Goal: Task Accomplishment & Management: Use online tool/utility

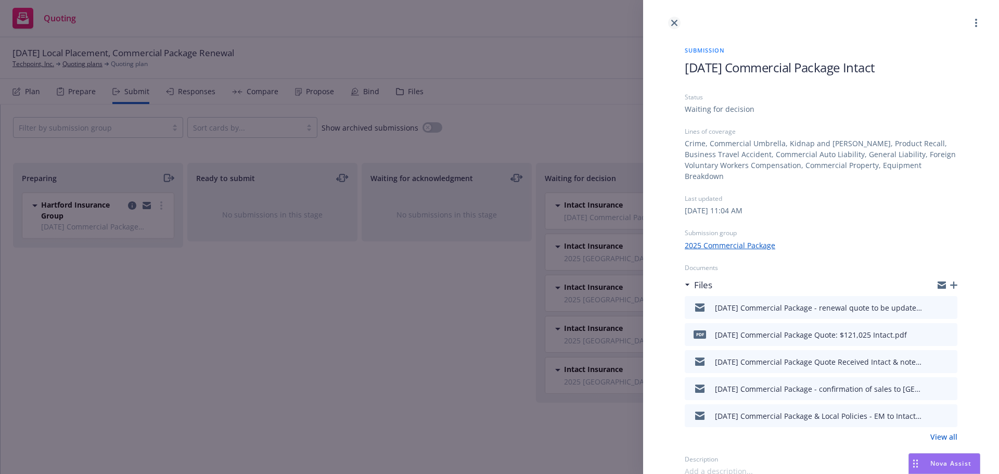
click at [676, 23] on icon "close" at bounding box center [674, 23] width 6 height 6
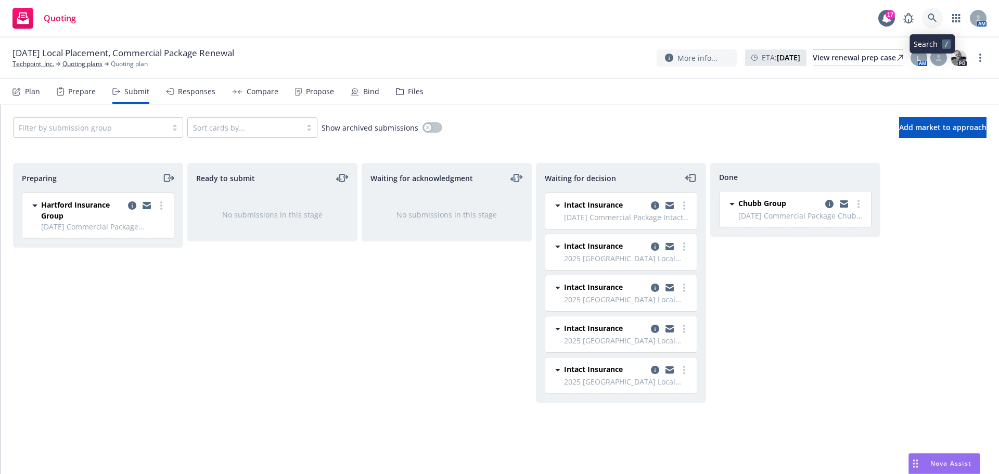
click at [936, 18] on icon at bounding box center [931, 18] width 9 height 9
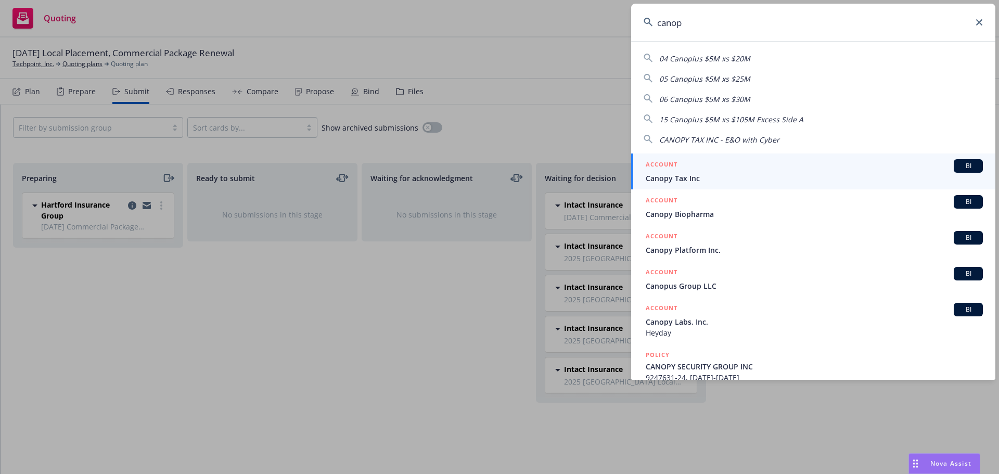
type input "canop"
click at [682, 176] on span "Canopy Tax Inc" at bounding box center [814, 178] width 337 height 11
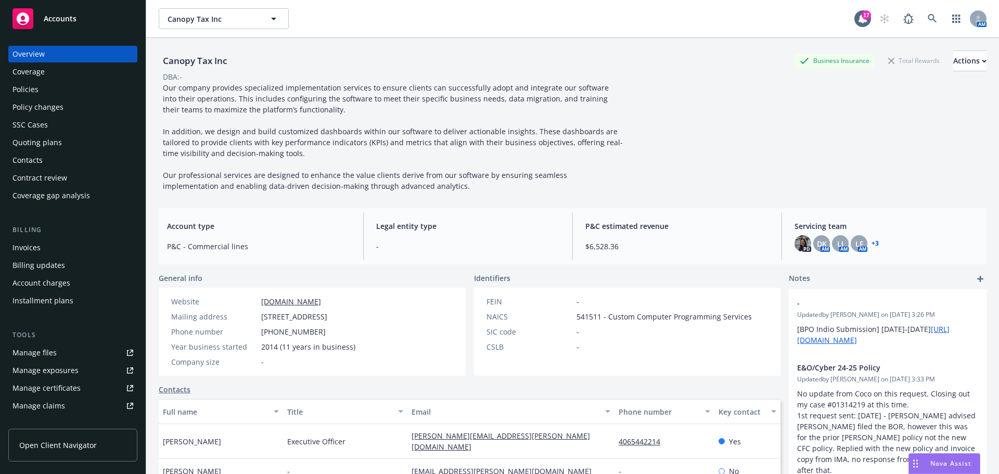
click at [46, 141] on div "Quoting plans" at bounding box center [36, 142] width 49 height 17
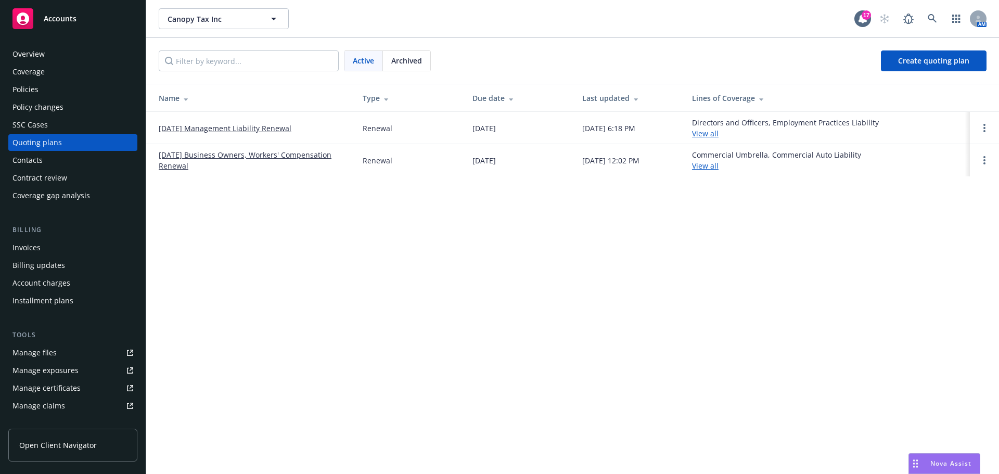
click at [230, 155] on link "09/20/25 Business Owners, Workers' Compensation Renewal" at bounding box center [252, 160] width 187 height 22
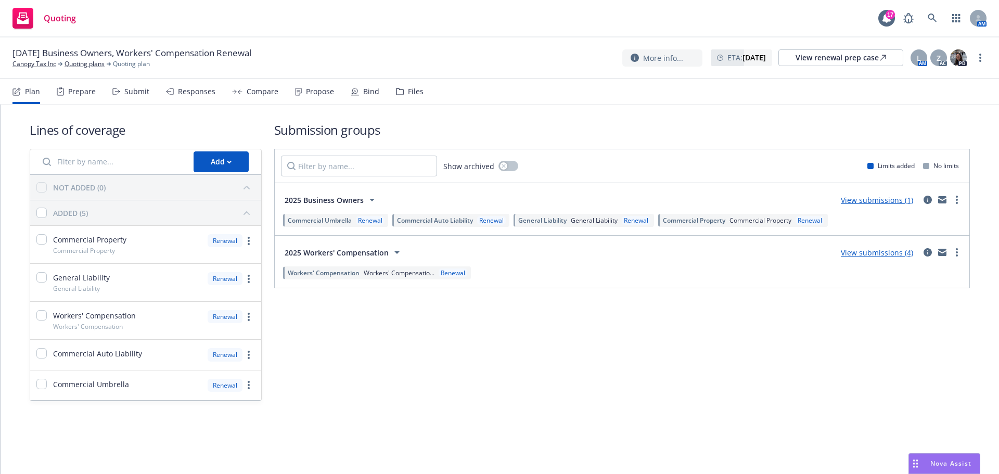
click at [135, 96] on div "Submit" at bounding box center [130, 91] width 37 height 25
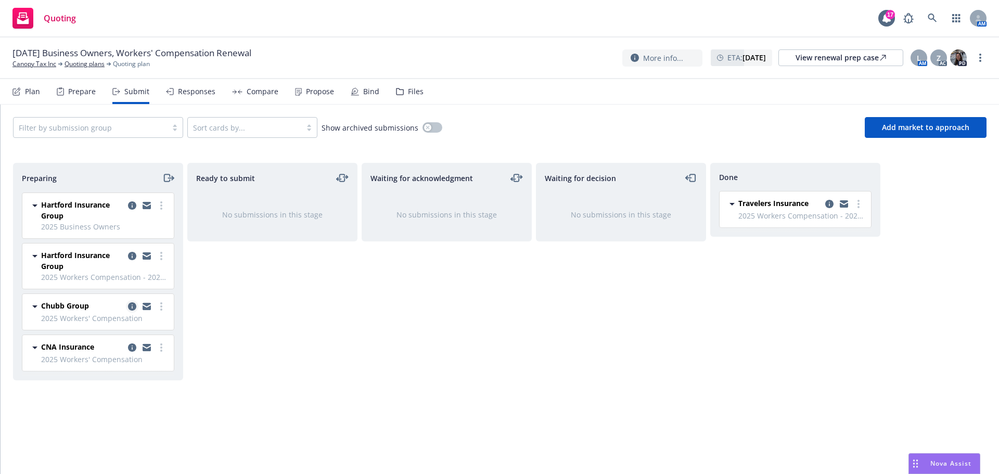
click at [133, 308] on icon "copy logging email" at bounding box center [132, 306] width 8 height 8
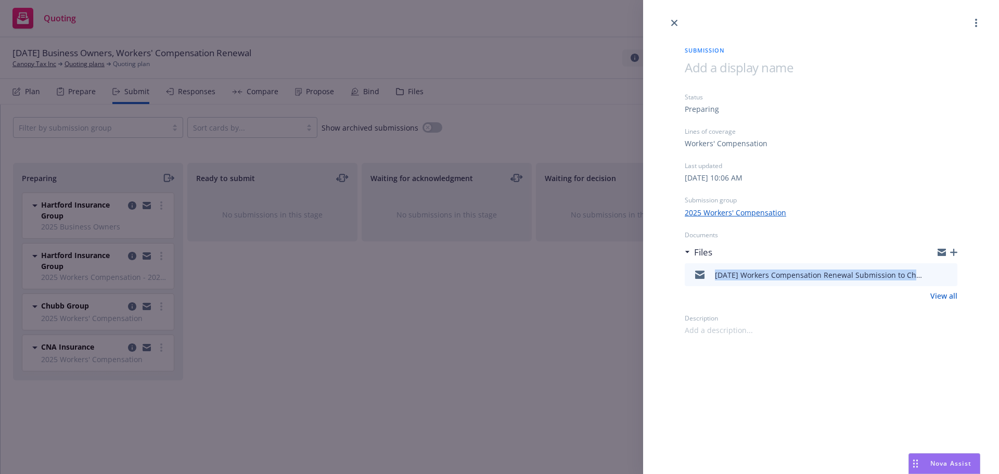
drag, startPoint x: 713, startPoint y: 274, endPoint x: 853, endPoint y: 275, distance: 139.9
click at [914, 271] on div "9/20/2025 Workers Compensation Renewal Submission to Chubb.msg" at bounding box center [806, 275] width 234 height 22
copy div "9/20/2025 Workers Compensation Renewal Submission to"
click at [957, 249] on icon "button" at bounding box center [953, 252] width 7 height 7
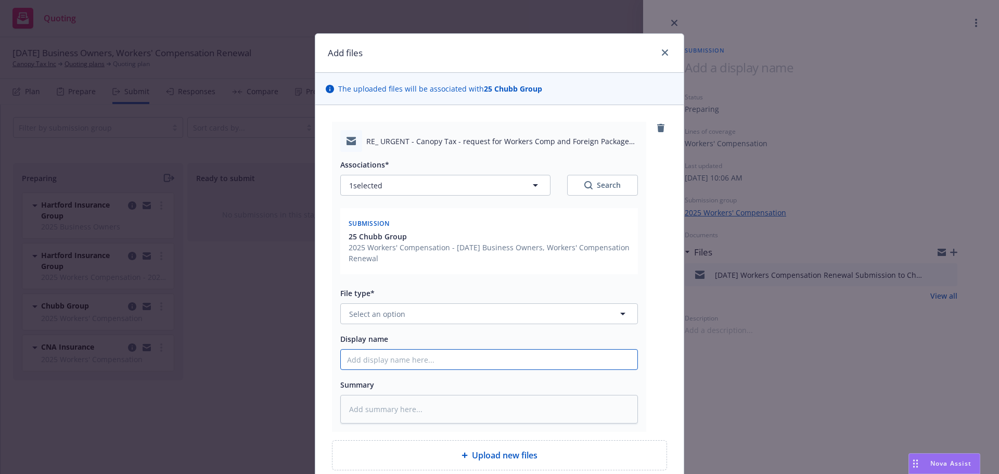
click at [366, 356] on input "Display name" at bounding box center [489, 360] width 296 height 20
paste input "9/20/2025 Workers Compensation Renewal Submission to"
type textarea "x"
type input "9/20/2025 Workers Compensation Renewal Submission to"
type textarea "x"
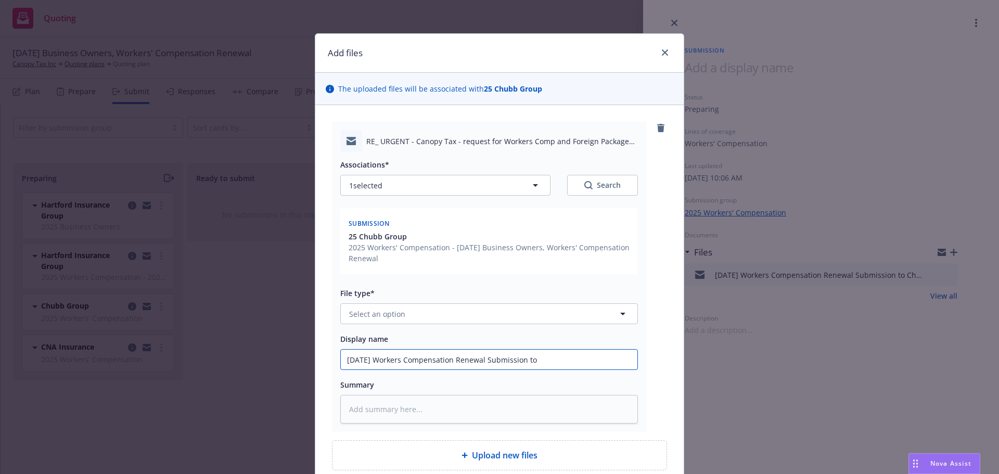
type input "9/20/2025 Workers Compensation Renewal Submission to C"
type textarea "x"
type input "9/20/2025 Workers Compensation Renewal Submission to Ch"
type textarea "x"
type input "9/20/2025 Workers Compensation Renewal Submission to Chu"
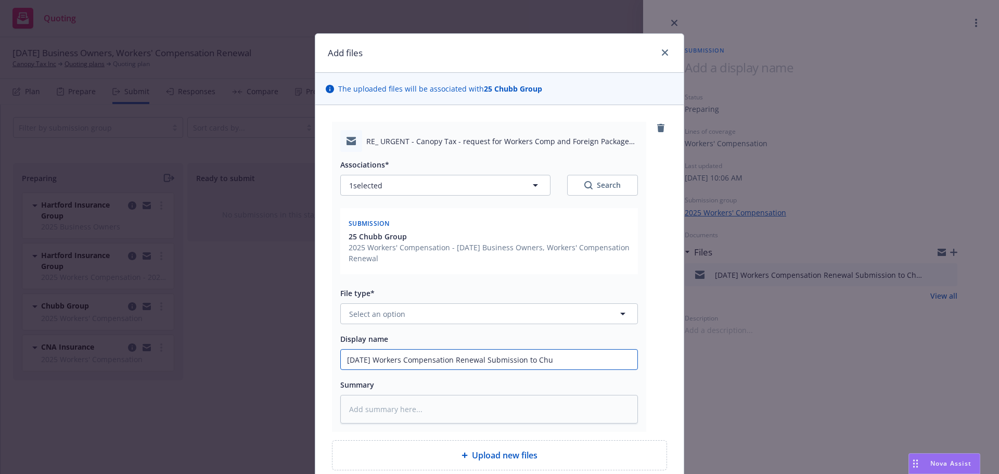
type textarea "x"
type input "9/20/2025 Workers Compensation Renewal Submission to Chub"
type textarea "x"
type input "9/20/2025 Workers Compensation Renewal Submission to Chubb"
click at [359, 305] on button "Select an option" at bounding box center [489, 313] width 298 height 21
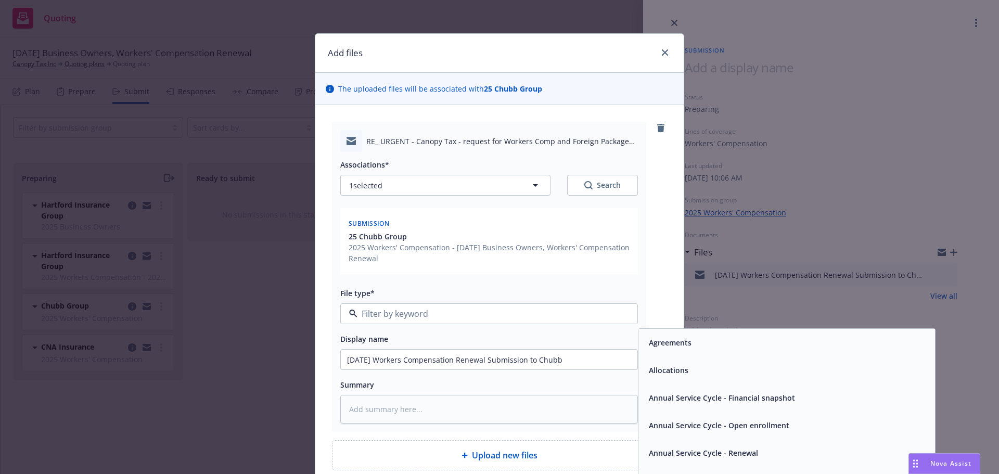
click at [363, 313] on input at bounding box center [486, 313] width 259 height 12
type input "subm"
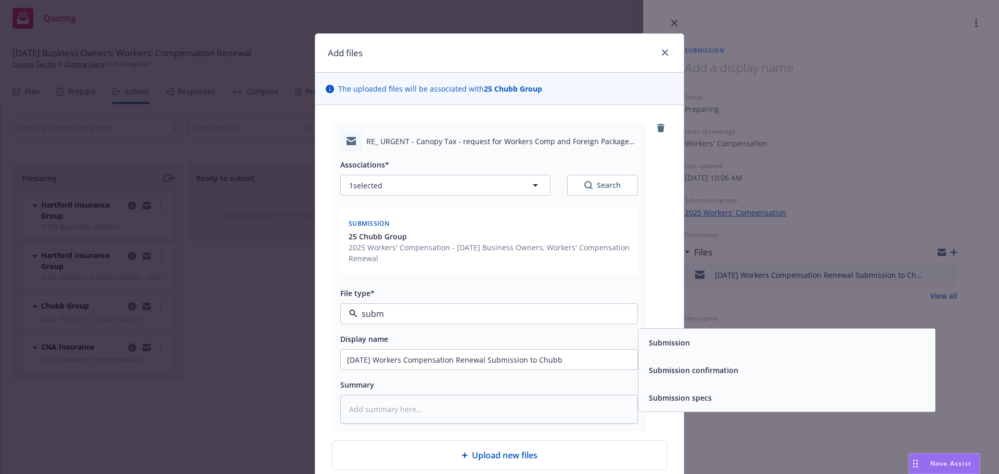
click at [707, 341] on div "Submission" at bounding box center [786, 342] width 284 height 15
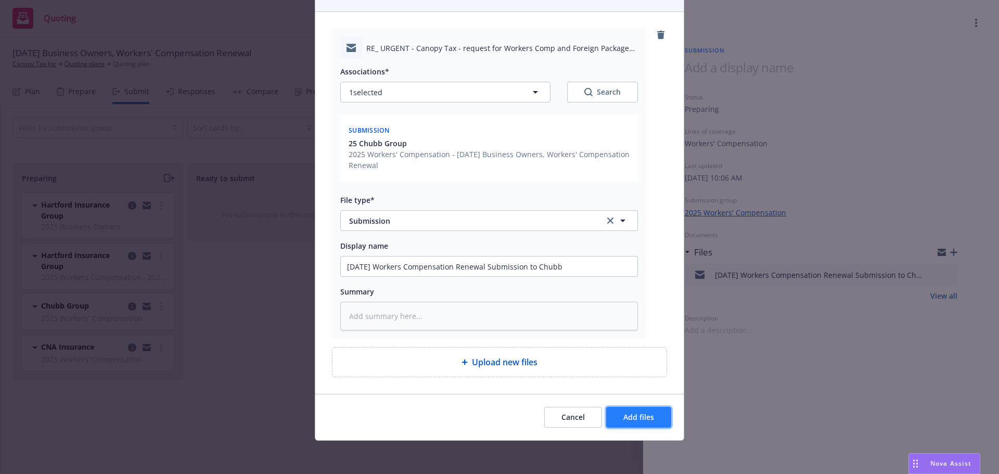
click at [639, 414] on span "Add files" at bounding box center [638, 417] width 31 height 10
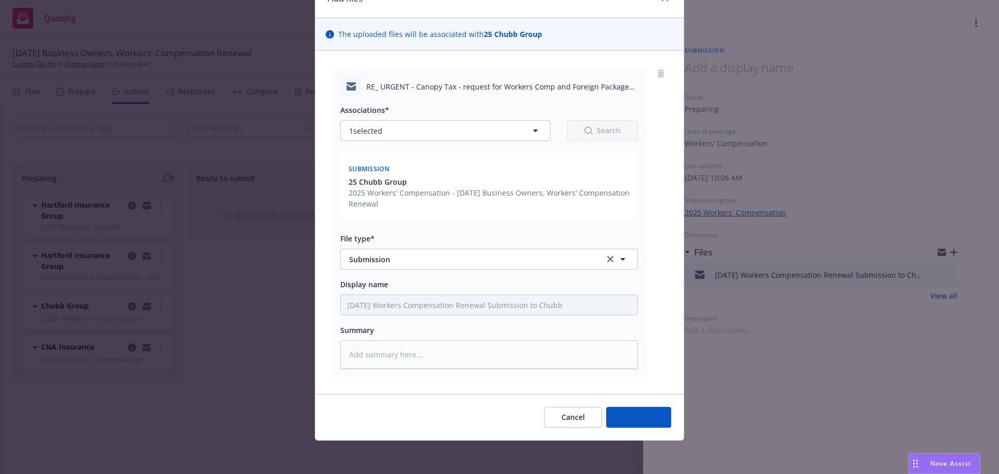
scroll to position [55, 0]
type textarea "x"
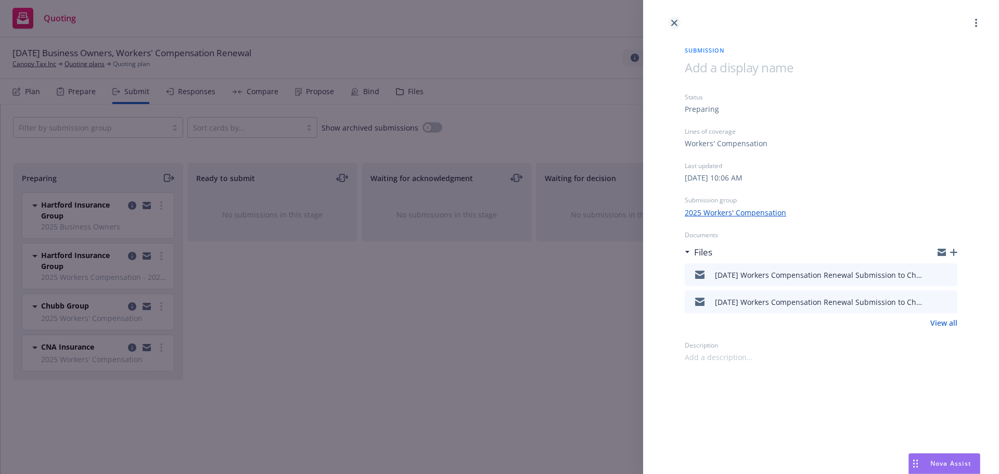
drag, startPoint x: 676, startPoint y: 24, endPoint x: 668, endPoint y: 20, distance: 8.8
click at [676, 24] on icon "close" at bounding box center [674, 23] width 6 height 6
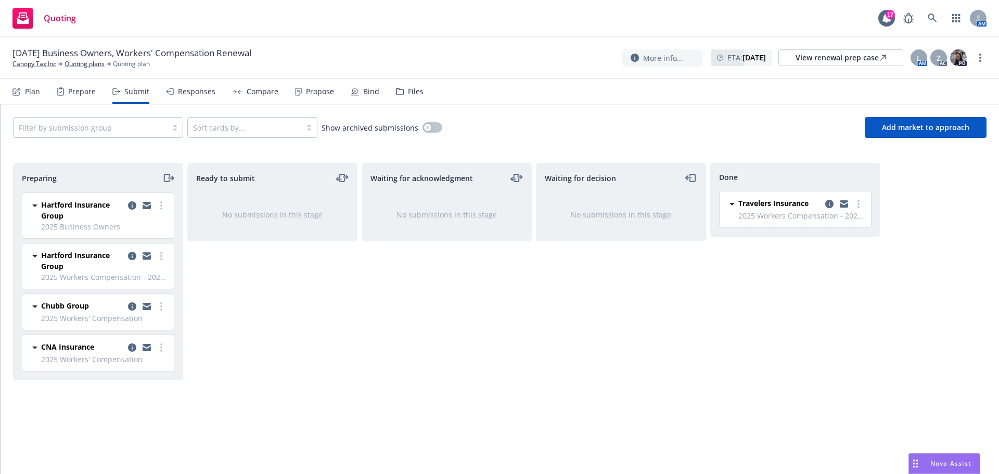
click at [29, 87] on div "Plan" at bounding box center [32, 91] width 15 height 8
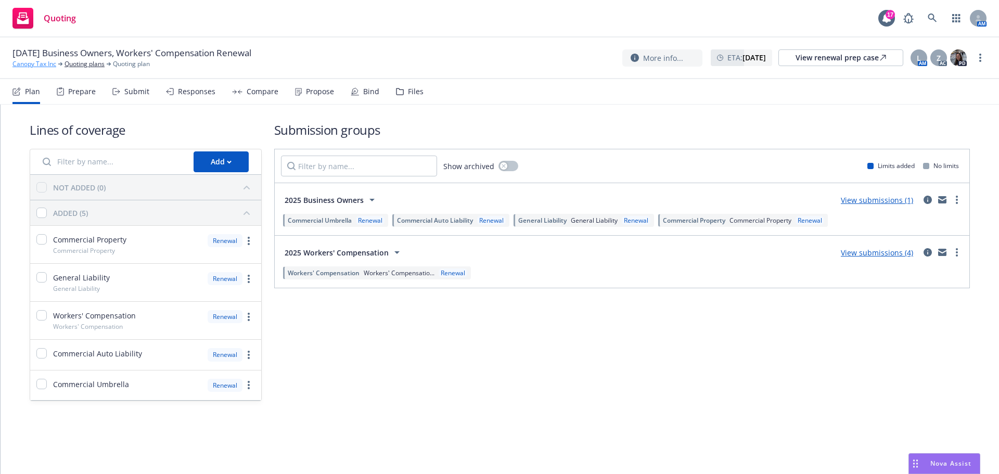
click at [40, 60] on link "Canopy Tax Inc" at bounding box center [34, 63] width 44 height 9
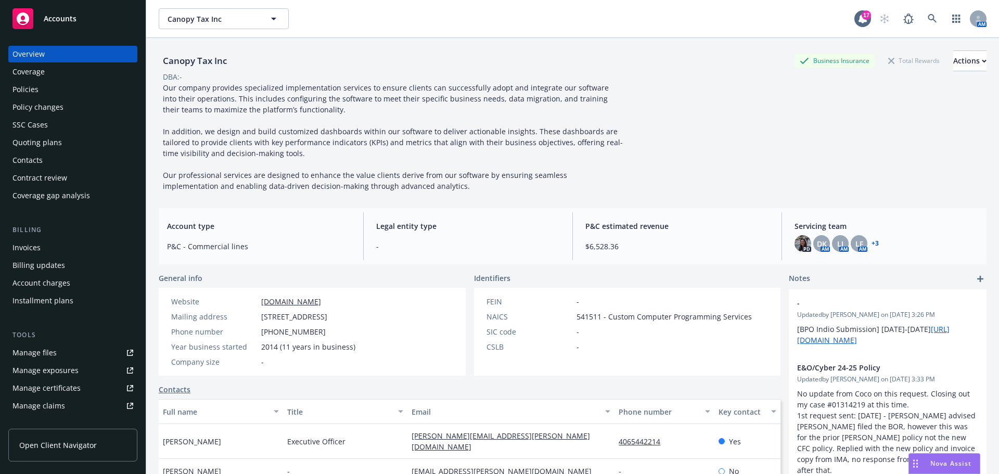
click at [29, 84] on div "Policies" at bounding box center [25, 89] width 26 height 17
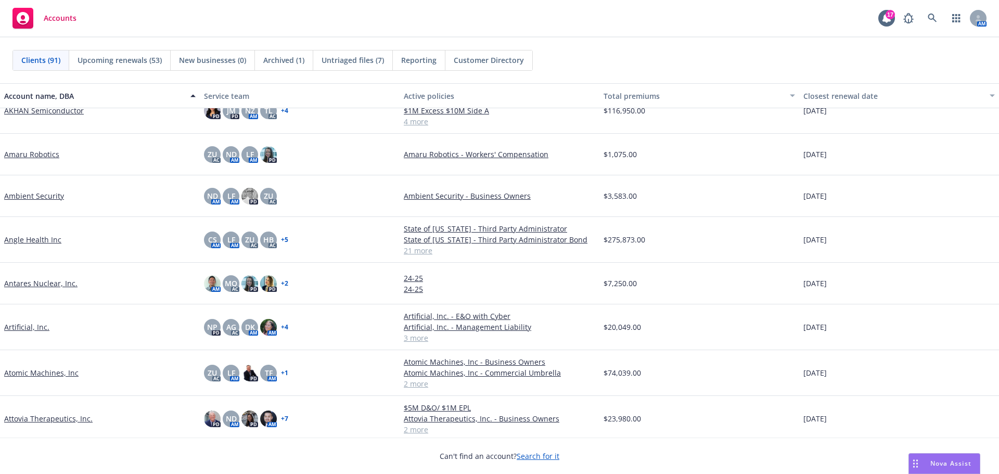
scroll to position [156, 0]
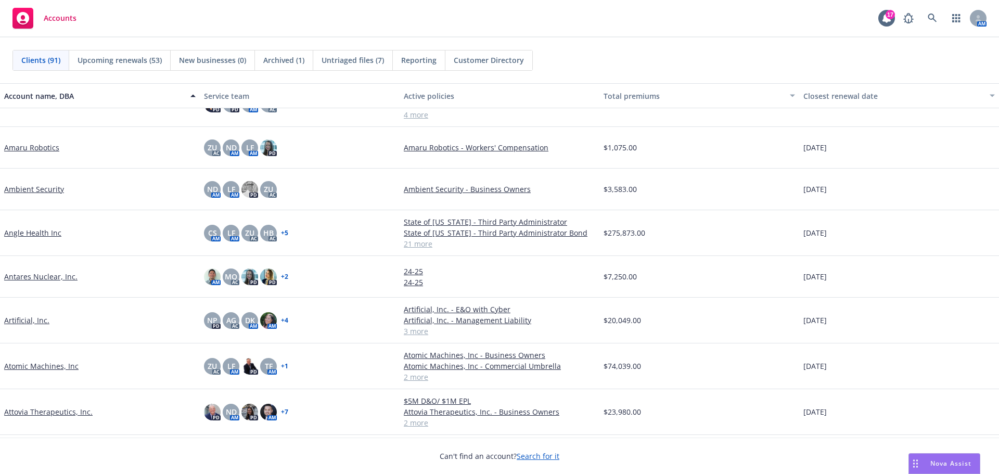
click at [30, 322] on link "Artificial, Inc." at bounding box center [26, 320] width 45 height 11
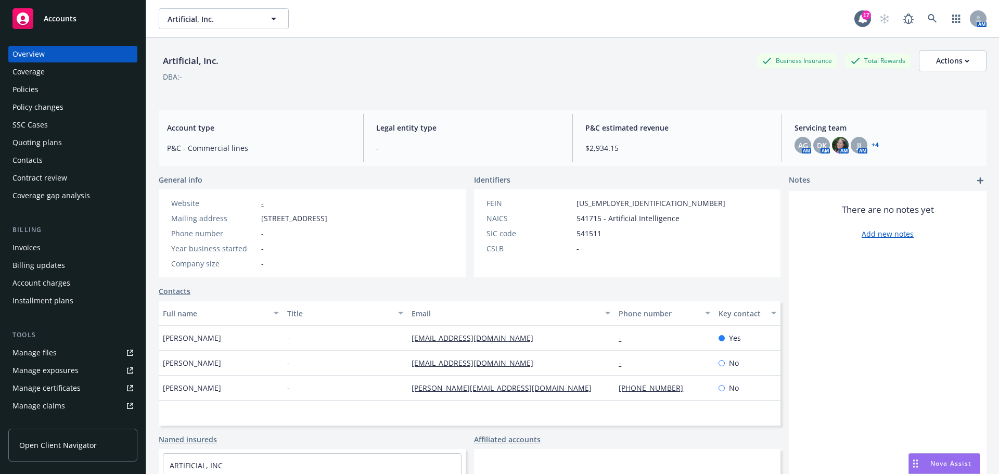
click at [36, 89] on div "Policies" at bounding box center [25, 89] width 26 height 17
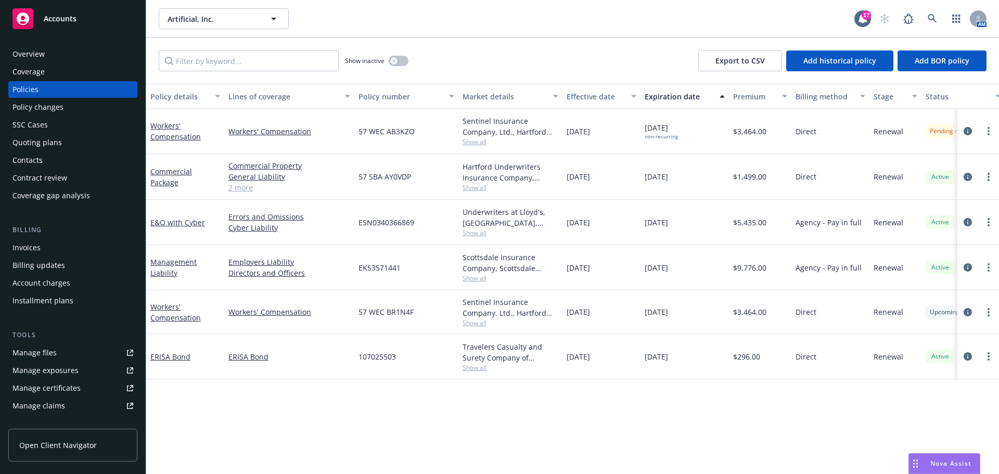
click at [913, 456] on div "Drag to move" at bounding box center [915, 464] width 13 height 20
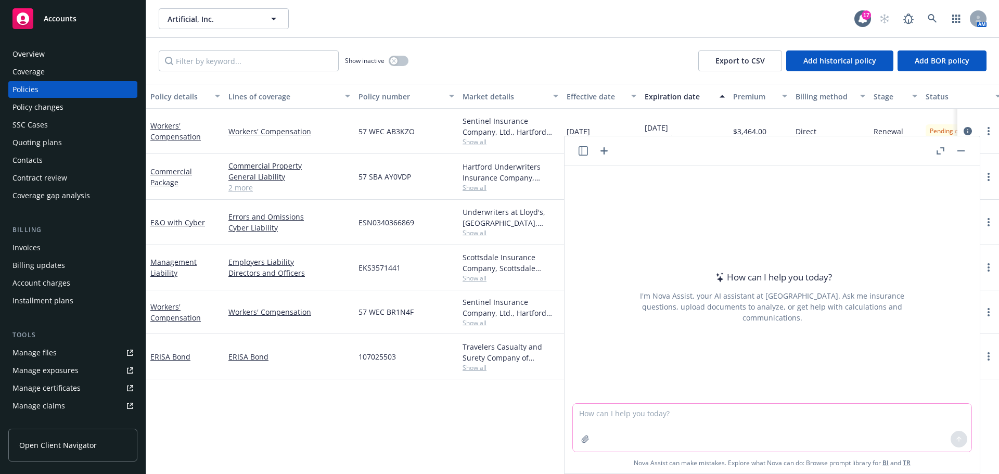
click at [586, 412] on textarea at bounding box center [772, 428] width 398 height 48
click at [641, 411] on textarea "say better:" at bounding box center [772, 427] width 398 height 49
paste textarea "[PERSON_NAME] will send the Lost Policy Releases to you for the following polic…"
type textarea "say better: [PERSON_NAME] will send the Lost Policy Releases to you for the fol…"
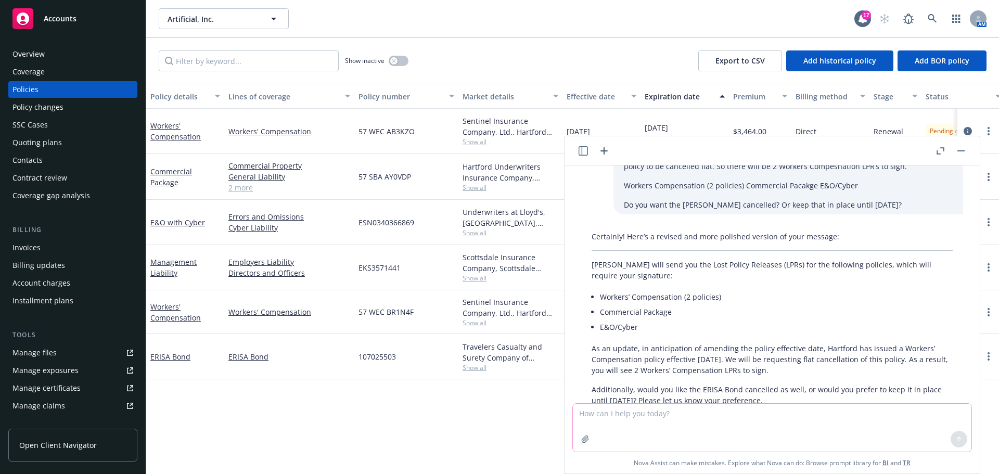
scroll to position [91, 0]
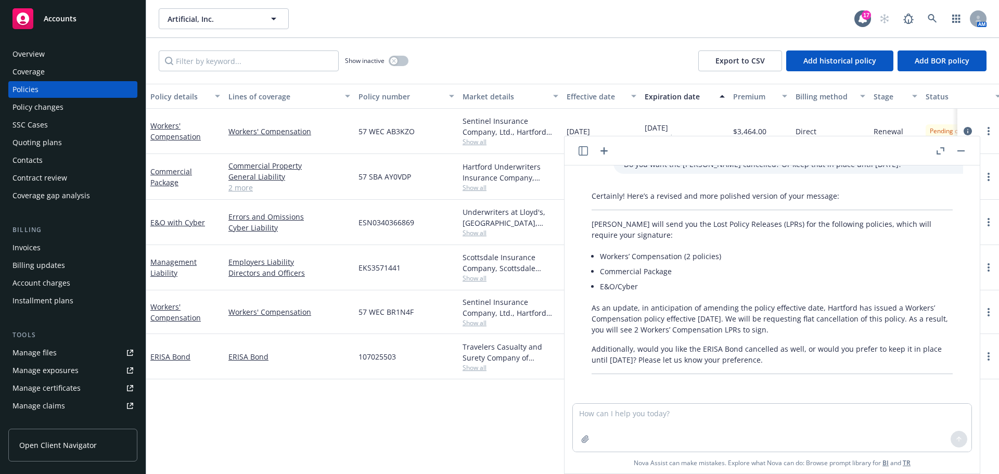
drag, startPoint x: 593, startPoint y: 225, endPoint x: 828, endPoint y: 354, distance: 268.0
click at [838, 361] on div "Certainly! Here’s a revised and more polished version of your message: Zach wil…" at bounding box center [772, 282] width 382 height 192
copy div "Zach will send you the Lost Policy Releases (LPRs) for the following policies, …"
click at [962, 147] on button "button" at bounding box center [960, 151] width 12 height 12
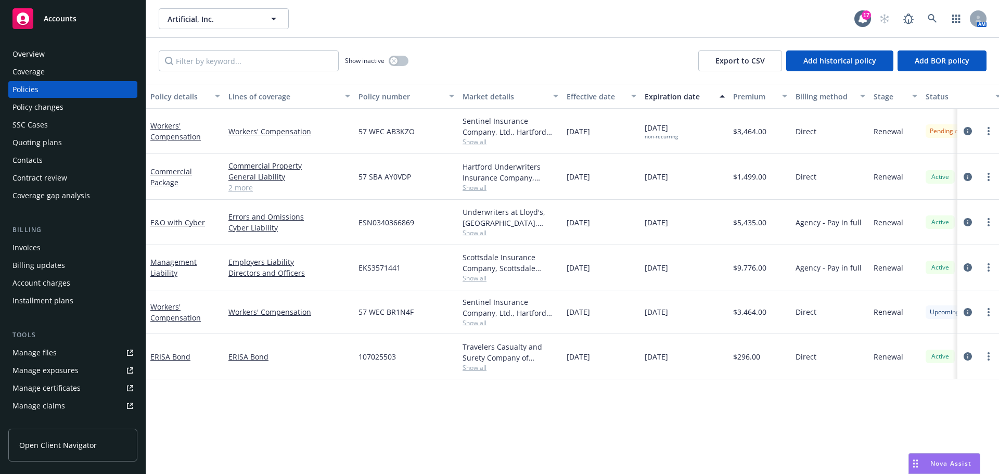
click at [44, 349] on div "Manage files" at bounding box center [34, 352] width 44 height 17
click at [932, 17] on icon at bounding box center [931, 18] width 9 height 9
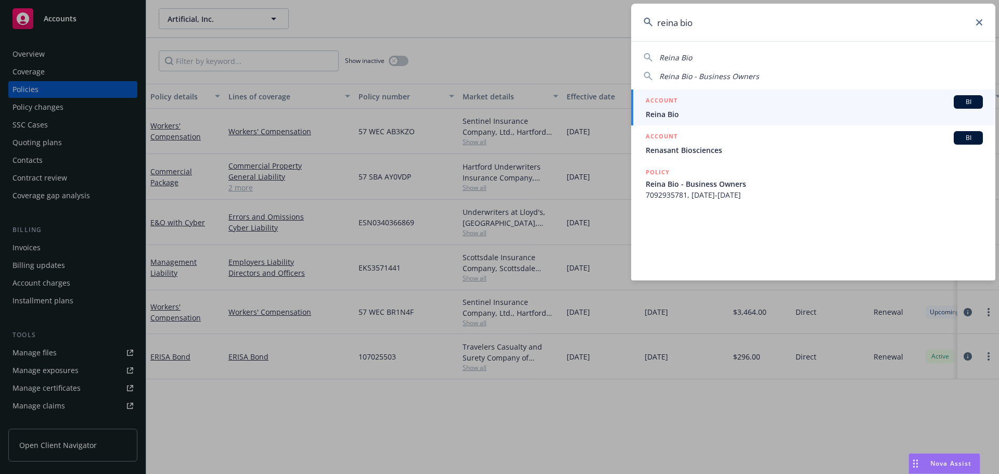
type input "reina bio"
click at [688, 107] on div "ACCOUNT BI" at bounding box center [814, 102] width 337 height 14
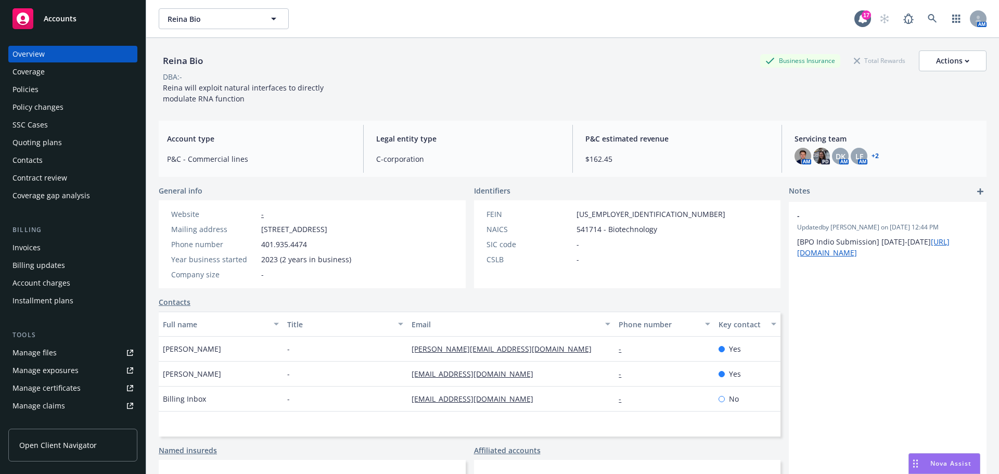
click at [35, 92] on div "Policies" at bounding box center [25, 89] width 26 height 17
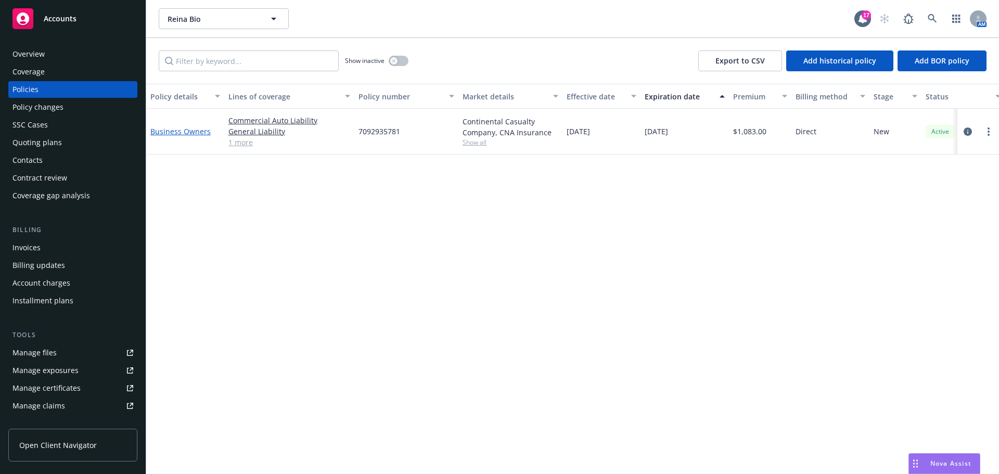
click at [180, 134] on link "Business Owners" at bounding box center [180, 131] width 60 height 10
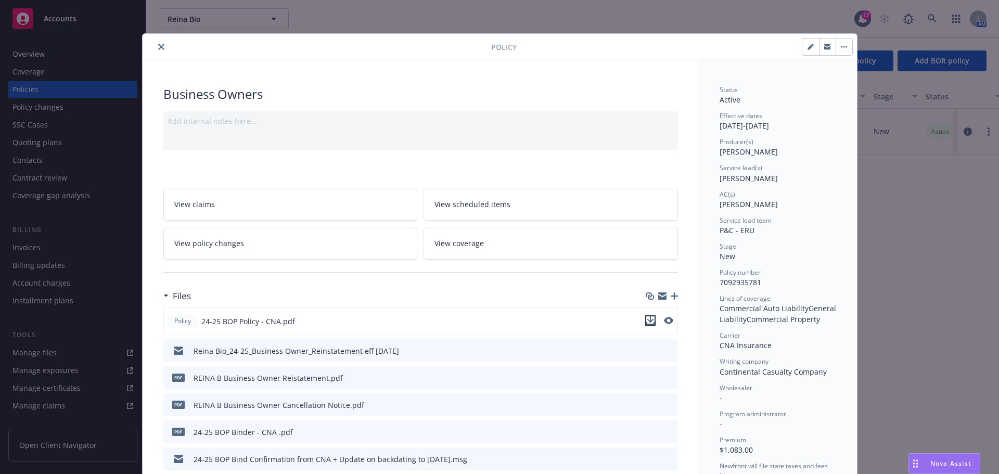
click at [646, 320] on icon "download file" at bounding box center [650, 320] width 8 height 8
click at [161, 43] on button "close" at bounding box center [161, 47] width 12 height 12
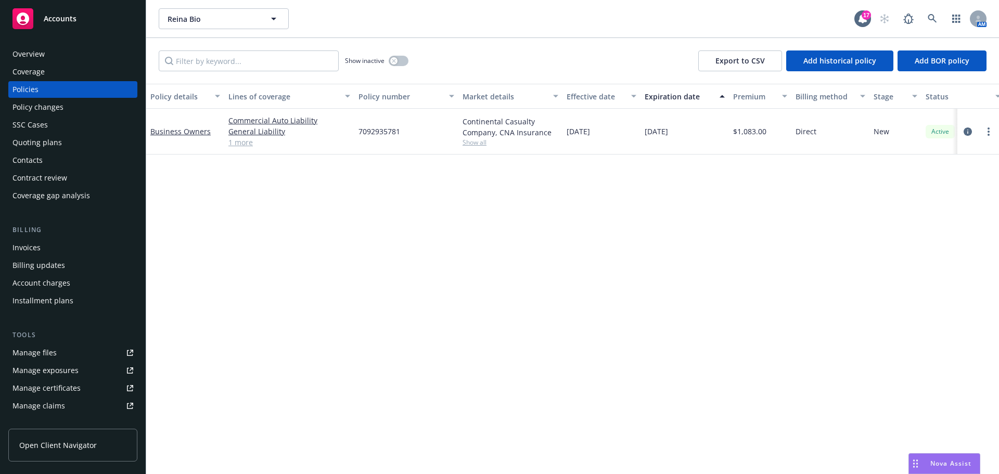
click at [240, 145] on link "1 more" at bounding box center [289, 142] width 122 height 11
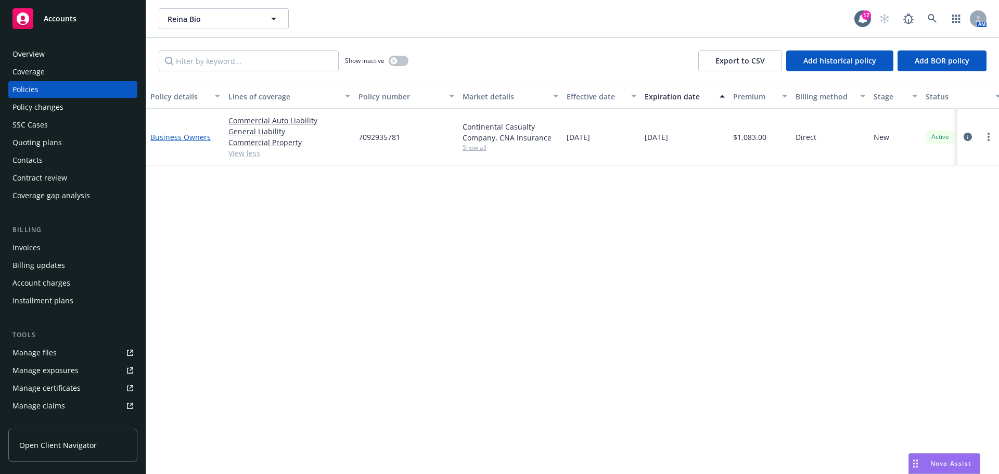
click at [179, 136] on link "Business Owners" at bounding box center [180, 137] width 60 height 10
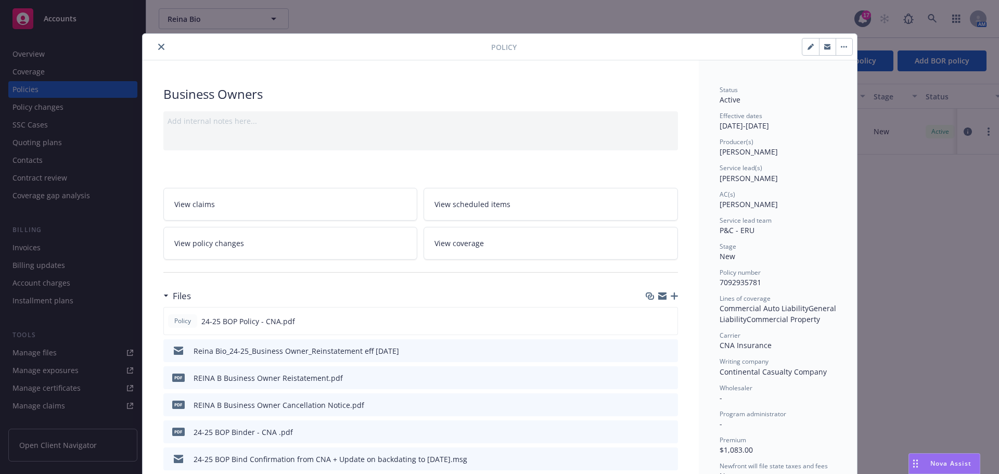
scroll to position [31, 0]
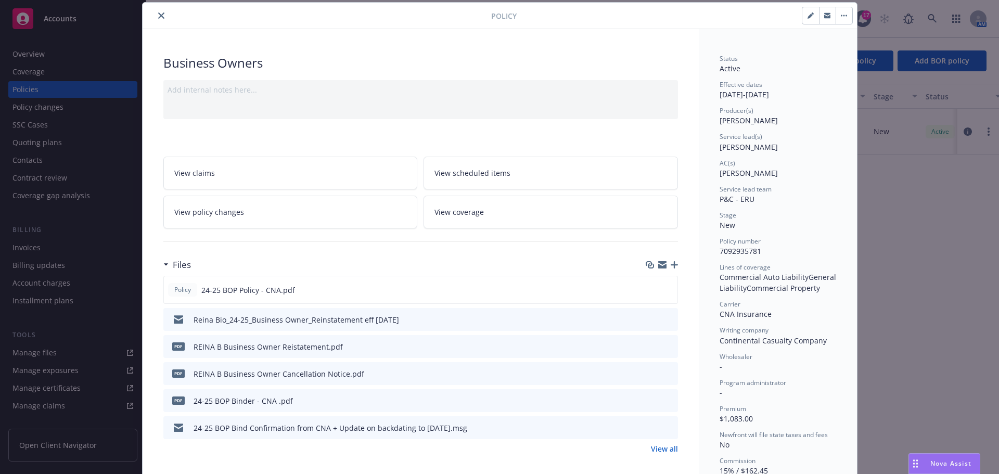
click at [158, 14] on icon "close" at bounding box center [161, 15] width 6 height 6
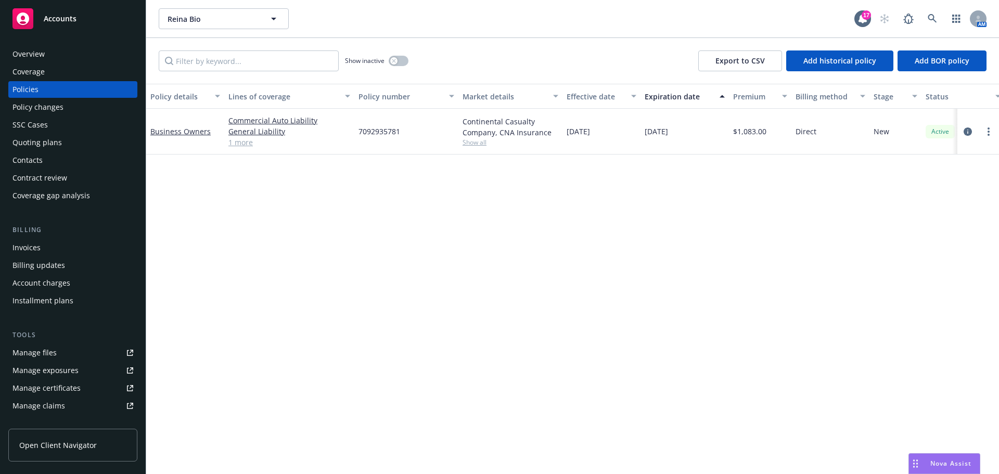
click at [240, 140] on link "1 more" at bounding box center [289, 142] width 122 height 11
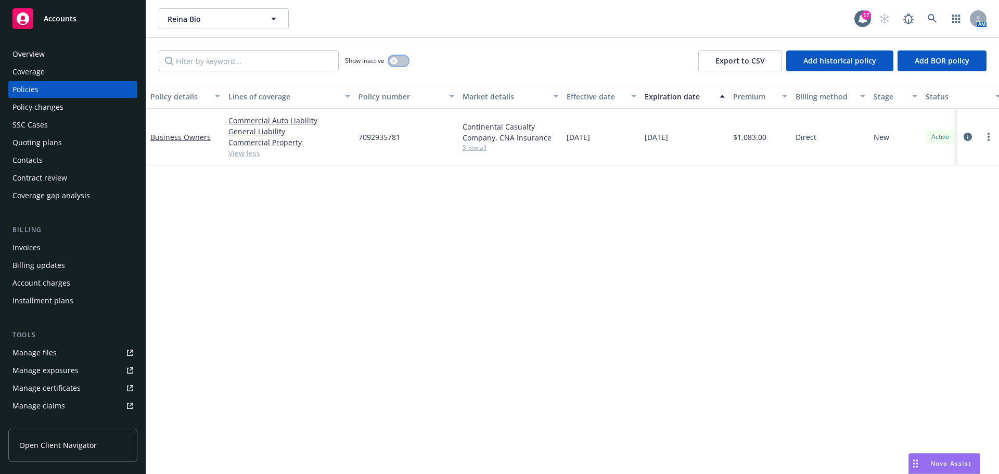
click at [399, 61] on button "button" at bounding box center [399, 61] width 20 height 10
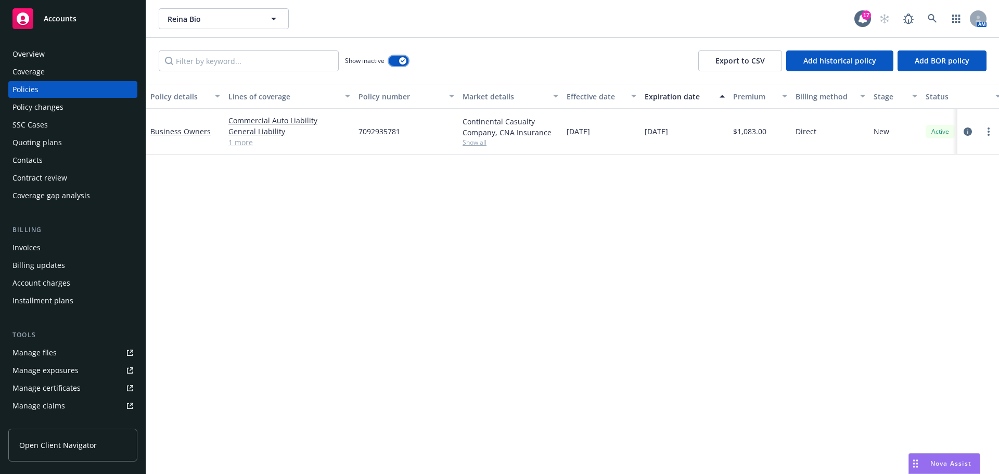
click at [399, 61] on div "button" at bounding box center [402, 60] width 7 height 7
click at [33, 349] on div "Manage files" at bounding box center [34, 352] width 44 height 17
click at [934, 17] on icon at bounding box center [931, 18] width 9 height 9
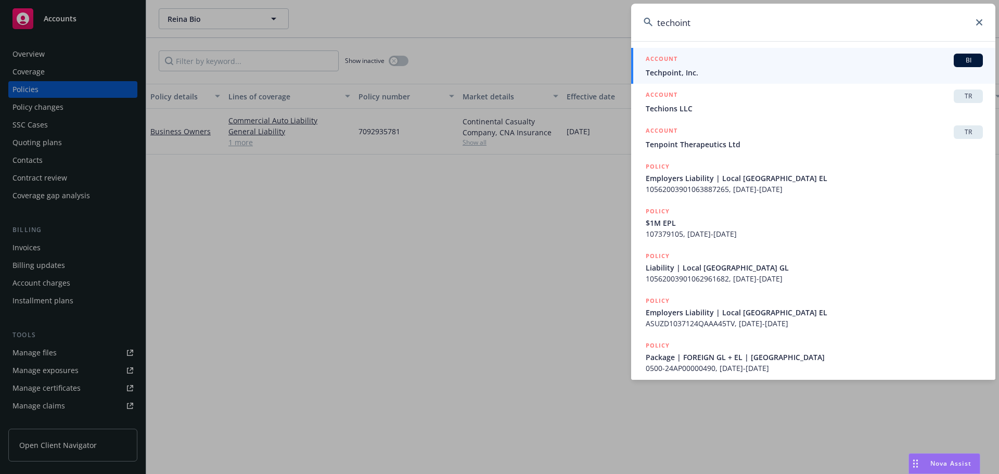
type input "techoint"
click at [664, 75] on span "Techpoint, Inc." at bounding box center [814, 72] width 337 height 11
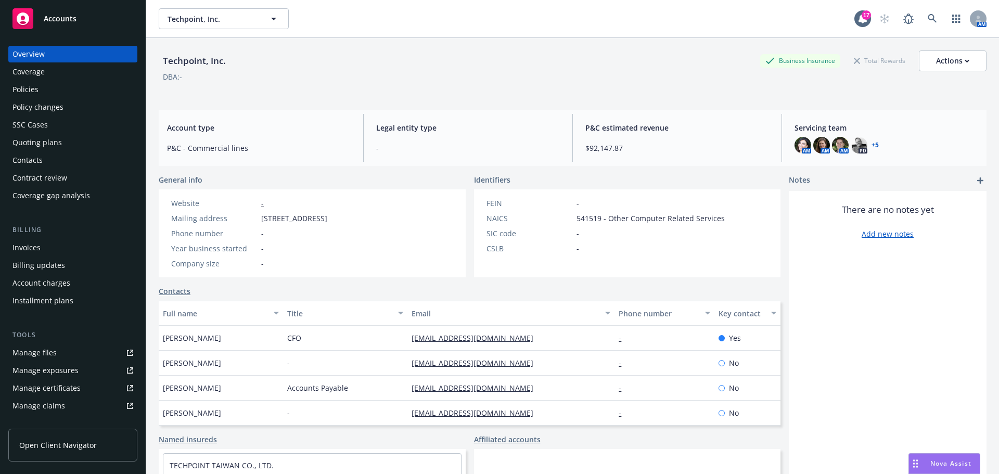
click at [19, 92] on div "Policies" at bounding box center [25, 89] width 26 height 17
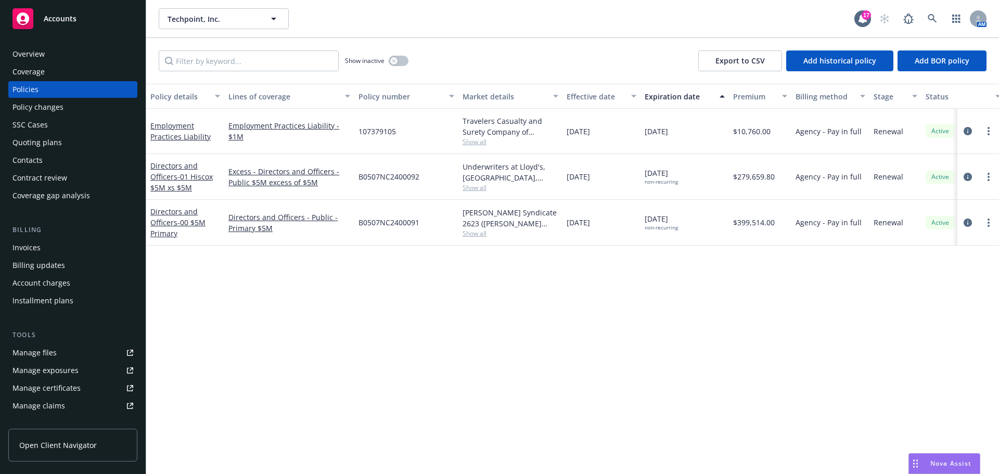
click at [40, 143] on div "Quoting plans" at bounding box center [36, 142] width 49 height 17
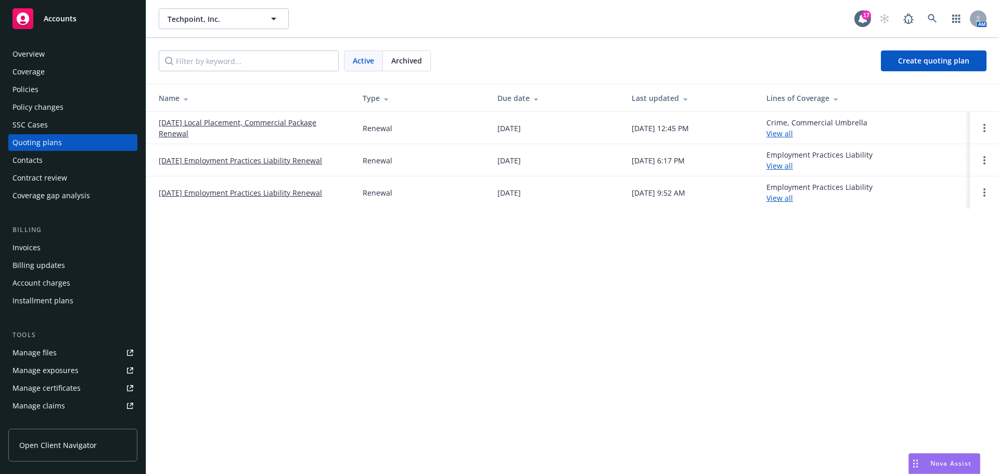
click at [208, 119] on link "8/21/25 Local Placement, Commercial Package Renewal" at bounding box center [252, 128] width 187 height 22
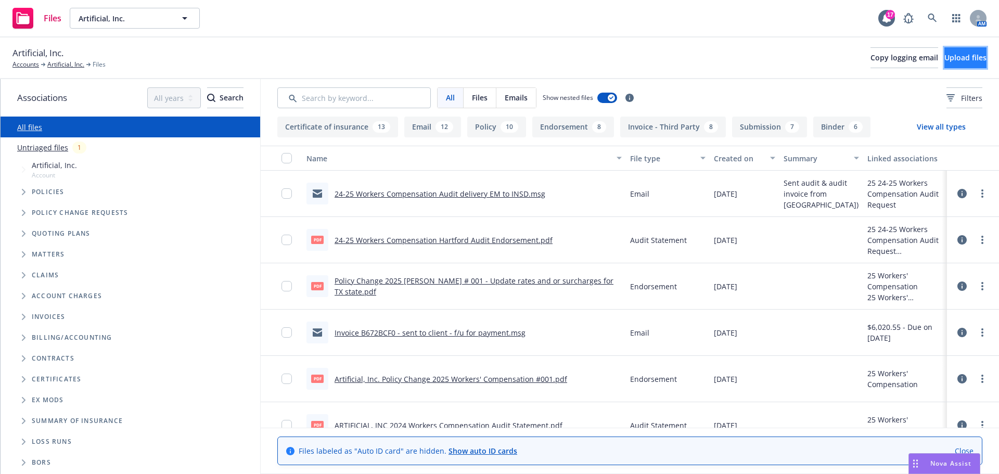
click at [944, 64] on button "Upload files" at bounding box center [965, 57] width 42 height 21
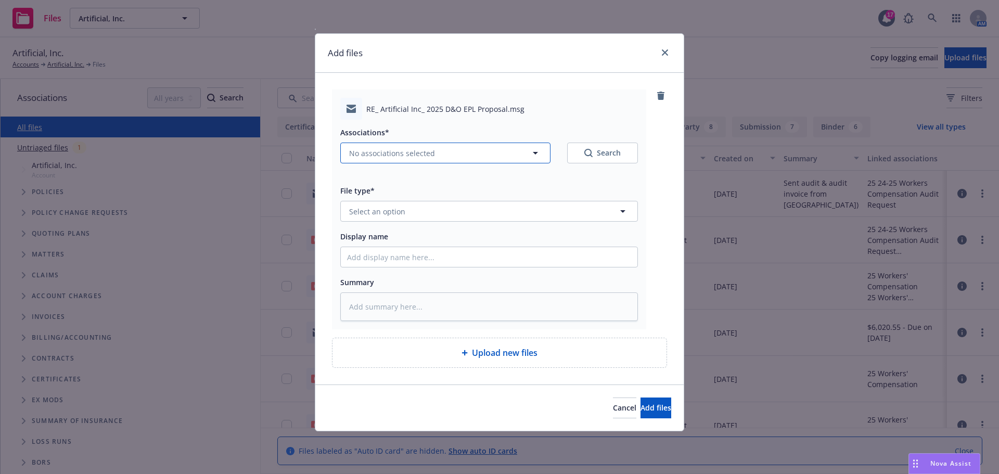
click at [381, 154] on span "No associations selected" at bounding box center [392, 153] width 86 height 11
type textarea "x"
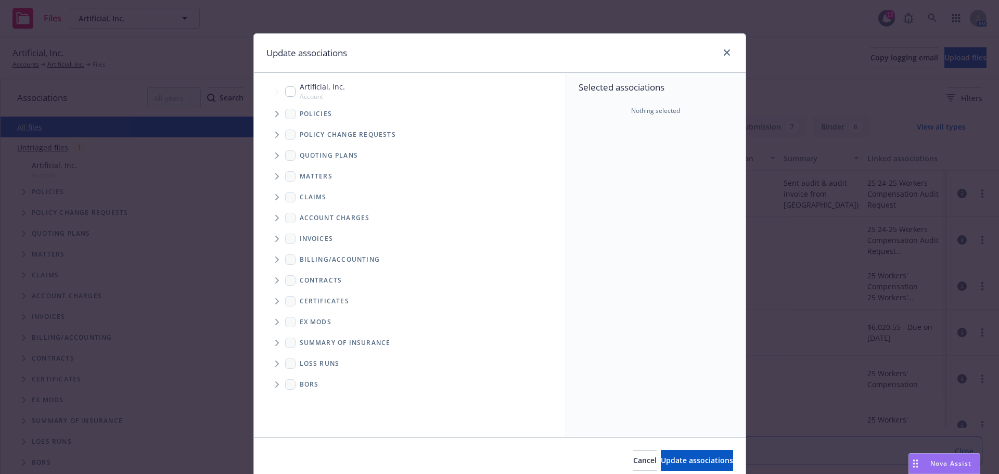
click at [275, 113] on icon "Tree Example" at bounding box center [277, 114] width 4 height 6
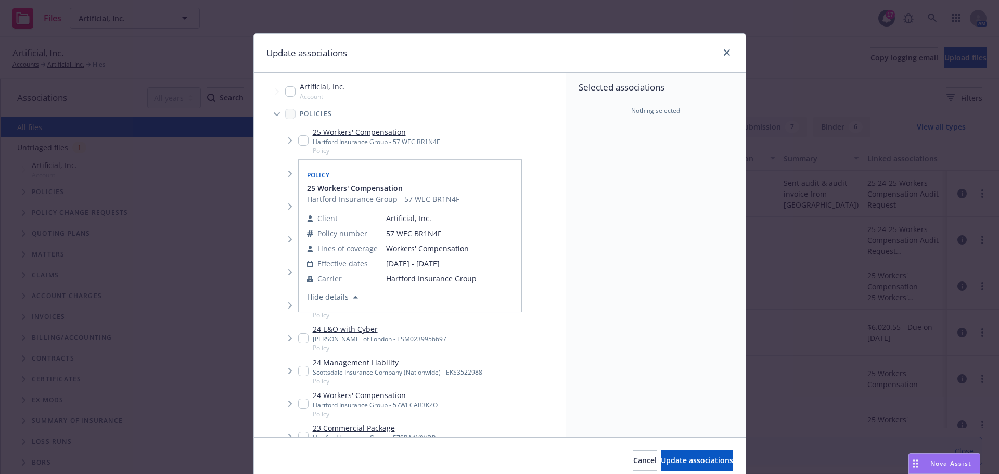
click at [298, 141] on input "Tree Example" at bounding box center [303, 140] width 10 height 10
checkbox input "true"
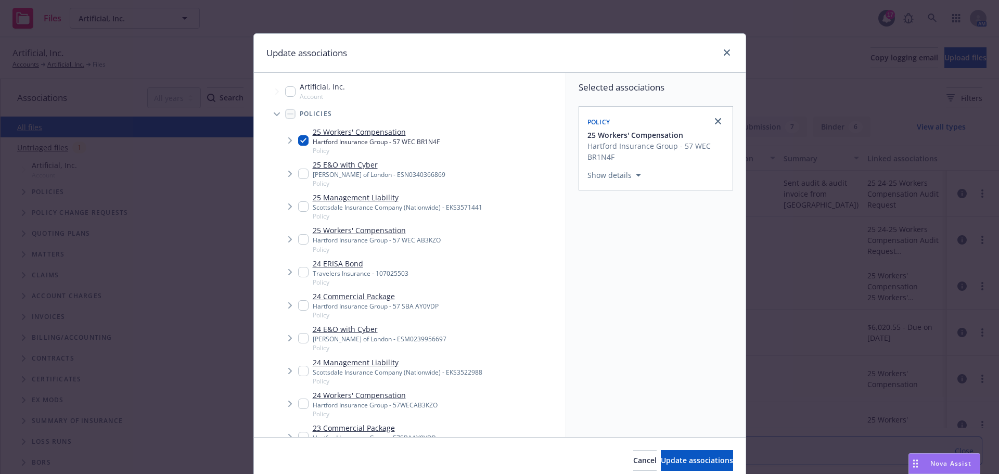
drag, startPoint x: 295, startPoint y: 173, endPoint x: 275, endPoint y: 226, distance: 56.1
click at [298, 174] on input "Tree Example" at bounding box center [303, 174] width 10 height 10
checkbox input "true"
drag, startPoint x: 301, startPoint y: 240, endPoint x: 300, endPoint y: 268, distance: 28.6
click at [301, 240] on input "Tree Example" at bounding box center [303, 239] width 10 height 10
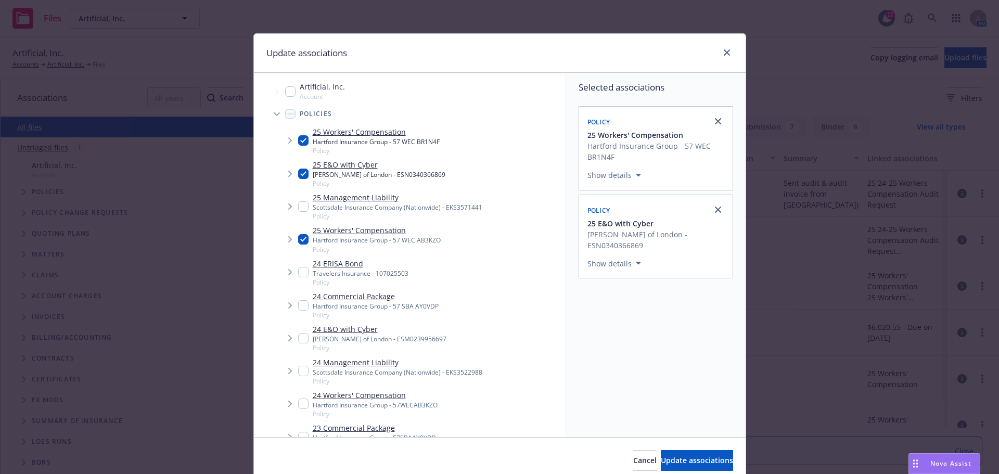
checkbox input "true"
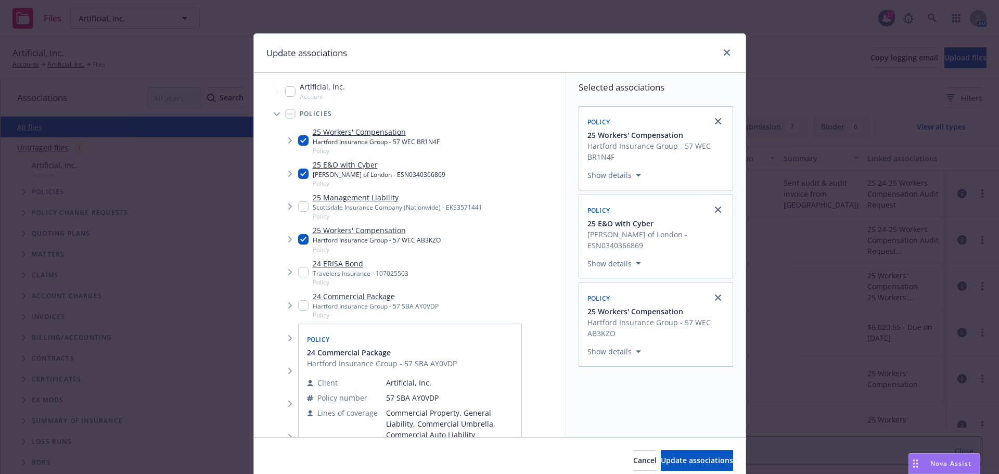
click at [301, 303] on input "Tree Example" at bounding box center [303, 305] width 10 height 10
checkbox input "true"
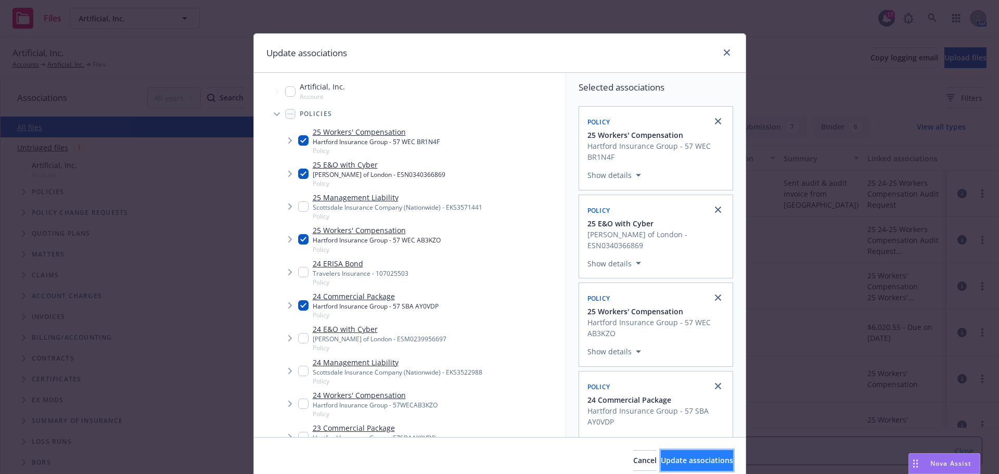
click at [661, 462] on span "Update associations" at bounding box center [697, 460] width 72 height 10
type textarea "x"
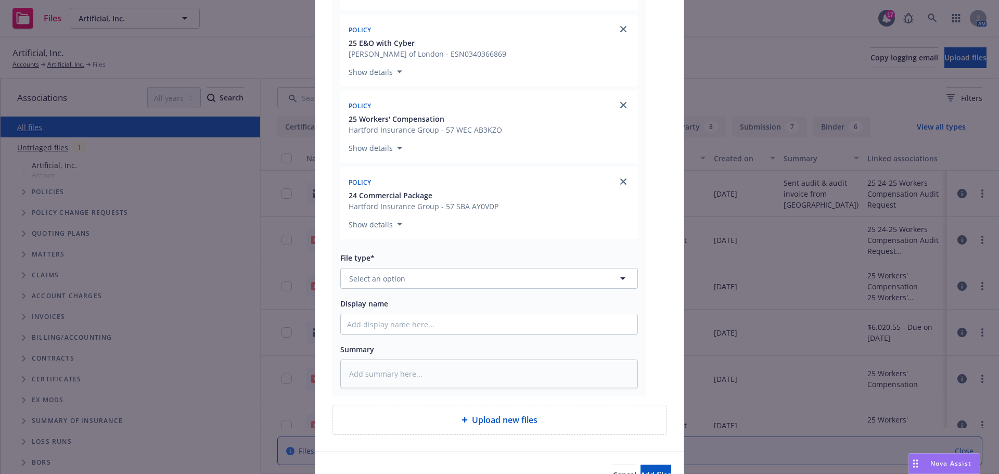
scroll to position [295, 0]
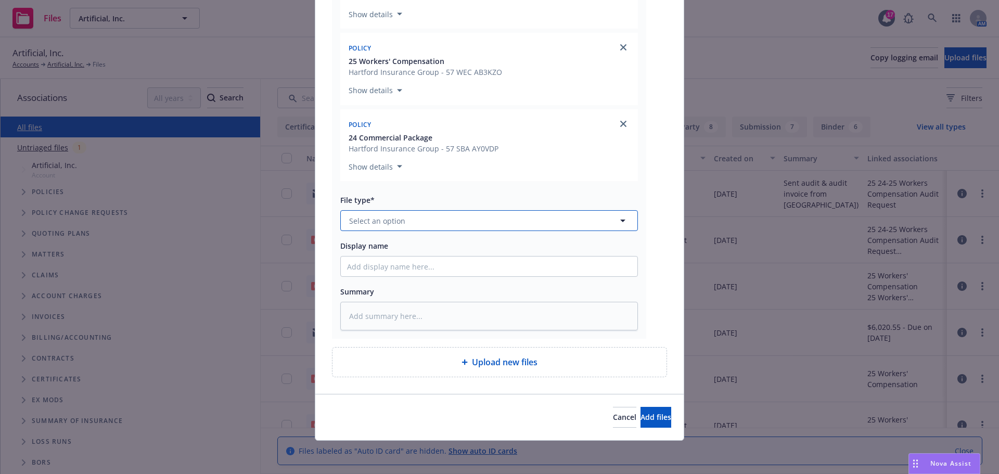
click at [405, 223] on button "Select an option" at bounding box center [489, 220] width 298 height 21
type input "email"
click at [392, 257] on div "Email" at bounding box center [489, 250] width 296 height 28
click at [376, 274] on input "Display name" at bounding box center [489, 266] width 296 height 20
type textarea "x"
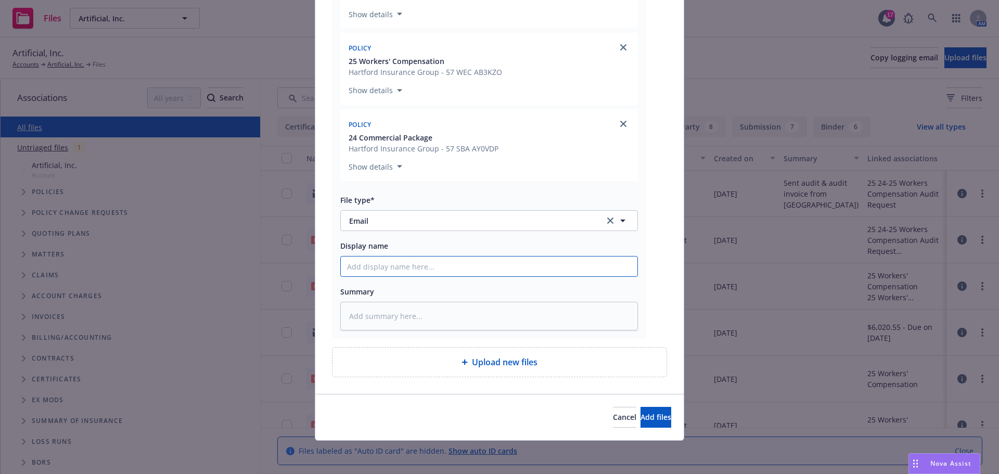
type input "8"
type textarea "x"
type input "8/"
type textarea "x"
type input "8/3"
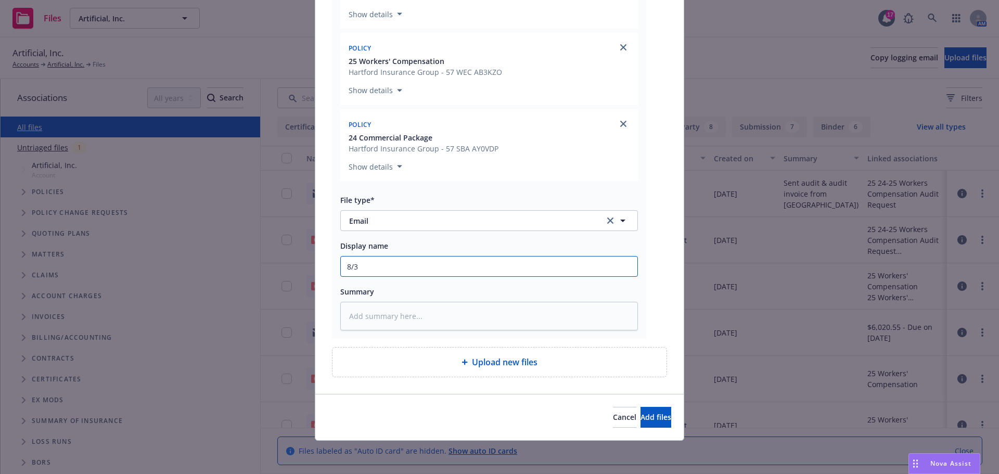
type textarea "x"
type input "8/31"
type textarea "x"
type input "8/31/"
type textarea "x"
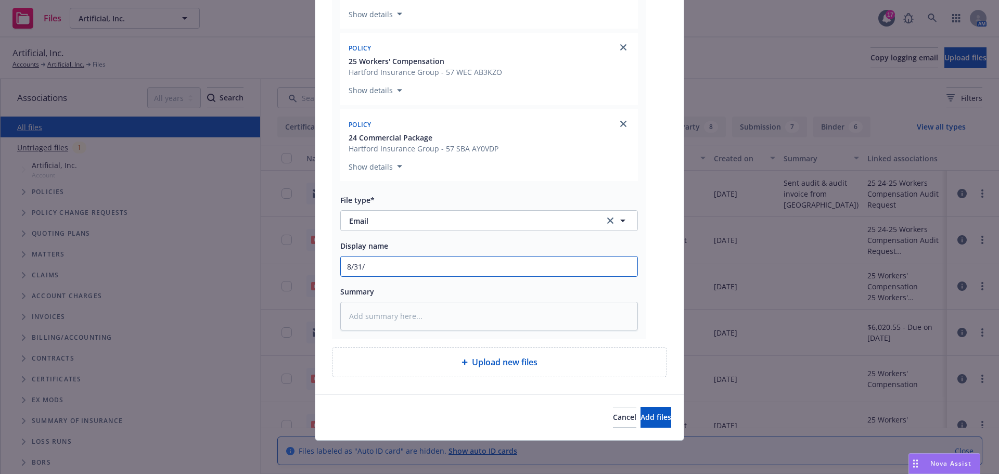
type input "8/31/2"
type textarea "x"
type input "8/31/20"
type textarea "x"
type input "8/31/202"
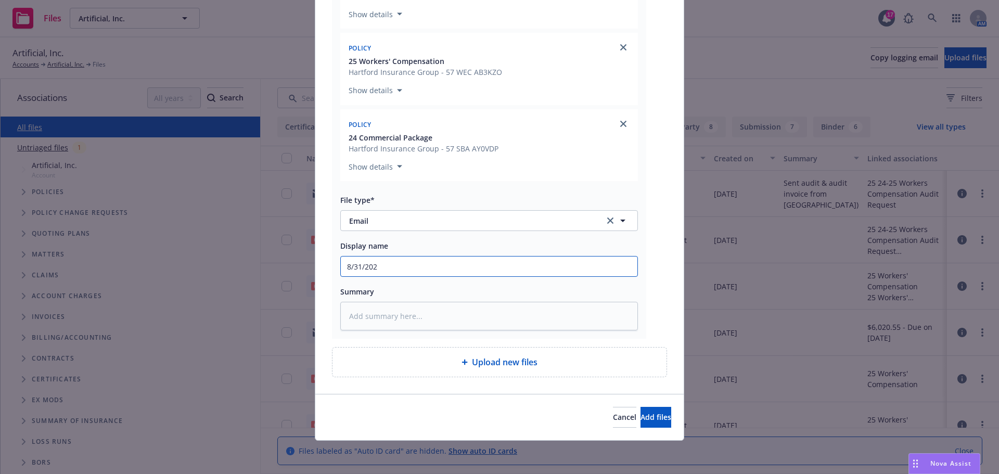
type textarea "x"
type input "8/31/2025"
type textarea "x"
type input "8/31/2025"
click at [403, 268] on input "8/31/2025" at bounding box center [489, 266] width 296 height 20
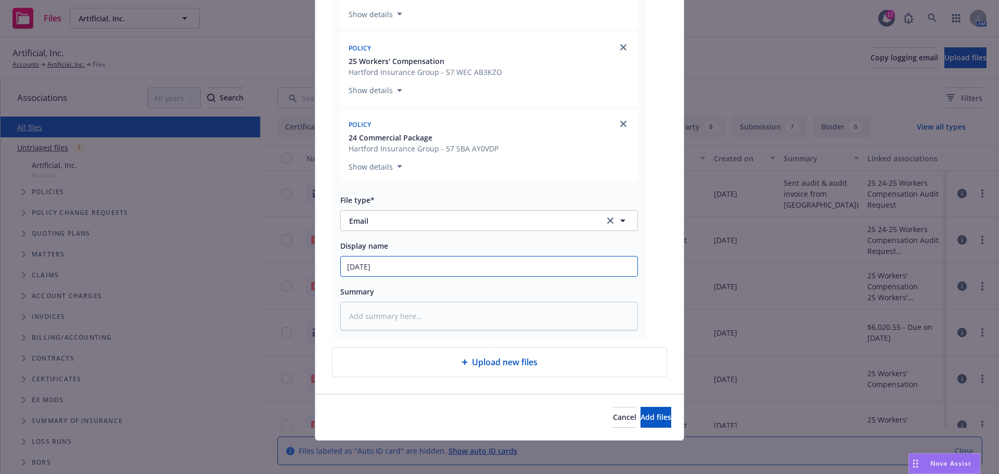
type textarea "x"
type input "8/31/2025 C"
type textarea "x"
type input "8/31/2025 Co"
type textarea "x"
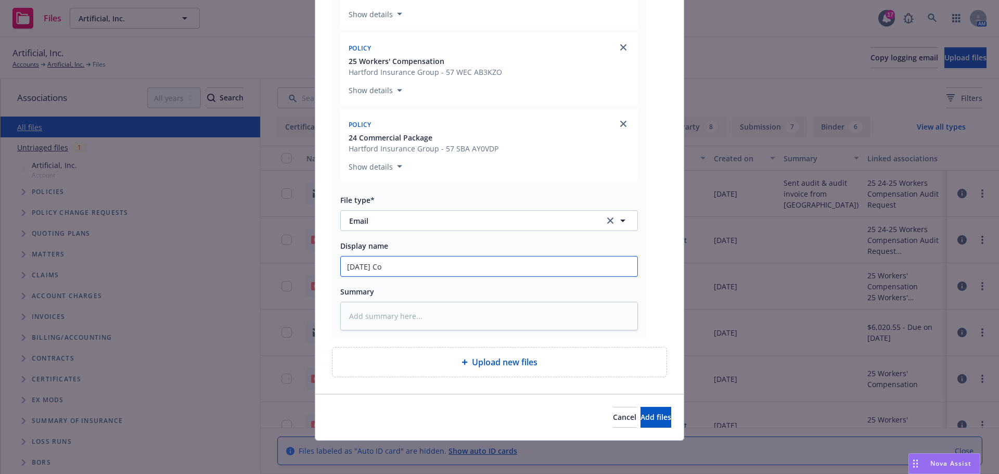
type input "8/31/2025 Com"
type textarea "x"
type input "8/31/2025 Comm"
type textarea "x"
type input "8/31/2025 Comme"
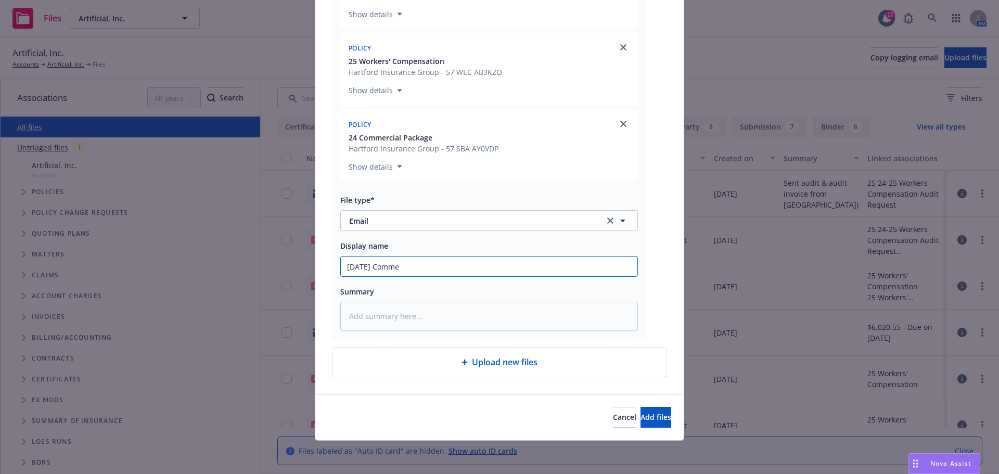
type textarea "x"
type input "8/31/2025 Commer"
type textarea "x"
type input "8/31/2025 Commerc"
type textarea "x"
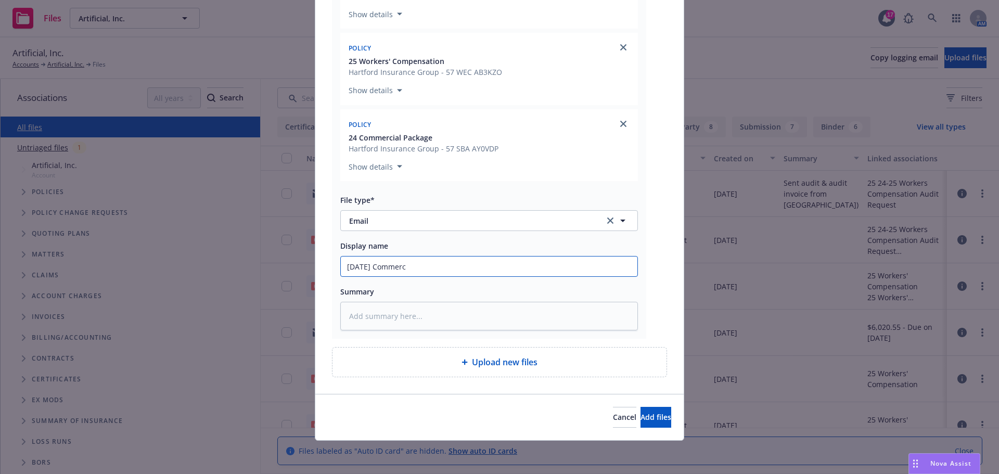
type input "8/31/2025 Commerci"
type textarea "x"
type input "8/31/2025 Commercia"
type textarea "x"
type input "8/31/2025 Commercial"
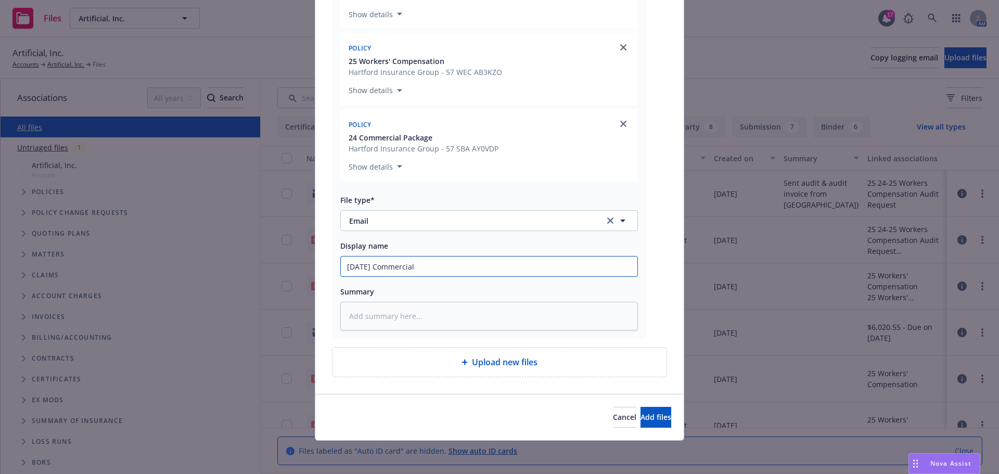
type textarea "x"
type input "8/31/2025 Commercial"
type textarea "x"
type input "8/31/2025 Commercial P"
type textarea "x"
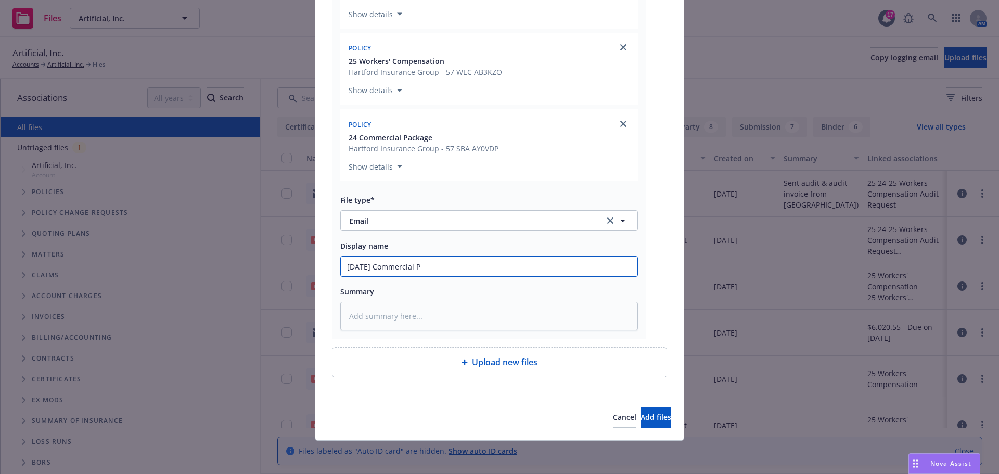
type input "8/31/2025 Commercial Pa"
type textarea "x"
type input "8/31/2025 Commercial Pac"
type textarea "x"
type input "8/31/2025 Commercial Packa"
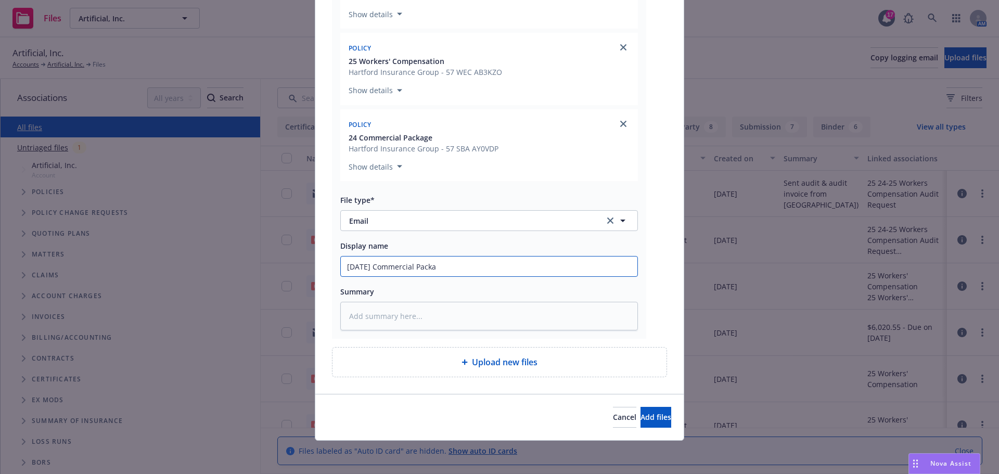
type textarea "x"
type input "8/31/2025 Commercial Packag"
type textarea "x"
type input "8/31/2025 Commercial Package"
type textarea "x"
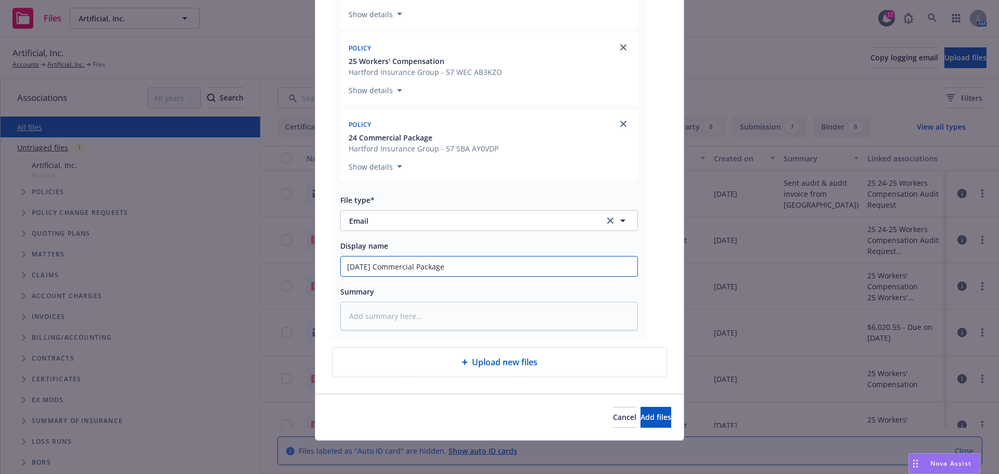
type input "8/31/2025 Commercial Package,"
type textarea "x"
type input "8/31/2025 Commercial Package,"
type textarea "x"
type input "8/31/2025 Commercial Package, W"
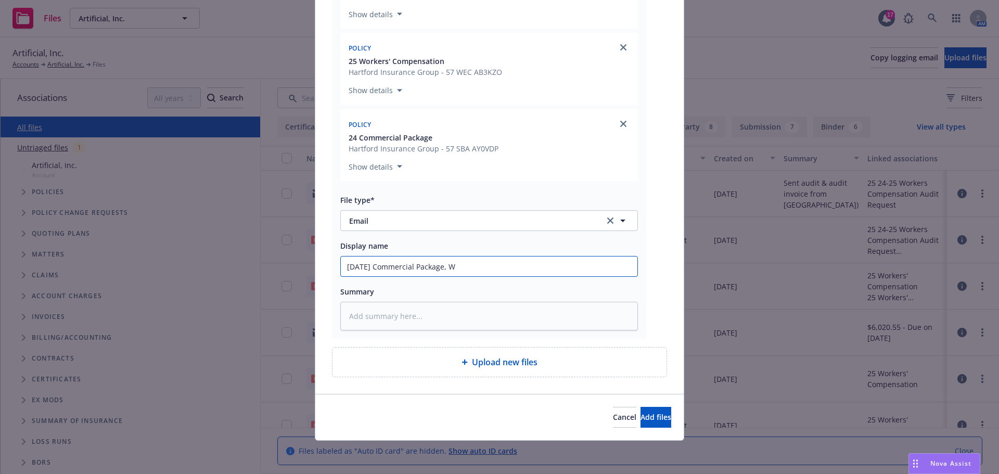
type textarea "x"
type input "8/31/2025 Commercial Package, Wor"
type textarea "x"
type input "8/31/2025 Commercial Package, Work"
type textarea "x"
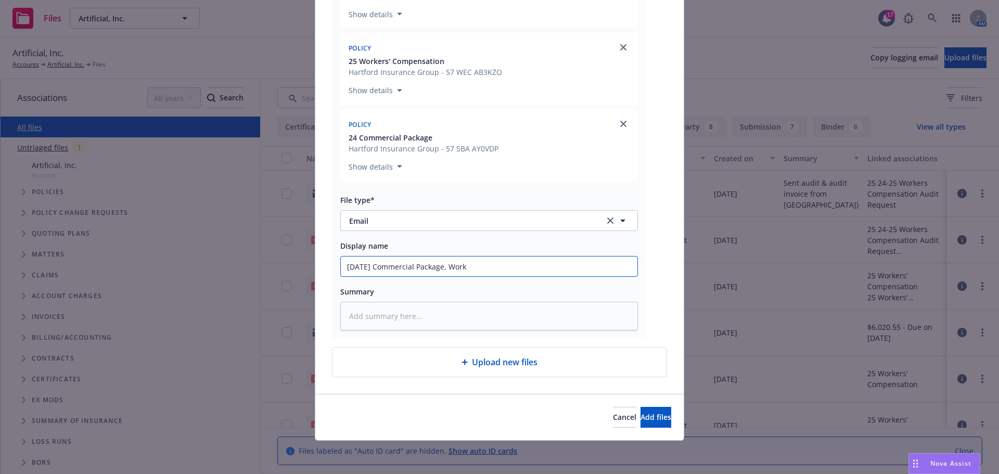
type input "8/31/2025 Commercial Package, Worke"
type textarea "x"
type input "8/31/2025 Commercial Package, Work"
type textarea "x"
type input "8/31/2025 Commercial Package, WorkC"
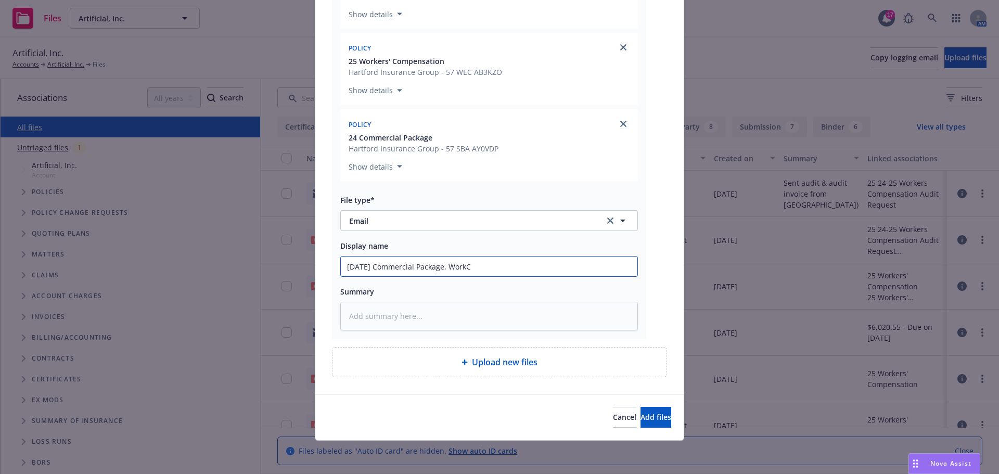
type textarea "x"
type input "8/31/2025 Commercial Package, Work"
type textarea "x"
type input "8/31/2025 Commercial Package, Work"
type textarea "x"
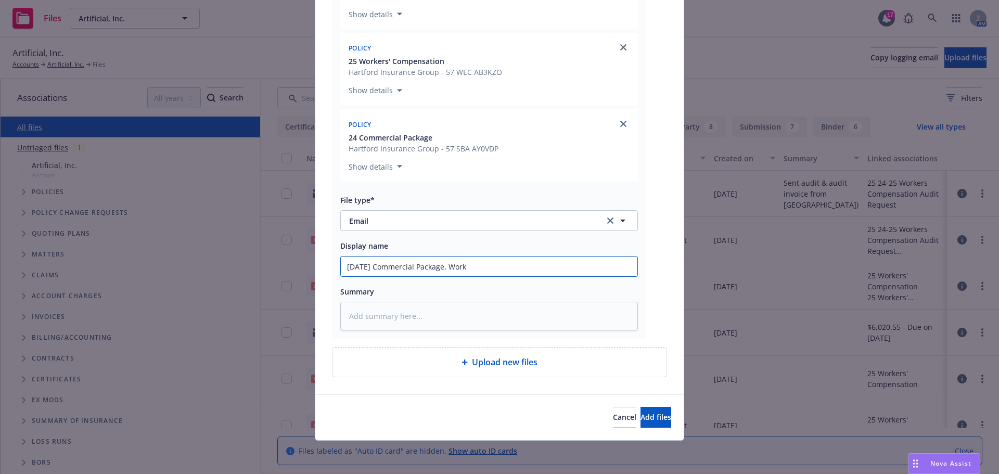
type input "8/31/2025 Commercial Package, Work C"
type textarea "x"
type input "8/31/2025 Commercial Package, Work Co"
type textarea "x"
type input "8/31/2025 Commercial Package, Work Com"
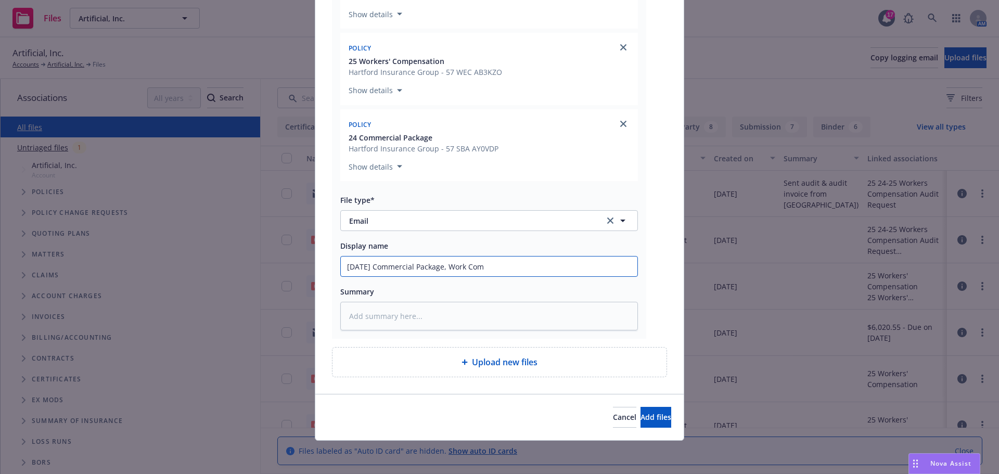
type textarea "x"
type input "8/31/2025 Commercial Package, Work Comp"
type textarea "x"
type input "8/31/2025 Commercial Package, Work Comp,"
type textarea "x"
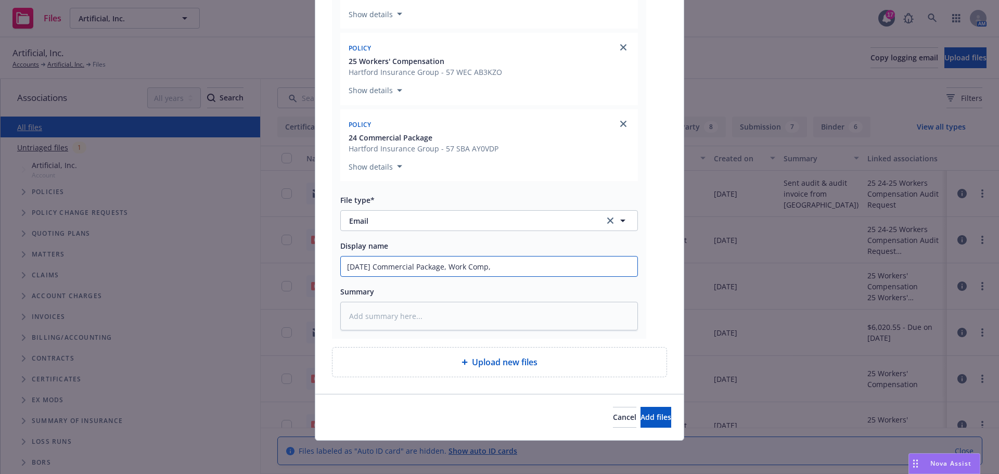
type input "8/31/2025 Commercial Package, Work Comp,"
type textarea "x"
type input "8/31/2025 Commercial Package, Work Comp, E"
type textarea "x"
type input "8/31/2025 Commercial Package, Work Comp, E&"
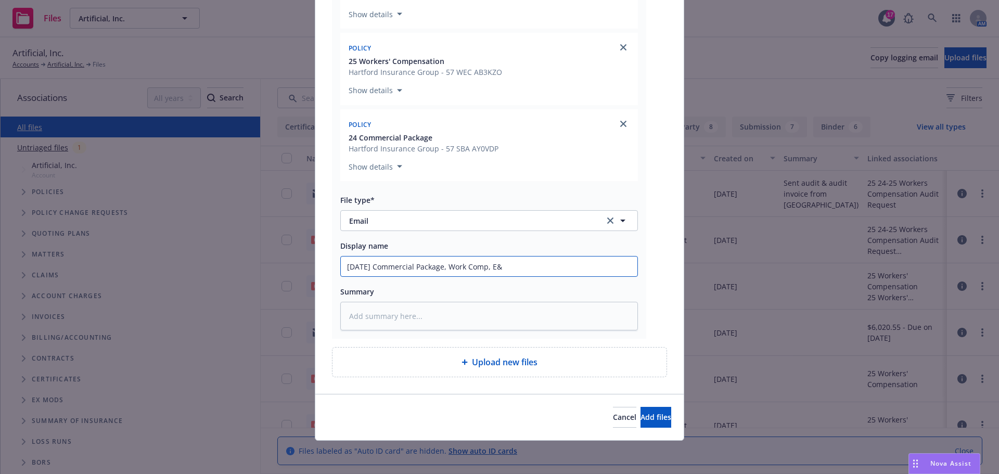
type textarea "x"
type input "8/31/2025 Commercial Package, Work Comp, E&O"
type textarea "x"
type input "8/31/2025 Commercial Package, Work Comp, E&O/"
type textarea "x"
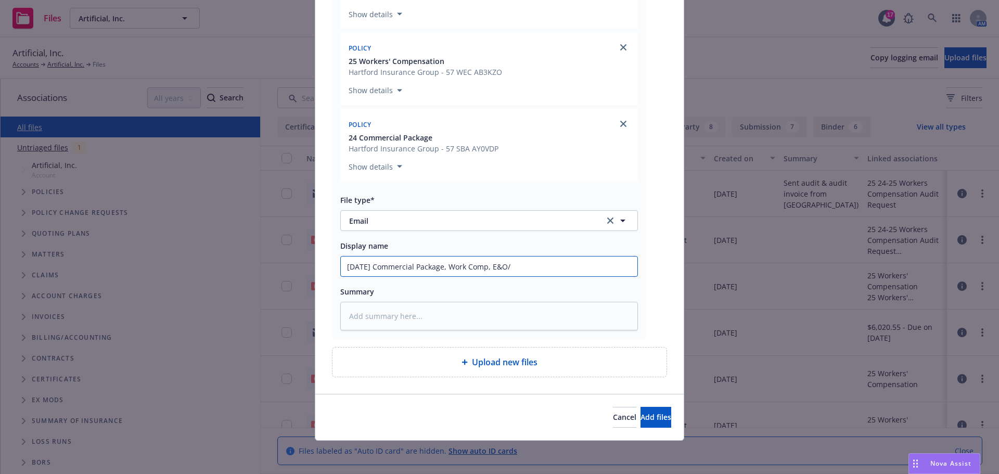
type input "8/31/2025 Commercial Package, Work Comp, E&O/C"
type textarea "x"
type input "8/31/2025 Commercial Package, Work Comp, E&O/Cy"
type textarea "x"
type input "8/31/2025 Commercial Package, Work Comp, E&O/Cyb"
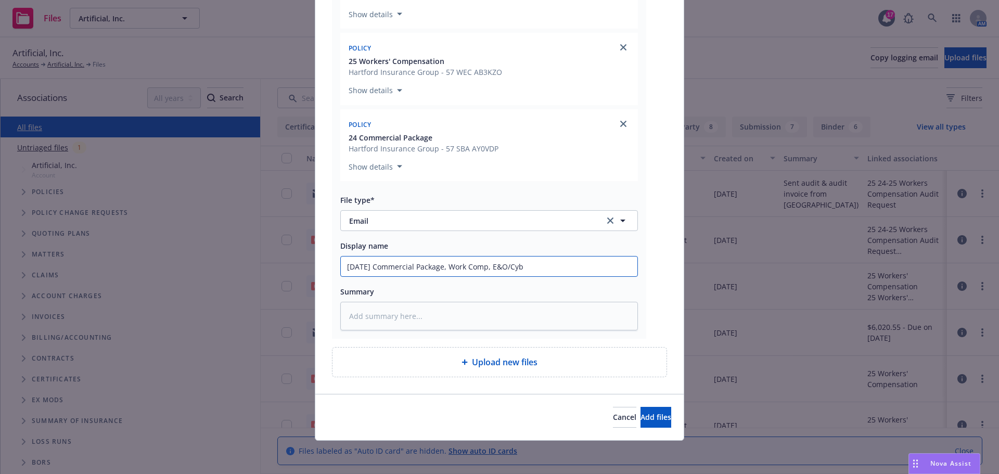
type textarea "x"
type input "8/31/2025 Commercial Package, Work Comp, E&O/Cyber"
type textarea "x"
type input "8/31/2025 Commercial Package, Work Comp, E&O/Cyber"
type textarea "x"
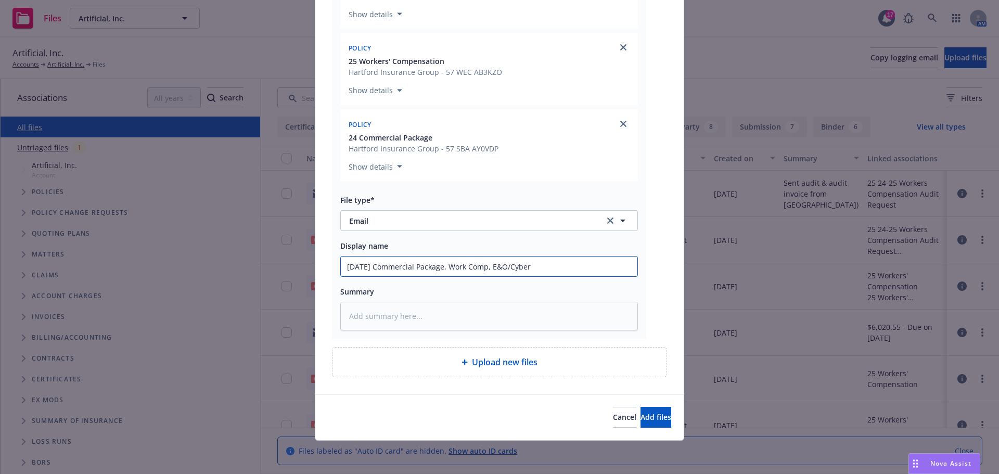
type input "8/31/2025 Commercial Package, Work Comp, E&O/Cyber -"
type textarea "x"
type input "8/31/2025 Commercial Package, Work Comp, E&O/Cyber -"
type textarea "x"
type input "8/31/2025 Commercial Package, Work Comp, E&O/Cyber - c"
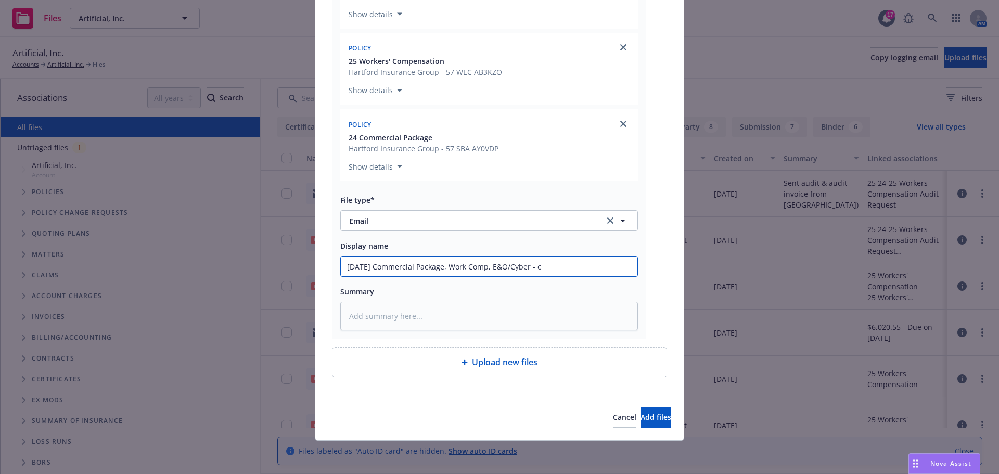
type textarea "x"
type input "8/31/2025 Commercial Package, Work Comp, E&O/Cyber - cl"
type textarea "x"
type input "8/31/2025 Commercial Package, Work Comp, E&O/Cyber - cli"
type textarea "x"
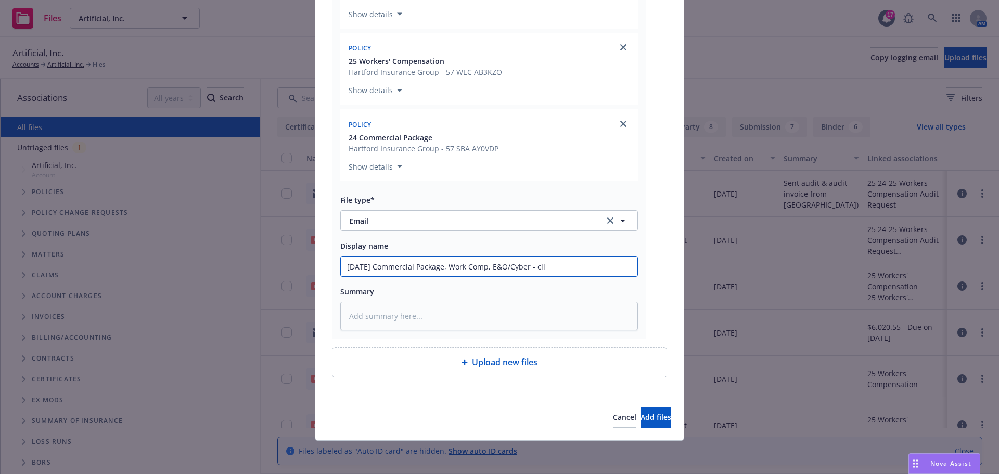
type input "8/31/2025 Commercial Package, Work Comp, E&O/Cyber - clie"
type textarea "x"
type input "8/31/2025 Commercial Package, Work Comp, E&O/Cyber - clien"
type textarea "x"
type input "8/31/2025 Commercial Package, Work Comp, E&O/Cyber - client"
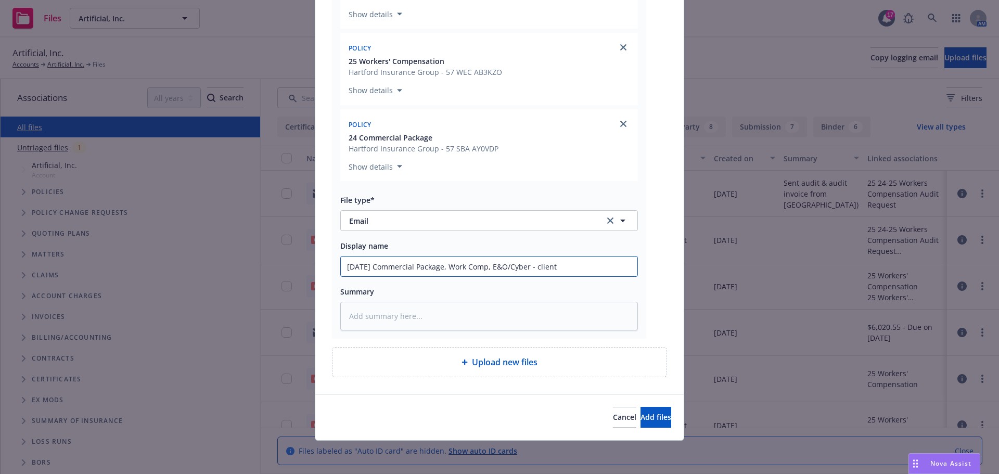
type textarea "x"
type input "8/31/2025 Commercial Package, Work Comp, E&O/Cyber - client"
type textarea "x"
type input "8/31/2025 Commercial Package, Work Comp, E&O/Cyber - client re"
type textarea "x"
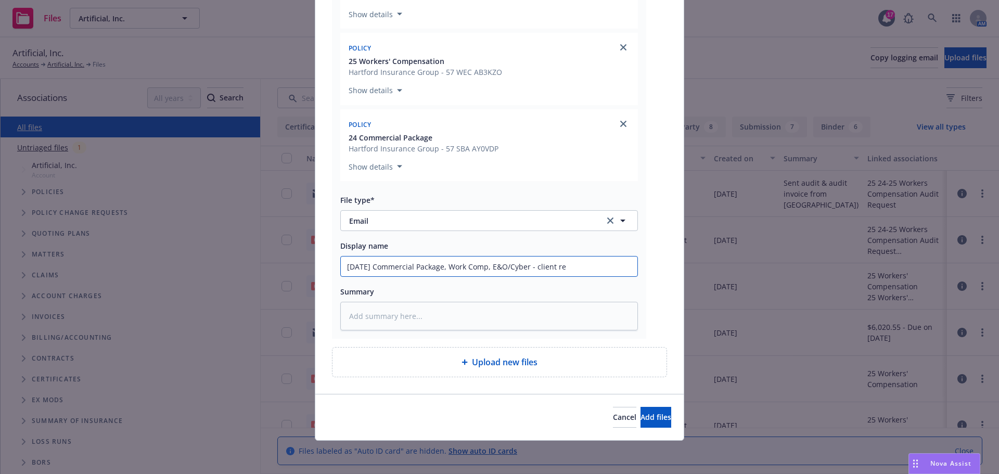
type input "8/31/2025 Commercial Package, Work Comp, E&O/Cyber - client reu"
type textarea "x"
type input "8/31/2025 Commercial Package, Work Comp, E&O/Cyber - client re"
type textarea "x"
type input "8/31/2025 Commercial Package, Work Comp, E&O/Cyber - client req"
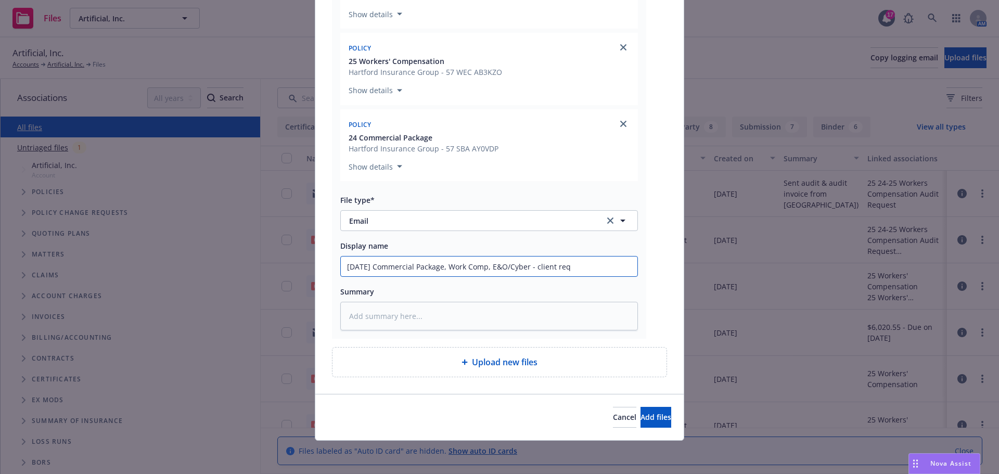
type textarea "x"
type input "8/31/2025 Commercial Package, Work Comp, E&O/Cyber - client requ"
type textarea "x"
type input "8/31/2025 Commercial Package, Work Comp, E&O/Cyber - client reque"
type textarea "x"
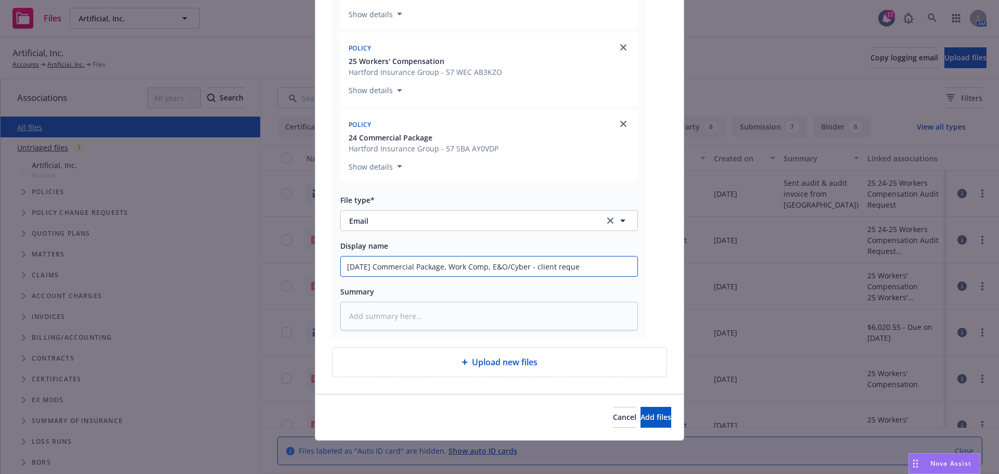
type input "8/31/2025 Commercial Package, Work Comp, E&O/Cyber - client reques"
type textarea "x"
type input "8/31/2025 Commercial Package, Work Comp, E&O/Cyber - client request"
type textarea "x"
type input "8/31/2025 Commercial Package, Work Comp, E&O/Cyber - client request"
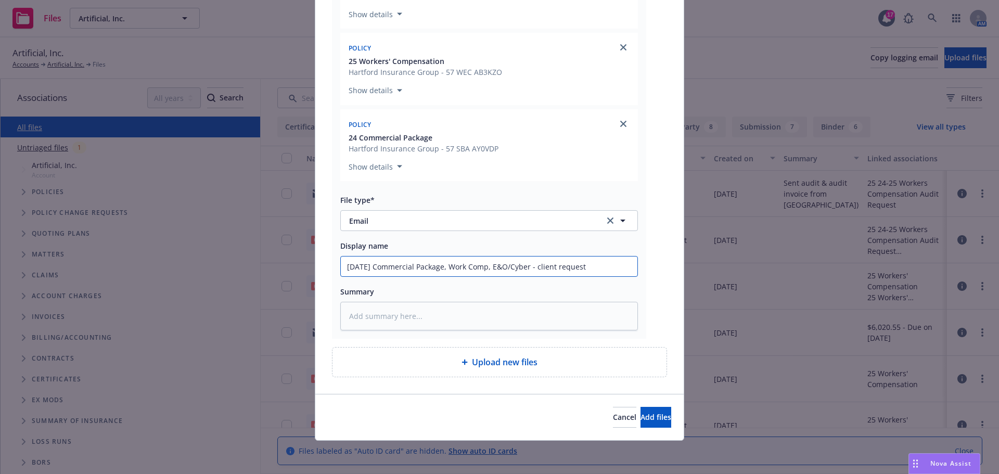
type textarea "x"
type input "8/31/2025 Commercial Package, Work Comp, E&O/Cyber - client request t"
type textarea "x"
type input "8/31/2025 Commercial Package, Work Comp, E&O/Cyber - client request to"
type textarea "x"
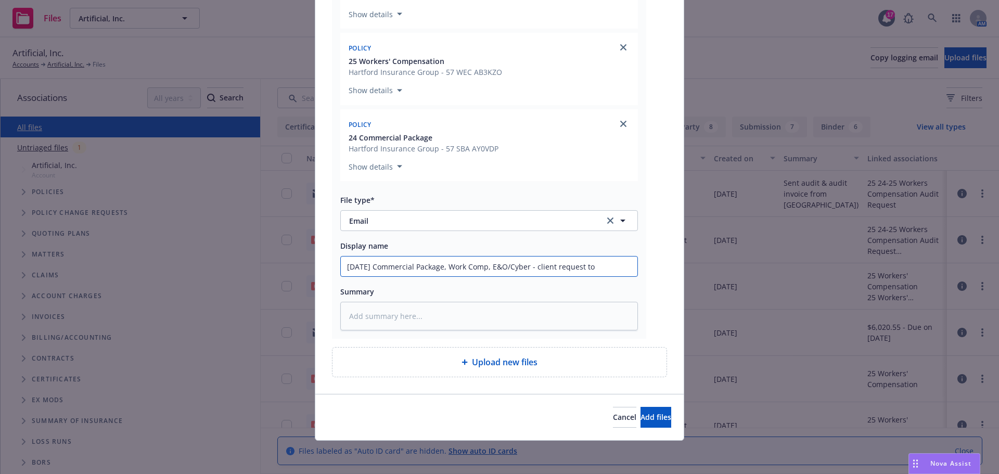
type input "8/31/2025 Commercial Package, Work Comp, E&O/Cyber - client request to"
type textarea "x"
type input "8/31/2025 Commercial Package, Work Comp, E&O/Cyber - client request to c"
type textarea "x"
type input "8/31/2025 Commercial Package, Work Comp, E&O/Cyber - client request to ca"
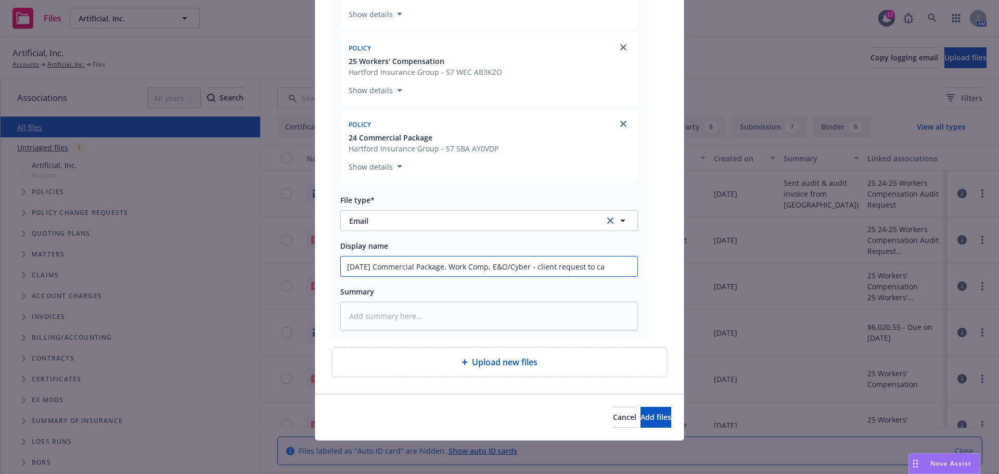
type textarea "x"
type input "8/31/2025 Commercial Package, Work Comp, E&O/Cyber - client request to can"
type textarea "x"
type input "8/31/2025 Commercial Package, Work Comp, E&O/Cyber - client request to canc"
type textarea "x"
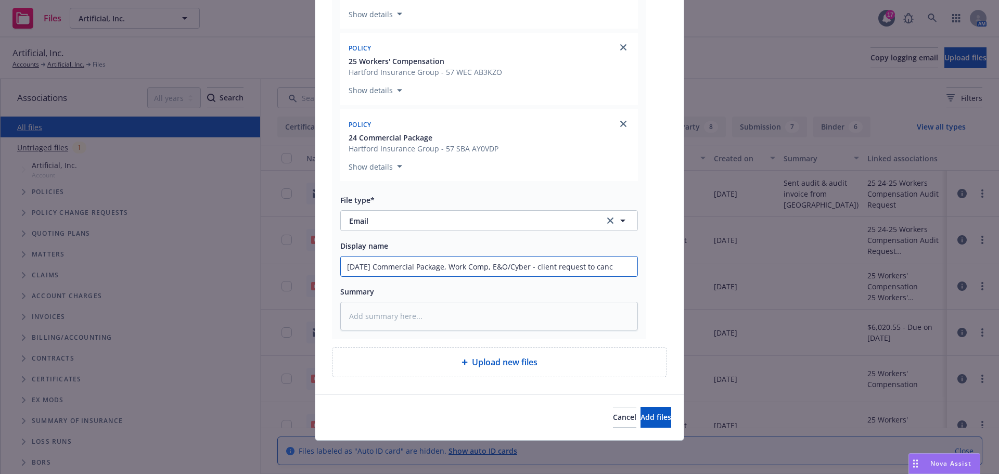
type input "8/31/2025 Commercial Package, Work Comp, E&O/Cyber - client request to cance"
type textarea "x"
type input "8/31/2025 Commercial Package, Work Comp, E&O/Cyber - client request to cancel"
type textarea "x"
type input "8/31/2025 Commercial Package, Work Comp, E&O/Cyber - client request to cancel"
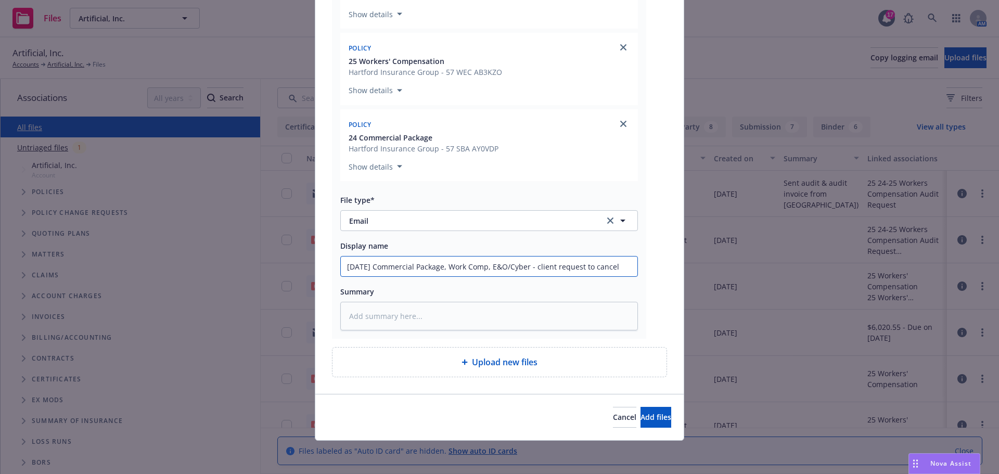
type textarea "x"
type input "8/31/2025 Commercial Package, Work Comp, E&O/Cyber - client request to cancel p"
type textarea "x"
type input "8/31/2025 Commercial Package, Work Comp, E&O/Cyber - client request to cancel po"
type textarea "x"
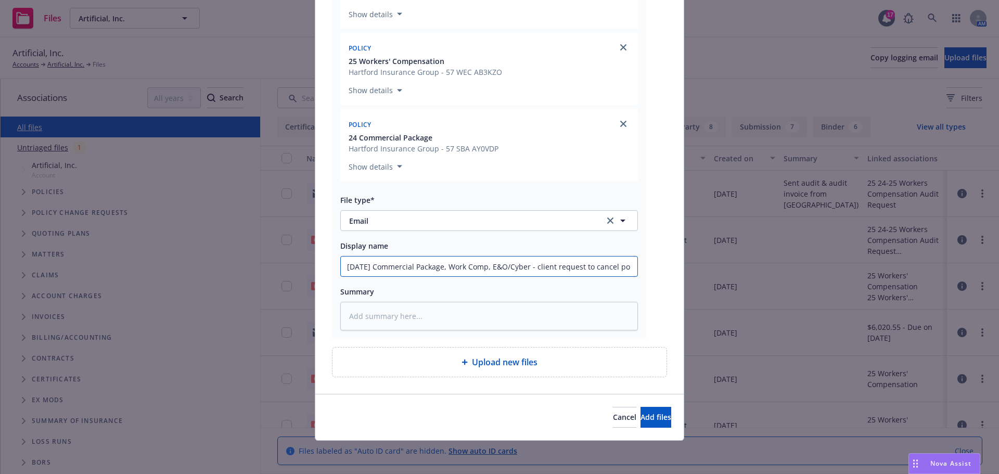
type input "8/31/2025 Commercial Package, Work Comp, E&O/Cyber - client request to cancel p…"
type textarea "x"
type input "8/31/2025 Commercial Package, Work Comp, E&O/Cyber - client request to cancel p…"
type textarea "x"
type input "8/31/2025 Commercial Package, Work Comp, E&O/Cyber - client request to cancel p…"
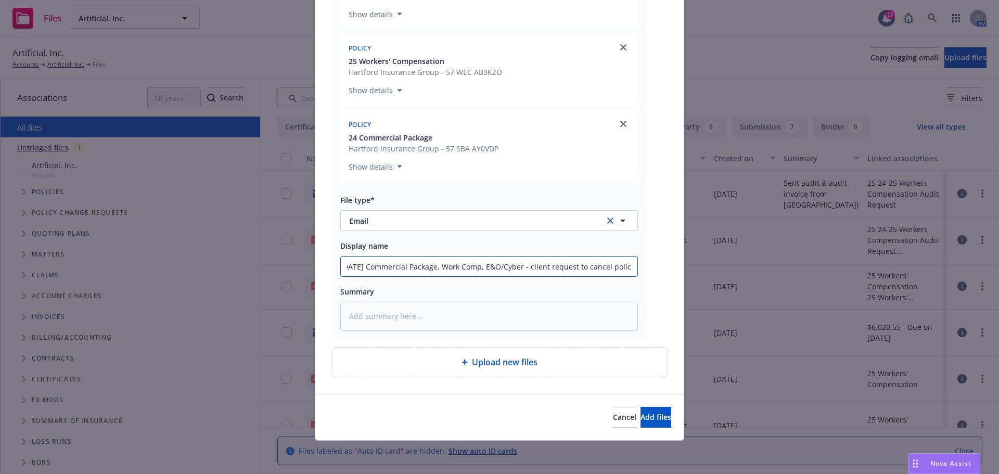
type textarea "x"
type input "8/31/2025 Commercial Package, Work Comp, E&O/Cyber - client request to cancel p…"
type textarea "x"
type input "8/31/2025 Commercial Package, Work Comp, E&O/Cyber - client request to cancel p…"
type textarea "x"
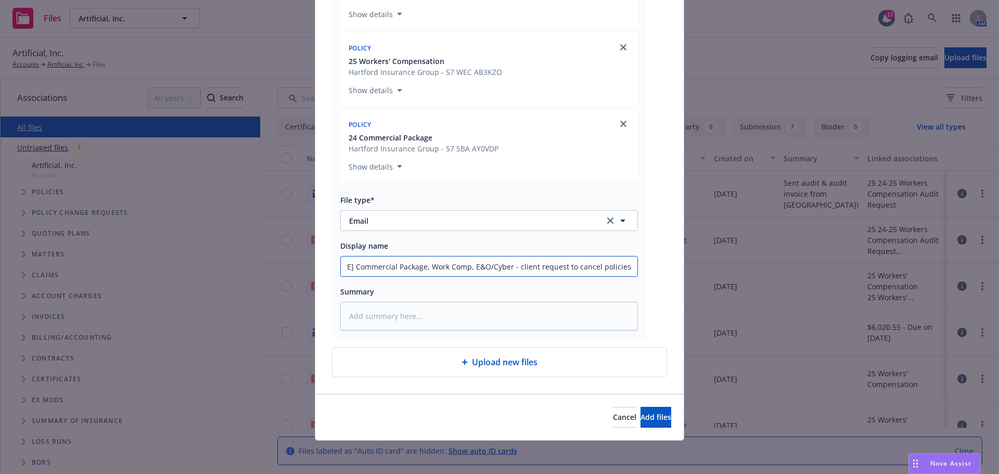
type input "8/31/2025 Commercial Package, Work Comp, E&O/Cyber - client request to cancel p…"
type textarea "x"
type input "8/31/2025 Commercial Package, Work Comp, E&O/Cyber - client request to cancel p…"
type textarea "x"
type input "8/31/2025 Commercial Package, Work Comp, E&O/Cyber - client request to cancel p…"
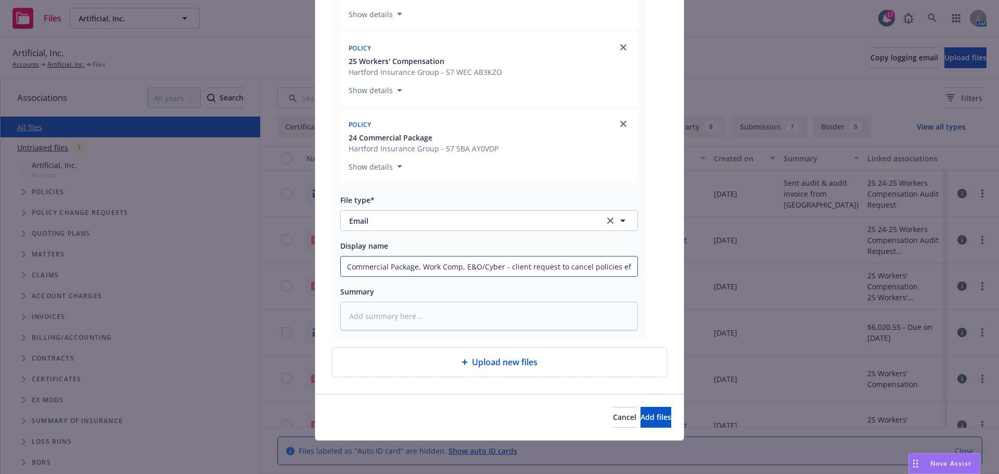
type textarea "x"
type input "8/31/2025 Commercial Package, Work Comp, E&O/Cyber - client request to cancel p…"
type textarea "x"
type input "8/31/2025 Commercial Package, Work Comp, E&O/Cyber - client request to cancel p…"
type textarea "x"
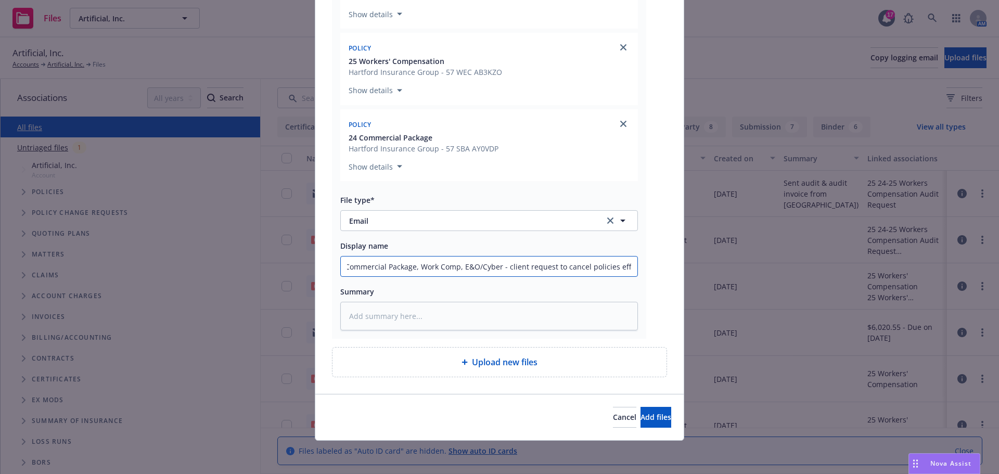
type input "8/31/2025 Commercial Package, Work Comp, E&O/Cyber - client request to cancel p…"
type textarea "x"
type input "8/31/2025 Commercial Package, Work Comp, E&O/Cyber - client request to cancel p…"
type textarea "x"
type input "8/31/2025 Commercial Package, Work Comp, E&O/Cyber - client request to cancel p…"
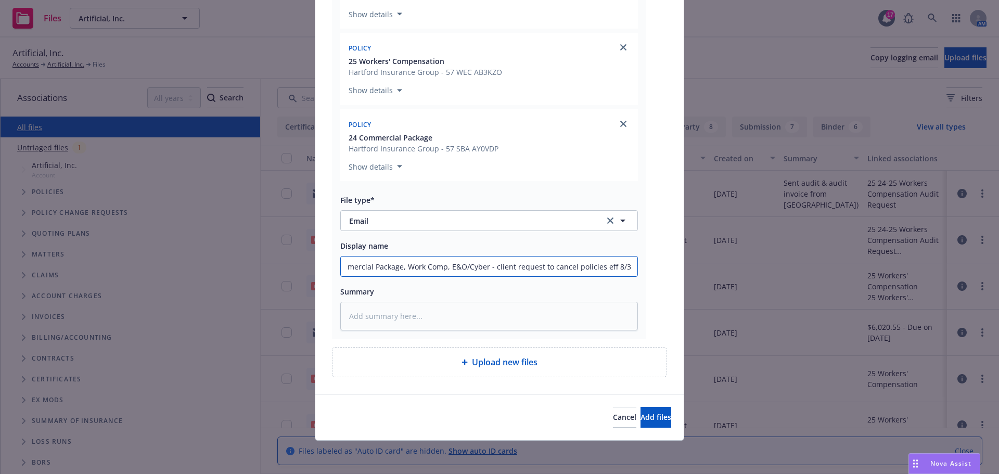
type textarea "x"
type input "8/31/2025 Commercial Package, Work Comp, E&O/Cyber - client request to cancel p…"
type textarea "x"
click at [640, 415] on span "Add files" at bounding box center [655, 417] width 31 height 10
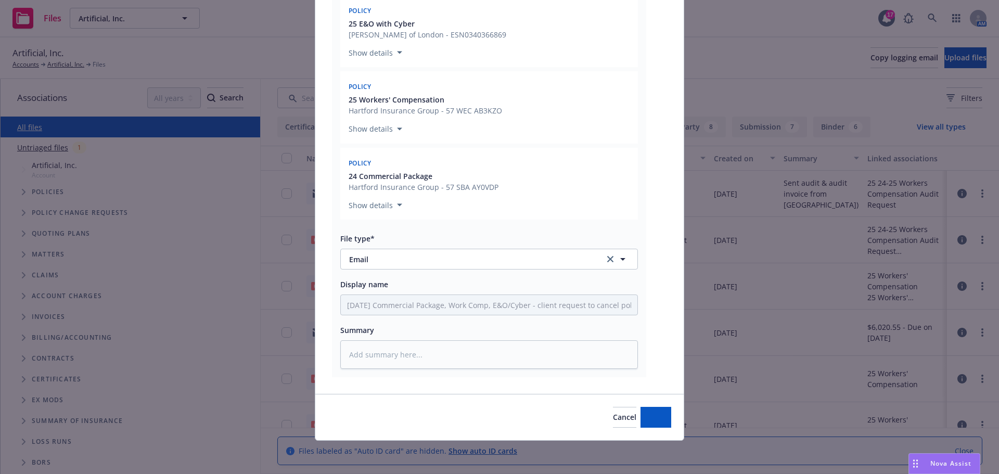
scroll to position [257, 0]
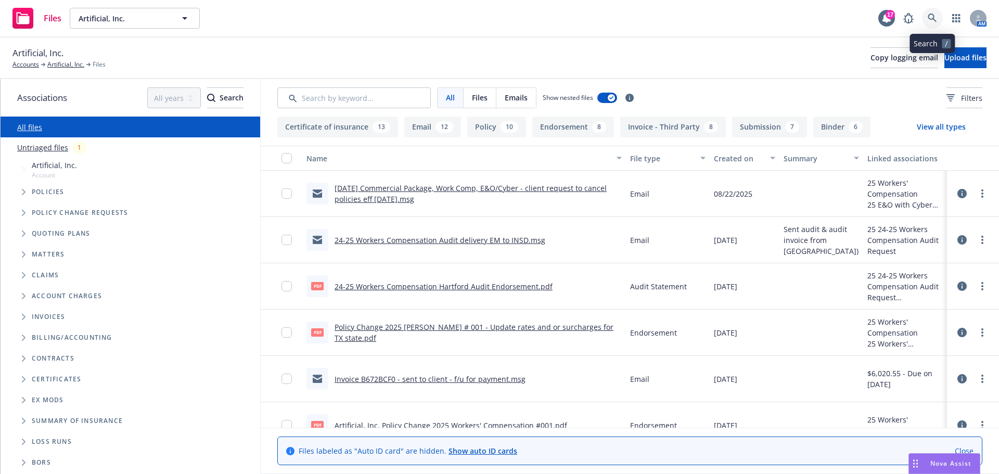
click at [926, 17] on link at bounding box center [932, 18] width 21 height 21
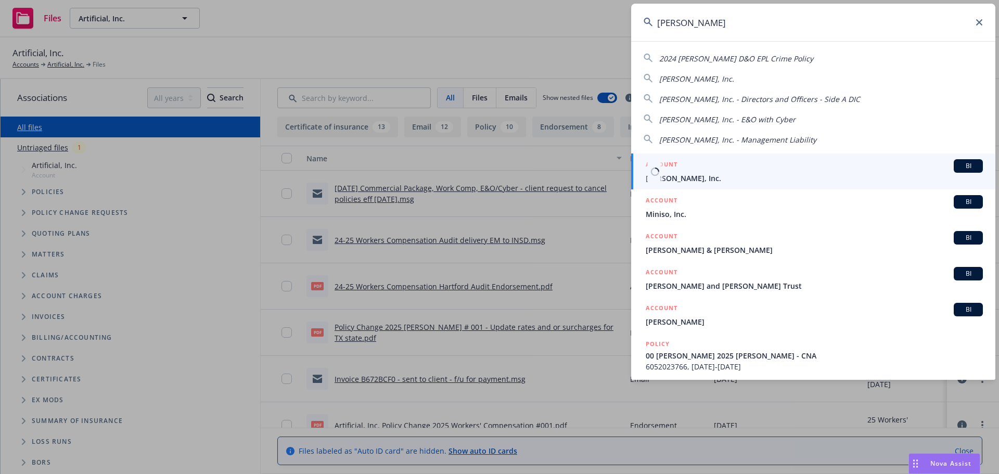
click at [667, 173] on span "MinIO, Inc." at bounding box center [814, 178] width 337 height 11
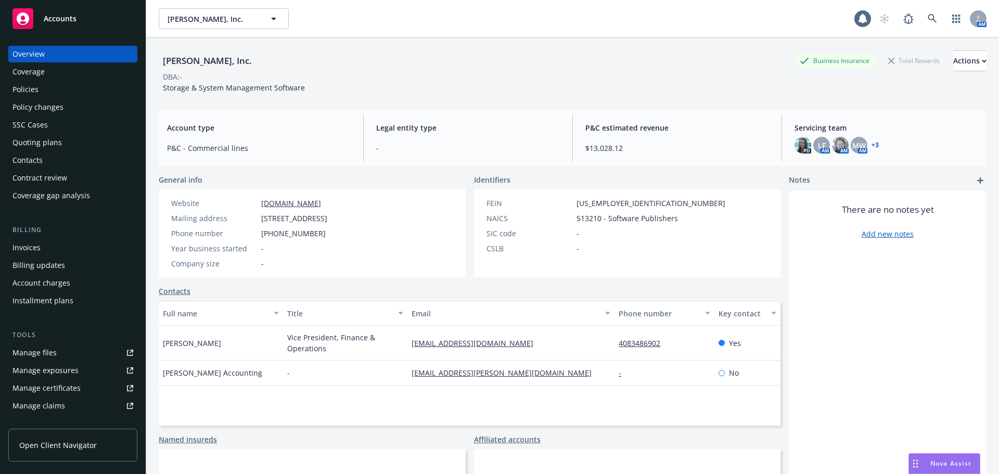
click at [43, 90] on div "Policies" at bounding box center [72, 89] width 121 height 17
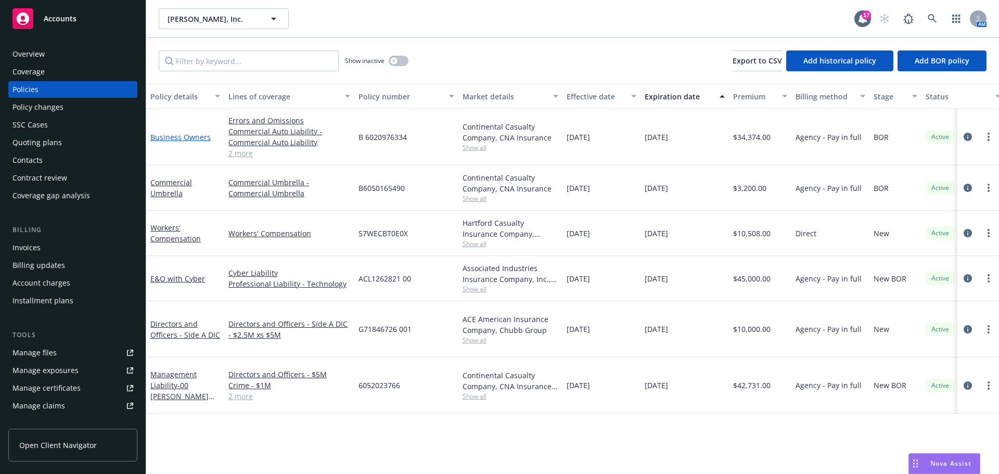
click at [173, 136] on link "Business Owners" at bounding box center [180, 137] width 60 height 10
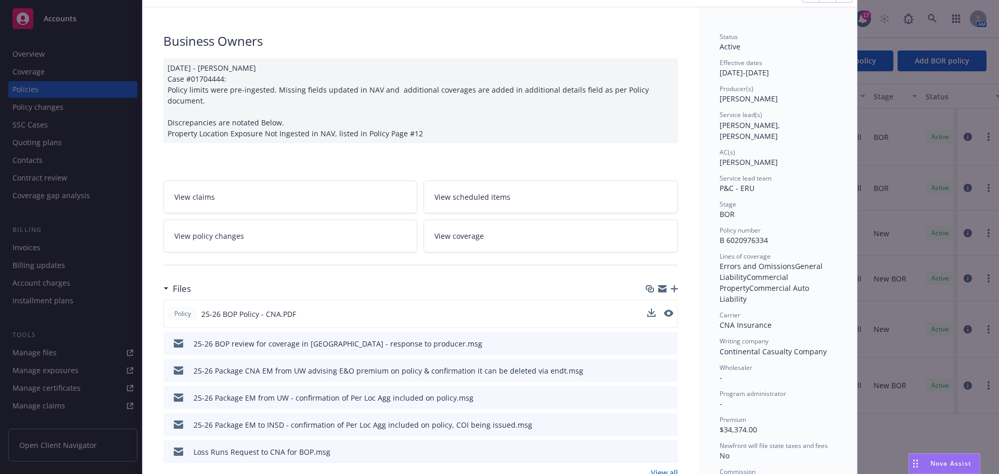
scroll to position [104, 0]
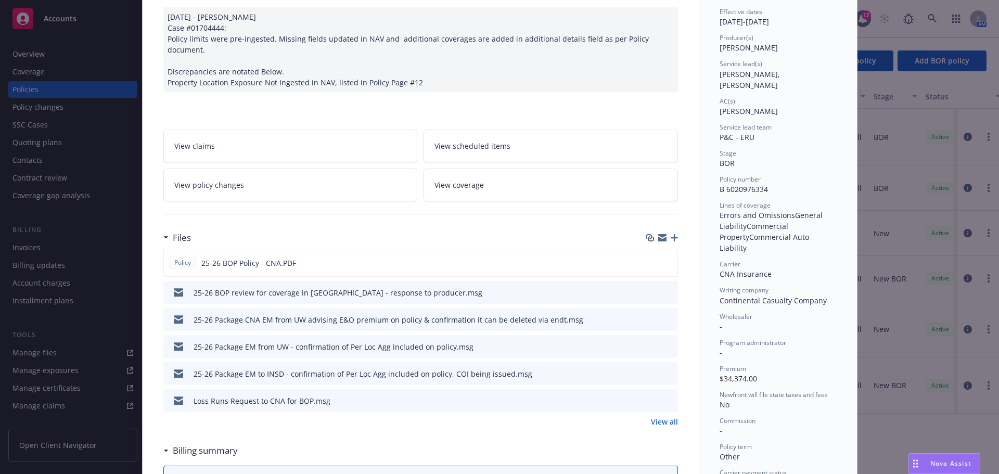
click at [666, 315] on icon "preview file" at bounding box center [667, 318] width 9 height 7
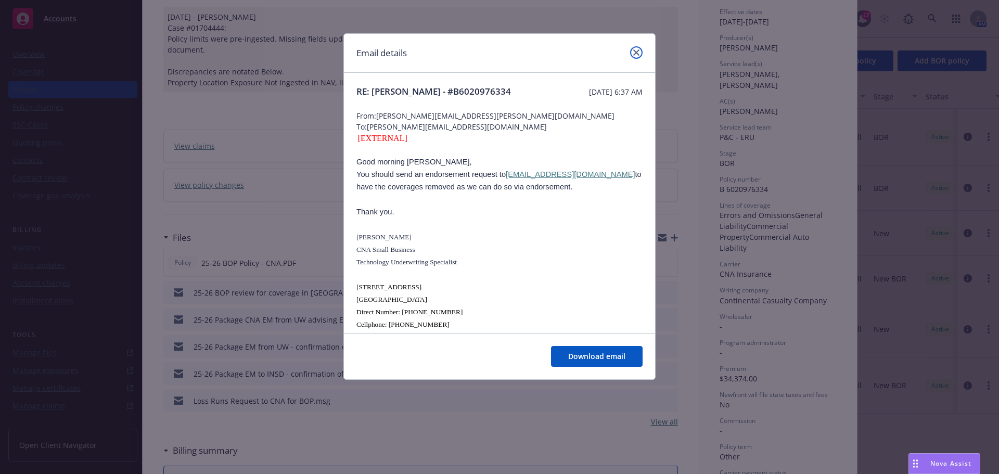
click at [636, 55] on icon "close" at bounding box center [636, 52] width 6 height 6
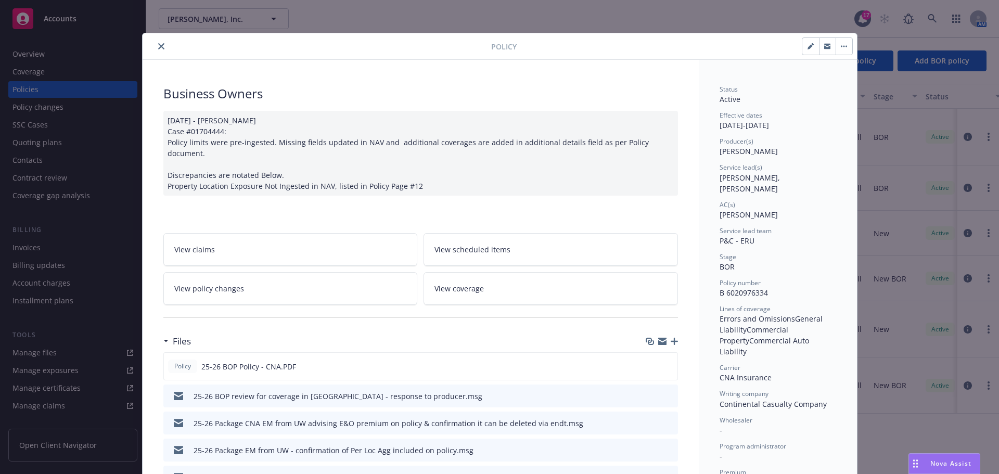
scroll to position [0, 0]
drag, startPoint x: 158, startPoint y: 45, endPoint x: 154, endPoint y: 51, distance: 7.0
click at [158, 45] on icon "close" at bounding box center [161, 47] width 6 height 6
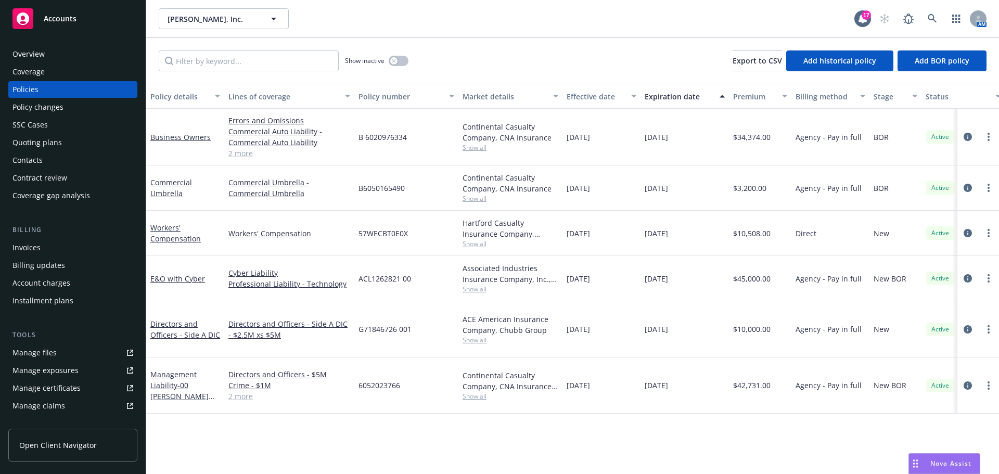
click at [240, 157] on link "2 more" at bounding box center [289, 153] width 122 height 11
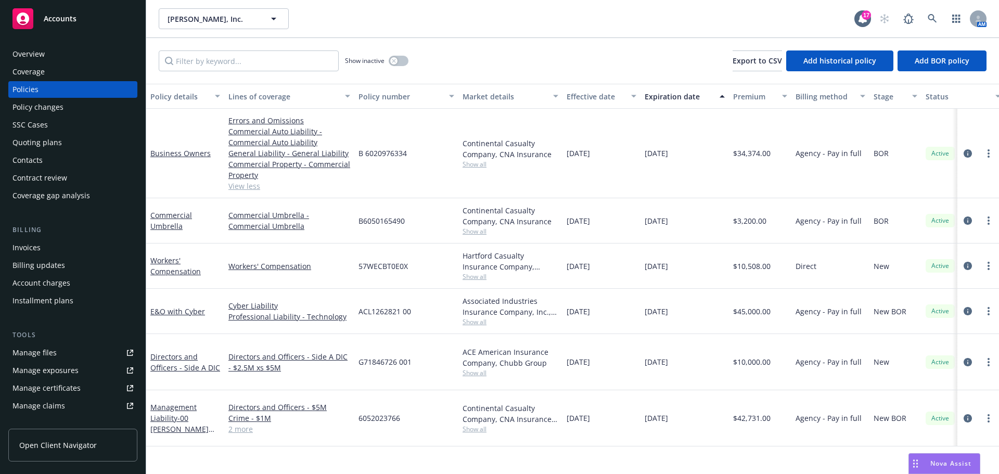
click at [42, 57] on div "Overview" at bounding box center [28, 54] width 32 height 17
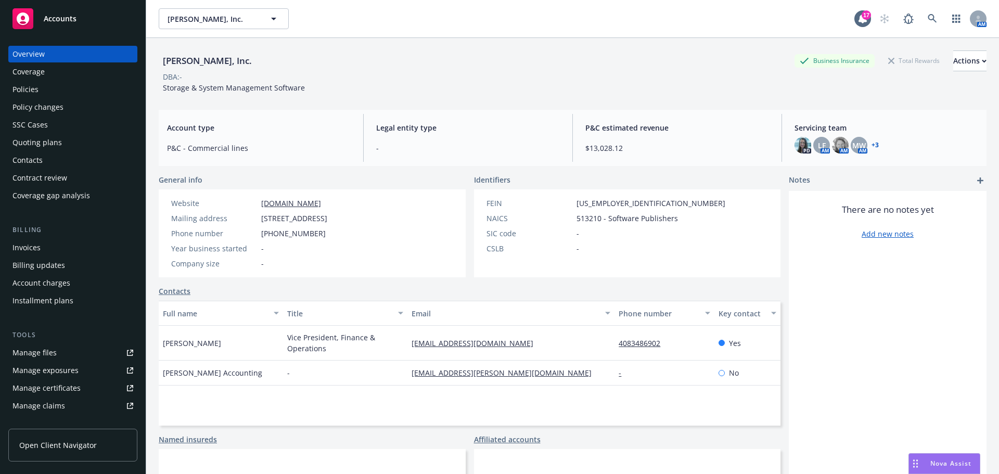
click at [871, 146] on link "+ 3" at bounding box center [874, 145] width 7 height 6
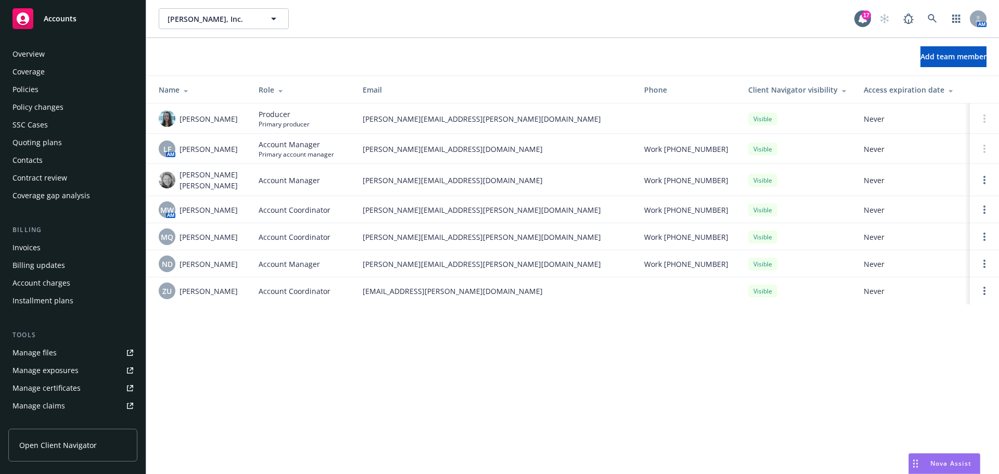
drag, startPoint x: 40, startPoint y: 85, endPoint x: 47, endPoint y: 94, distance: 10.7
click at [40, 85] on div "Policies" at bounding box center [72, 89] width 121 height 17
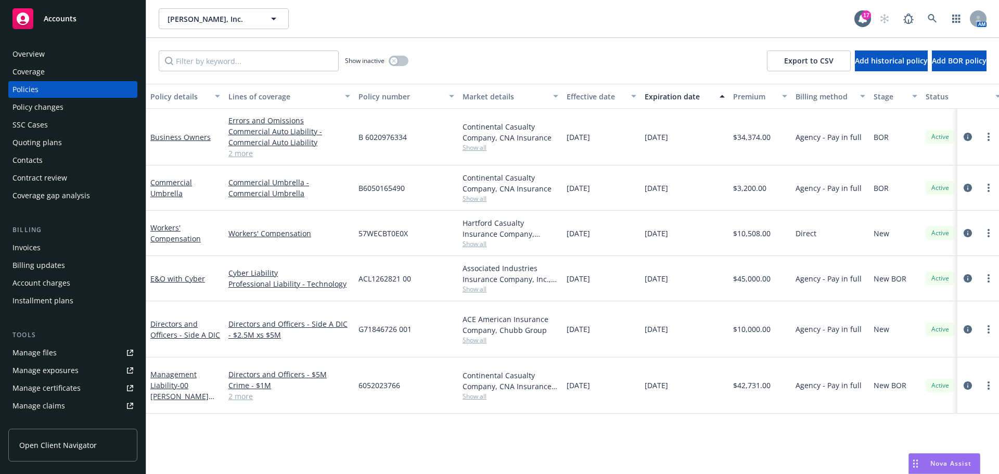
click at [54, 141] on div "Quoting plans" at bounding box center [36, 142] width 49 height 17
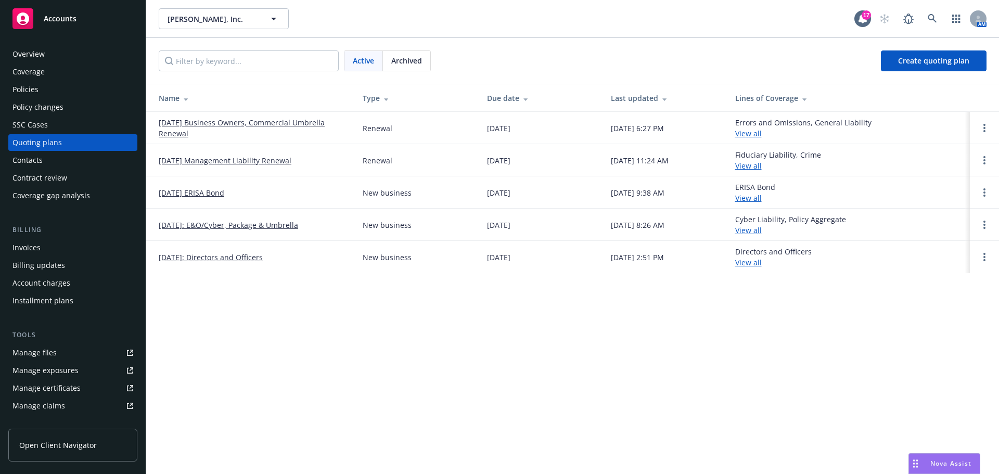
click at [27, 91] on div "Policies" at bounding box center [25, 89] width 26 height 17
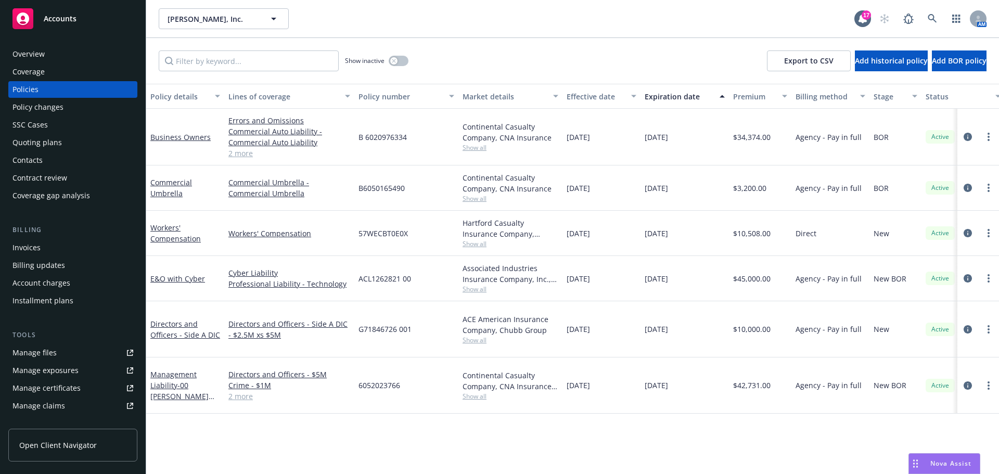
click at [42, 143] on div "Quoting plans" at bounding box center [36, 142] width 49 height 17
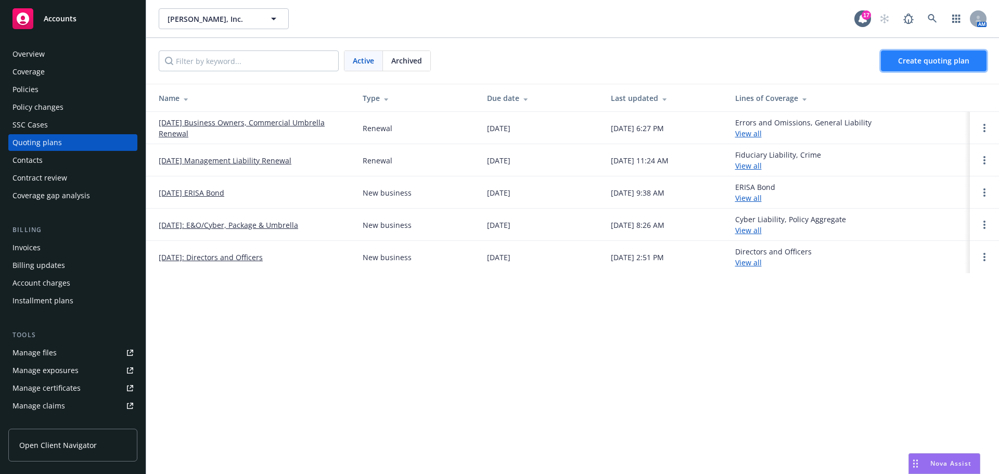
click at [910, 60] on span "Create quoting plan" at bounding box center [933, 61] width 71 height 10
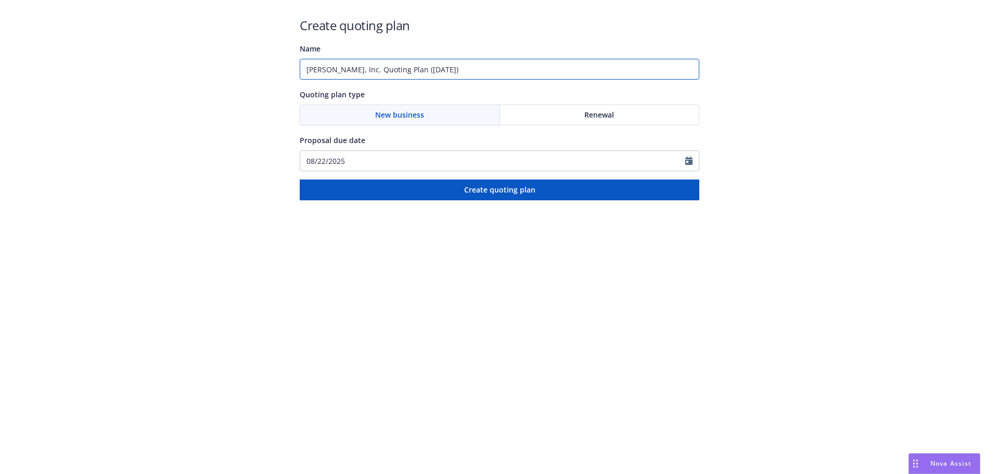
click at [444, 70] on input "[PERSON_NAME], Inc. Quoting Plan ([DATE])" at bounding box center [499, 69] width 399 height 21
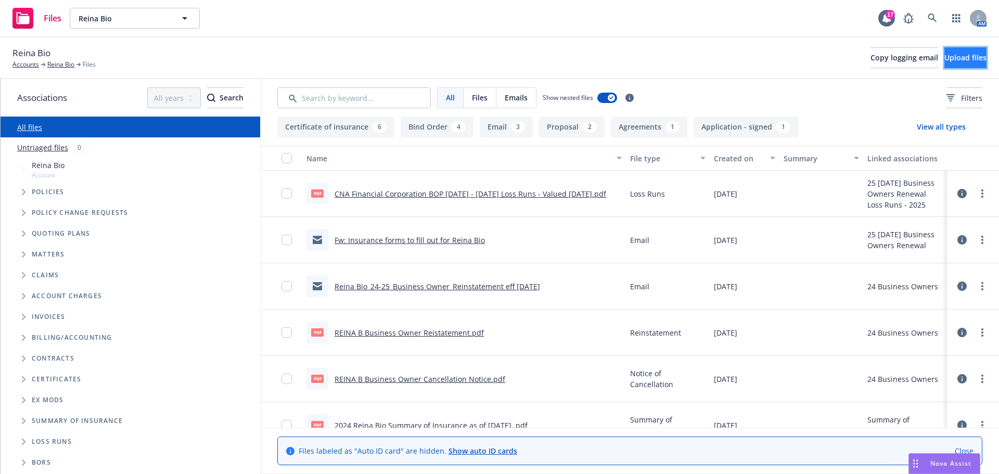
click at [956, 58] on span "Upload files" at bounding box center [965, 58] width 42 height 10
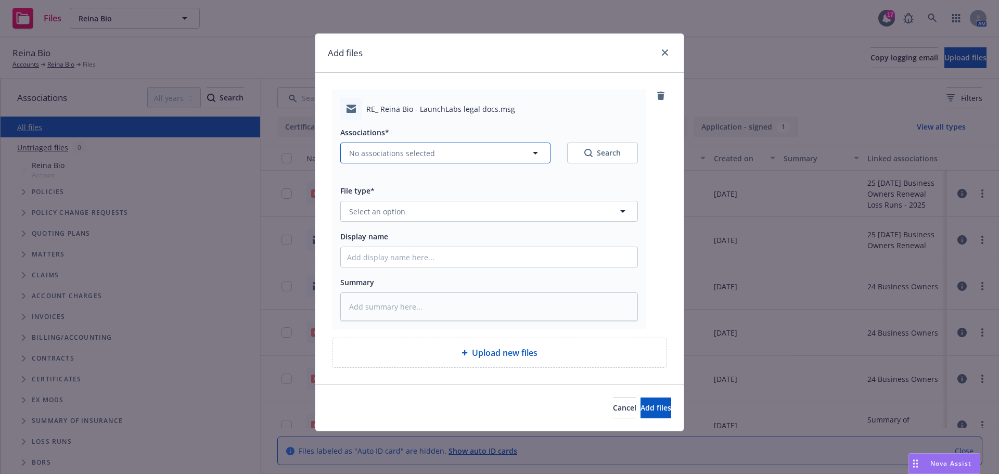
click at [375, 154] on span "No associations selected" at bounding box center [392, 153] width 86 height 11
type textarea "x"
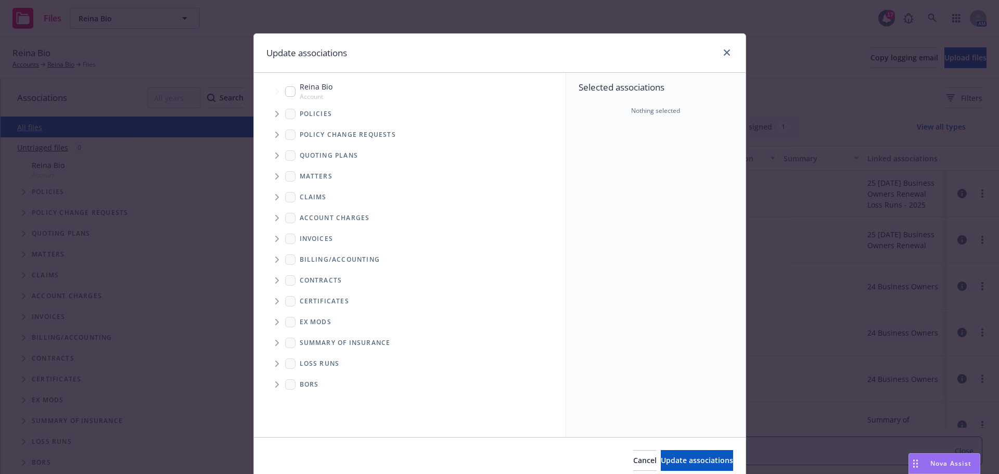
click at [275, 280] on icon "Folder Tree Example" at bounding box center [277, 280] width 4 height 6
click at [298, 300] on icon "Folder Tree Example" at bounding box center [300, 299] width 4 height 6
click at [322, 318] on input "Folder Tree Example" at bounding box center [327, 317] width 10 height 10
checkbox input "true"
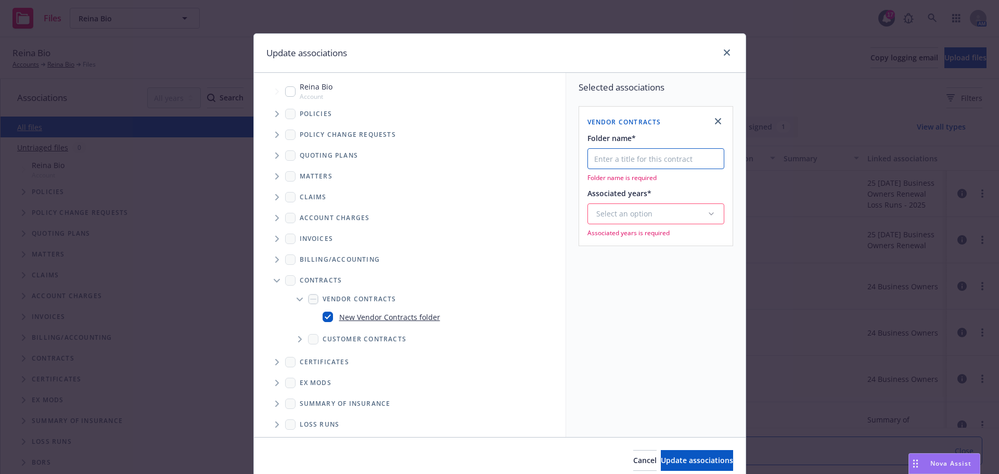
click at [595, 163] on input "Folder name*" at bounding box center [655, 158] width 137 height 21
type input "Mid-Term Vendor Contracts"
click at [596, 203] on div "Select an option" at bounding box center [651, 200] width 111 height 10
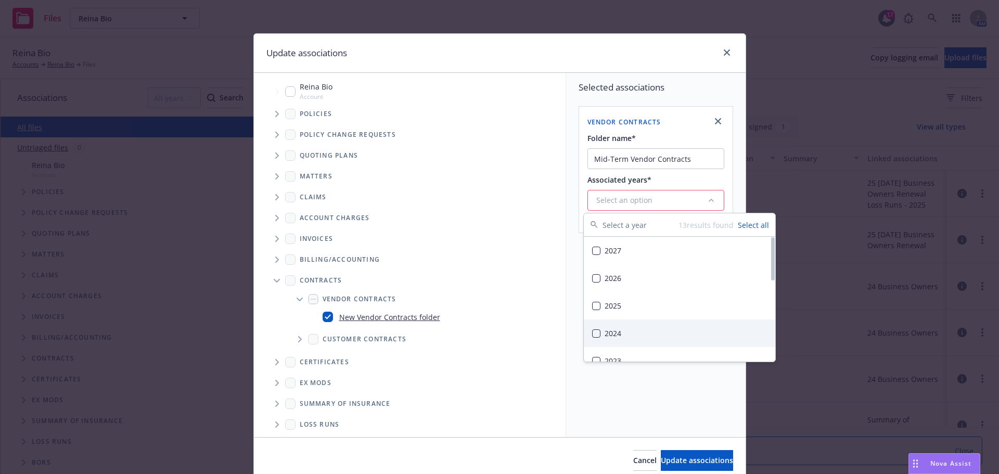
click at [596, 334] on button "Suggestions" at bounding box center [596, 333] width 8 height 8
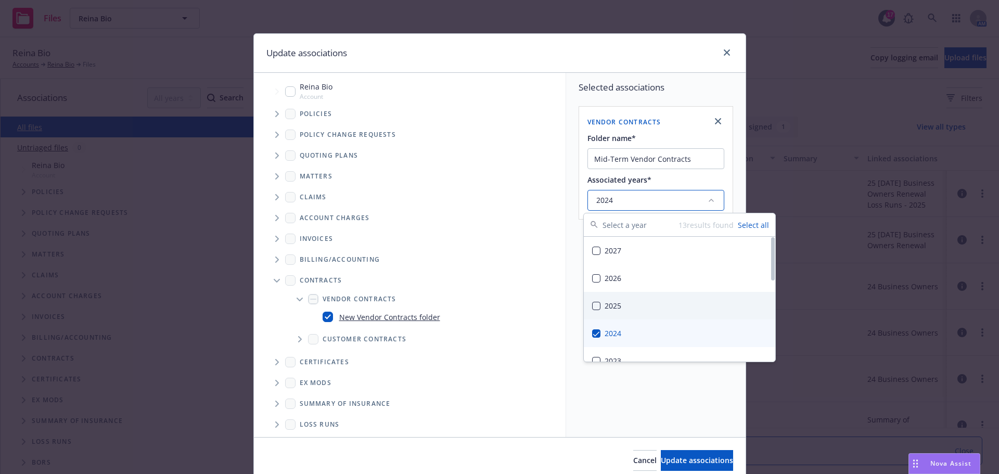
click at [599, 304] on button "Suggestions" at bounding box center [596, 306] width 8 height 8
click at [632, 404] on div "Selected associations Vendor Contracts Folder name* Mid-Term Vendor Contracts A…" at bounding box center [655, 255] width 179 height 364
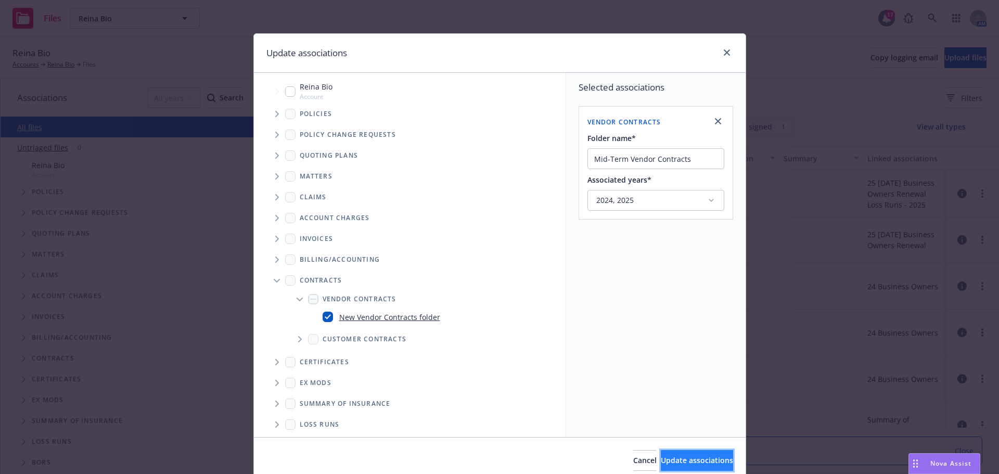
click at [672, 458] on span "Update associations" at bounding box center [697, 460] width 72 height 10
type textarea "x"
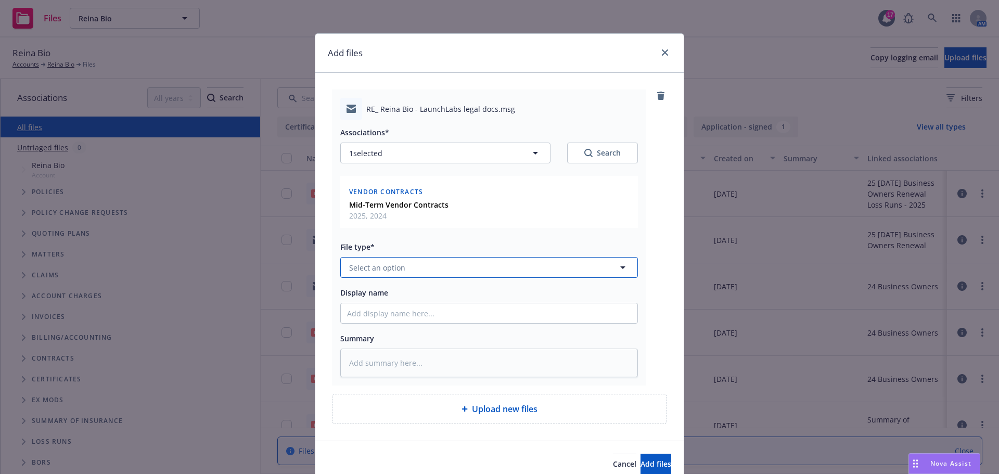
click at [373, 266] on span "Select an option" at bounding box center [377, 267] width 56 height 11
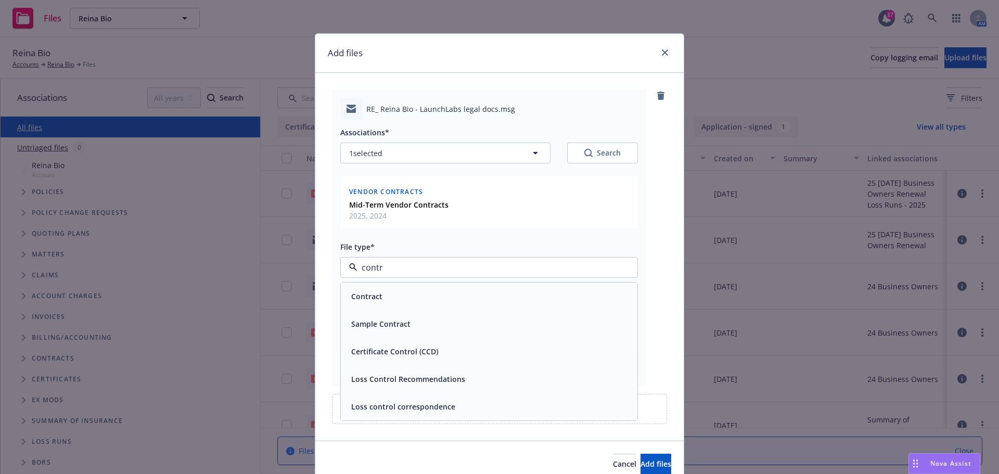
type input "contra"
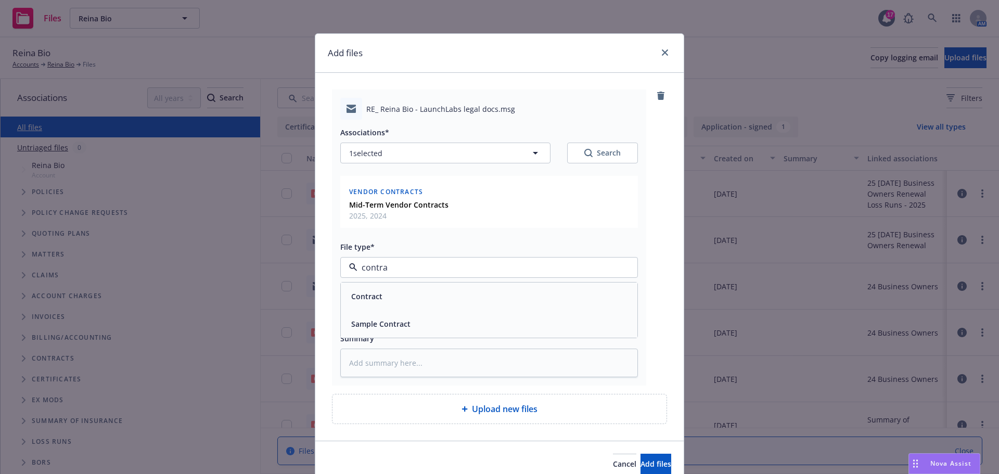
click at [374, 322] on span "Sample Contract" at bounding box center [380, 323] width 59 height 11
click at [360, 317] on input "Display name" at bounding box center [489, 313] width 296 height 20
type textarea "x"
type input "1"
type textarea "x"
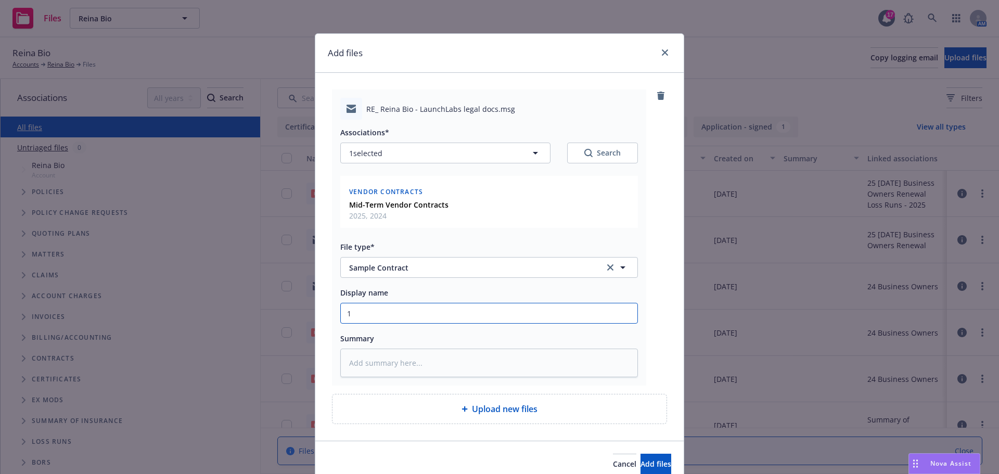
type input "11"
type textarea "x"
type input "11/"
type textarea "x"
type input "11/0"
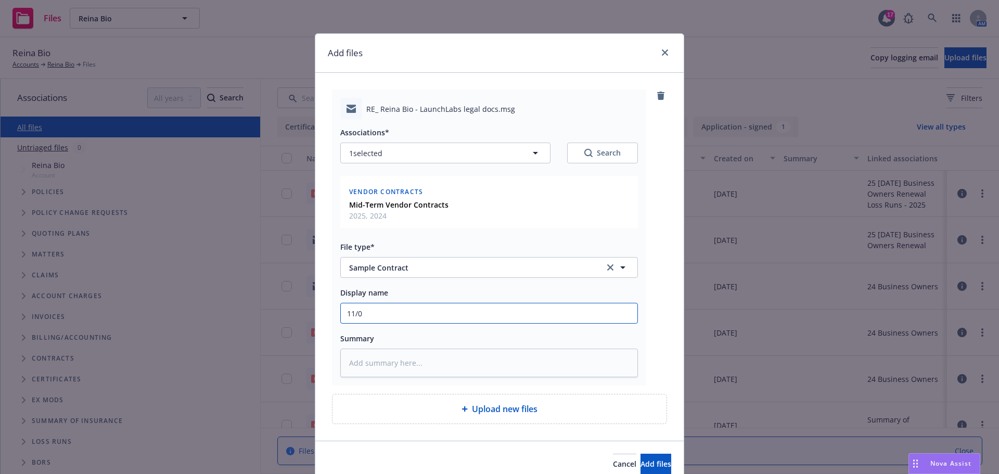
type textarea "x"
type input "11/04"
type textarea "x"
type input "11/04/"
type textarea "x"
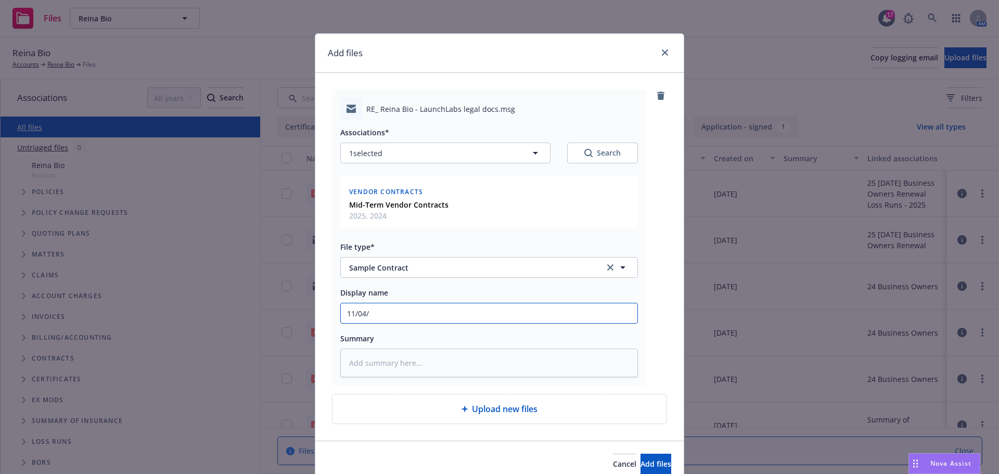
type input "11/04/2"
type textarea "x"
type input "11/04/20"
type textarea "x"
type input "11/04/202"
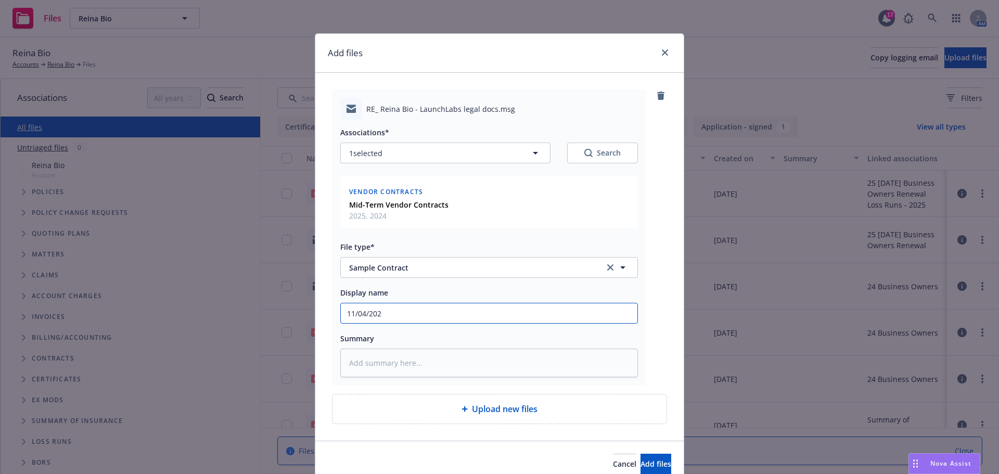
type textarea "x"
type input "11/04/2024"
type textarea "x"
type input "11/04/2024"
type textarea "x"
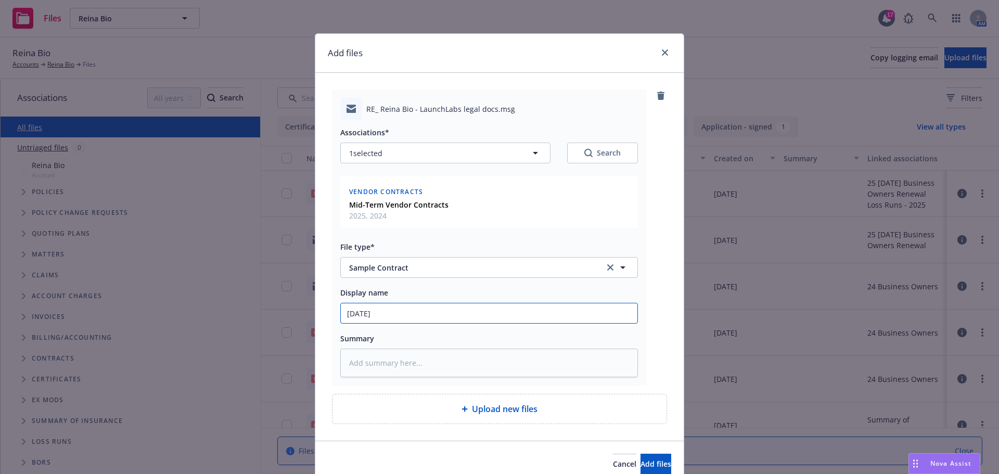
type input "11/04/2024 C"
type textarea "x"
type input "11/04/2024 Co"
type textarea "x"
type input "11/04/2024 Con"
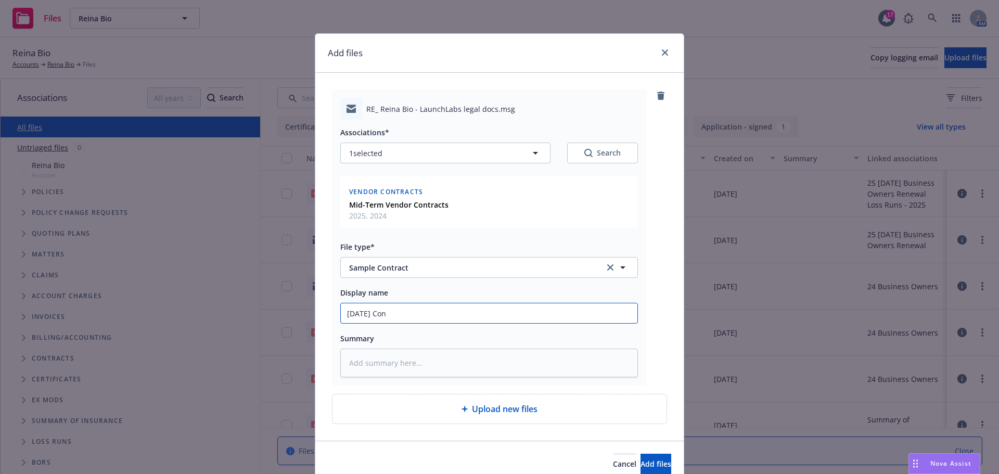
type textarea "x"
type input "11/04/2024 Cont"
type textarea "x"
type input "11/04/2024 Contr"
type textarea "x"
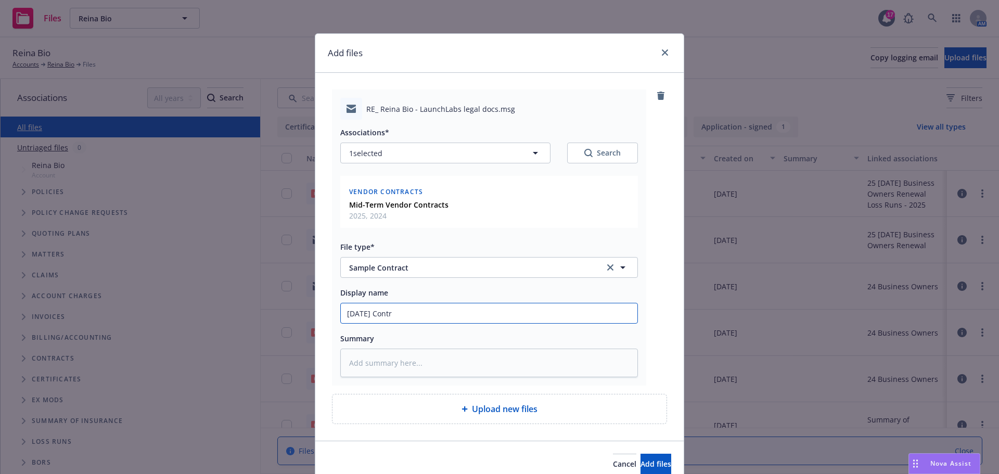
type input "11/04/2024 Contra"
type textarea "x"
type input "11/04/2024 Contrac"
type textarea "x"
type input "11/04/2024 Contract"
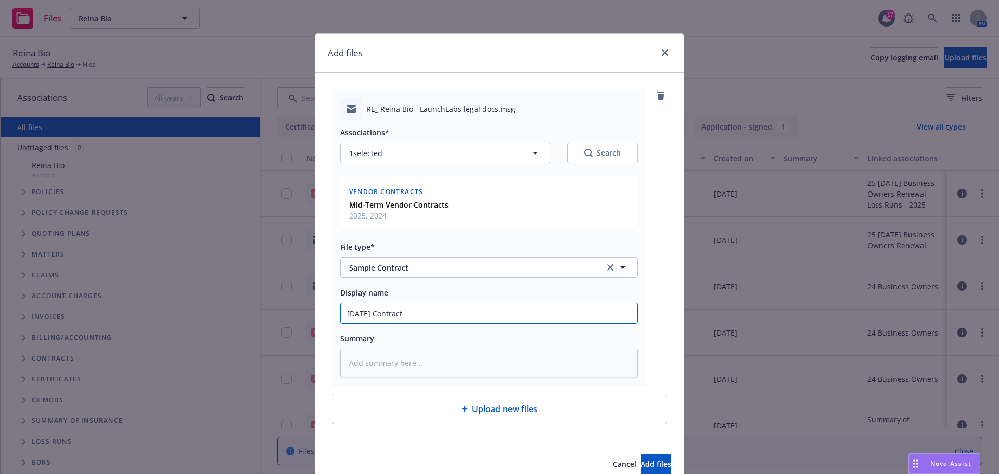
type textarea "x"
type input "11/04/2024 Contract"
type textarea "x"
type input "11/04/2024 Contract r"
type textarea "x"
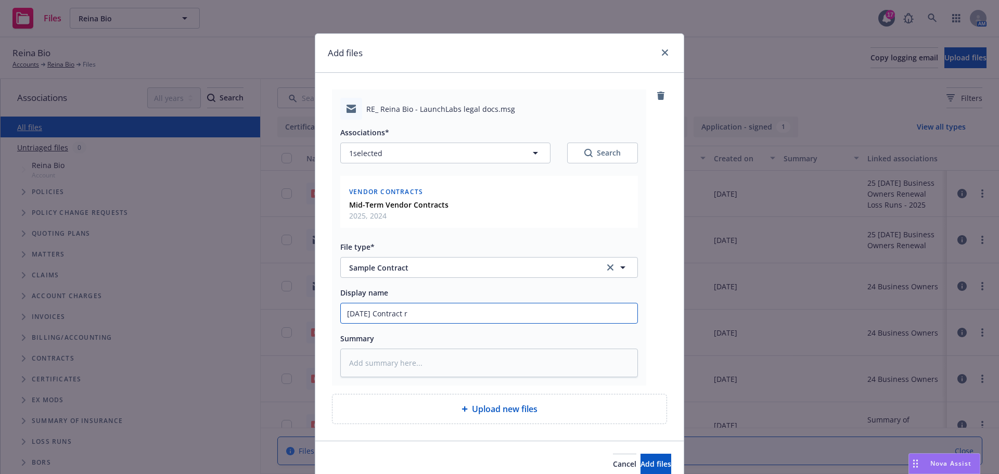
type input "11/04/2024 Contract re"
type textarea "x"
type input "11/04/2024 Contract rev"
type textarea "x"
type input "11/04/2024 Contract revi"
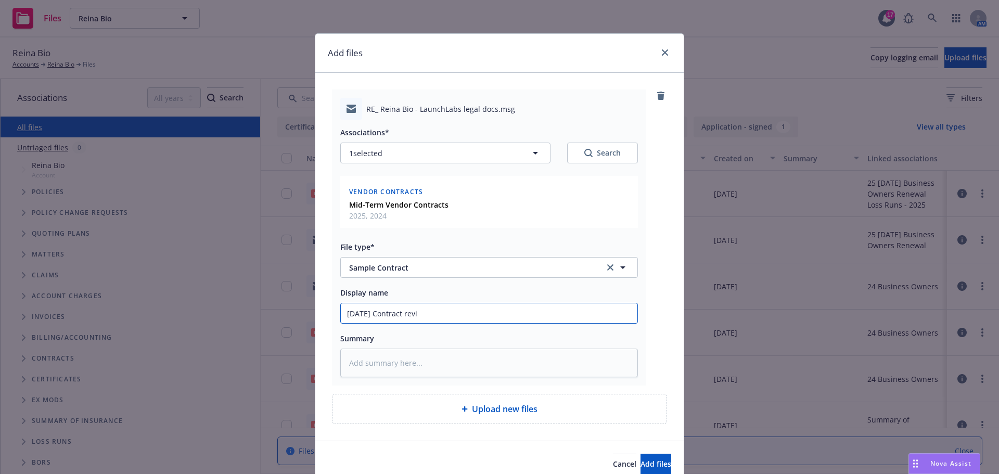
type textarea "x"
type input "11/04/2024 Contract revie"
type textarea "x"
type input "11/04/2024 Contract review"
type textarea "x"
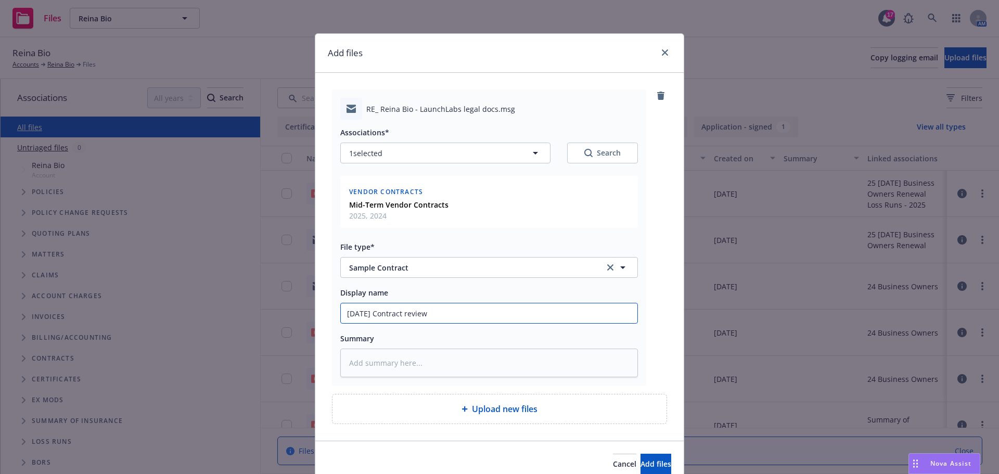
type input "11/04/2024 Contract review"
type textarea "x"
type input "11/04/2024 Contract review -"
type textarea "x"
type input "11/04/2024 Contract review -"
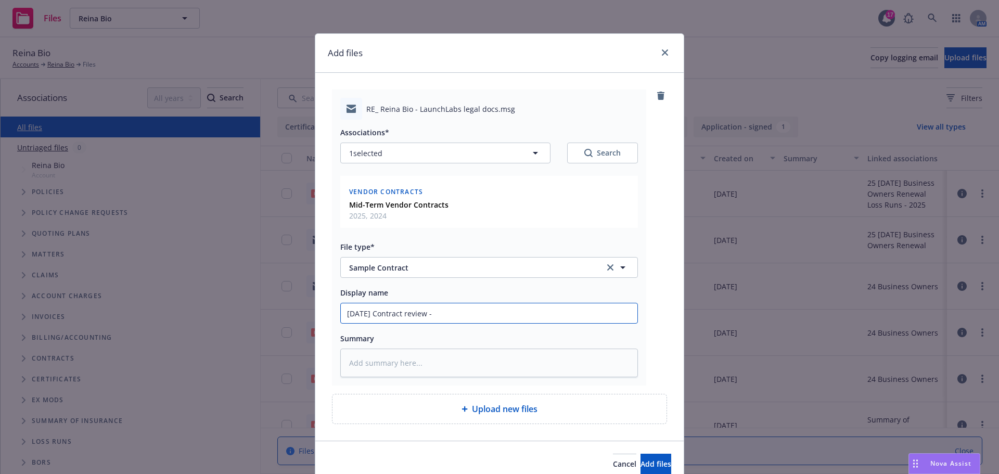
type textarea "x"
type input "11/04/2024 Contract review - u"
type textarea "x"
type input "11/04/2024 Contract review - un"
type textarea "x"
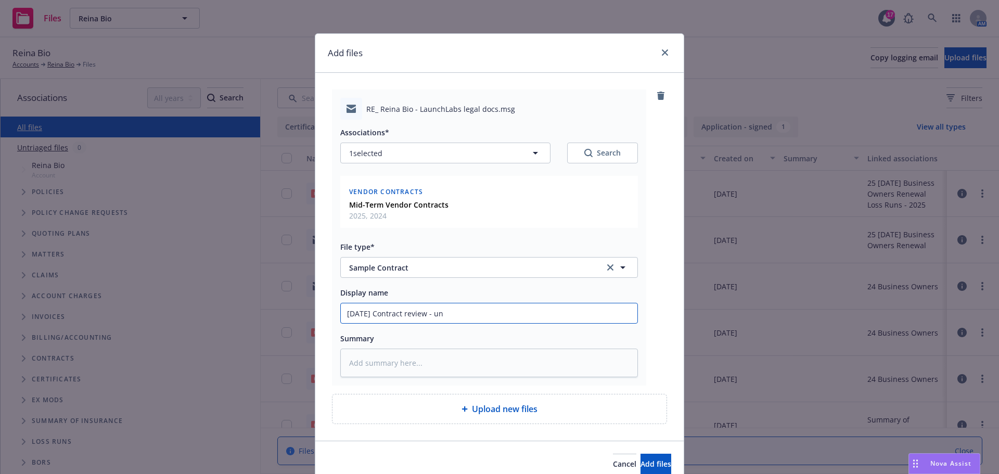
type input "11/04/2024 Contract review - unk"
type textarea "x"
type input "11/04/2024 Contract review - unko"
type textarea "x"
type input "11/04/2024 Contract review - unkow"
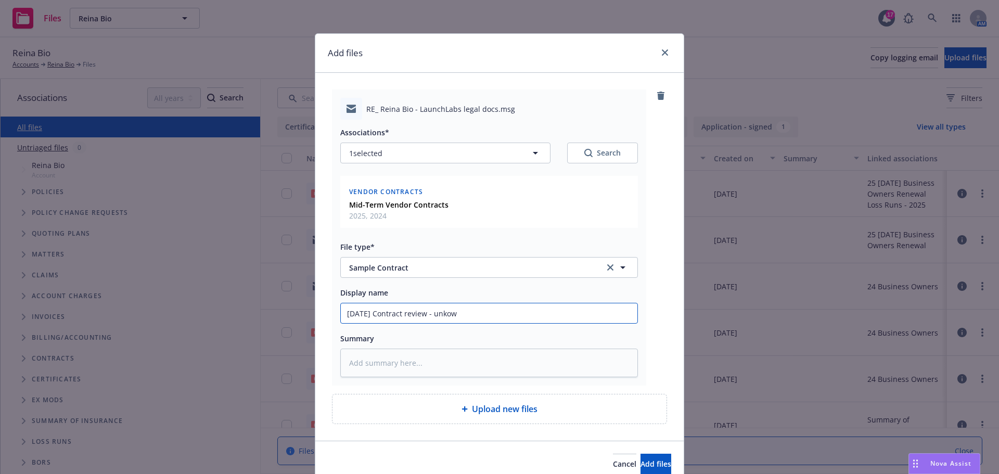
type textarea "x"
type input "11/04/2024 Contract review - unkown"
type textarea "x"
type input "11/04/2024 Contract review - unkown"
type textarea "x"
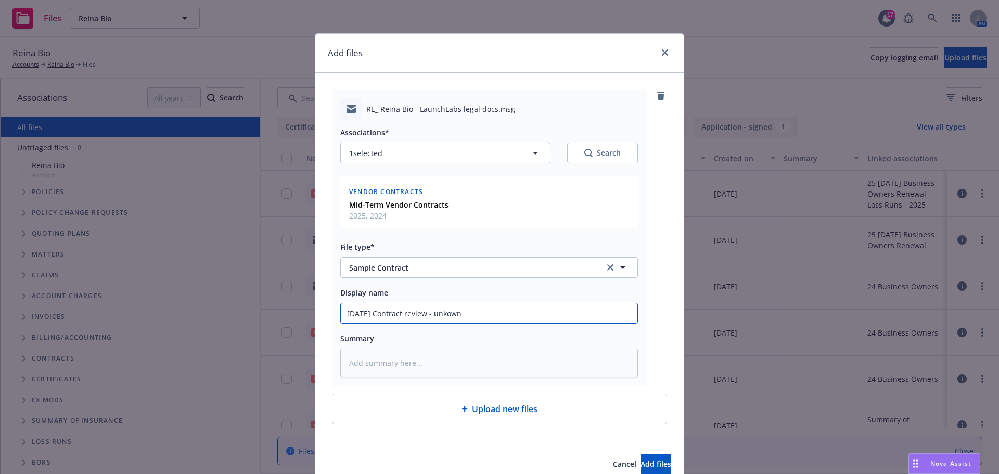
type input "11/04/2024 Contract review - unknown"
type textarea "x"
type input "11/04/2024 Contract review - unknown -"
type textarea "x"
type input "11/04/2024 Contract review - unknown -"
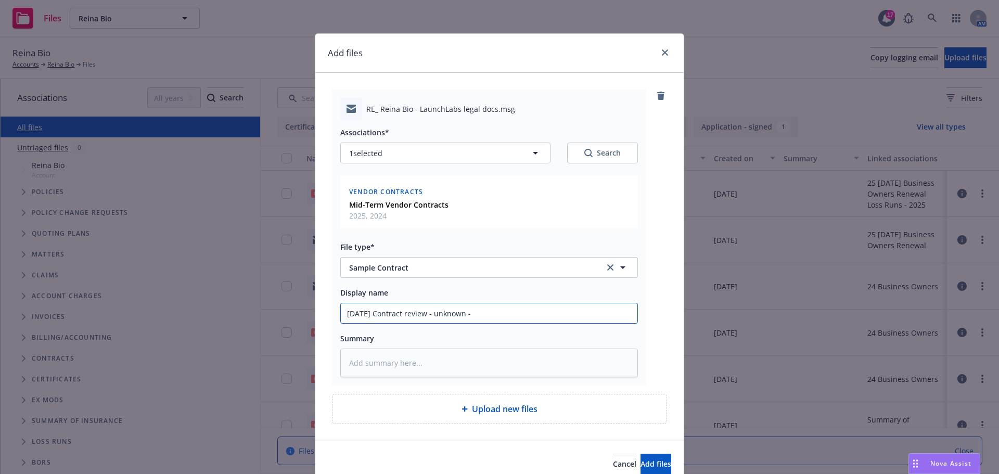
type textarea "x"
type input "11/04/2024 Contract review - unknown - r"
type textarea "x"
type input "11/04/2024 Contract review - unknown - re"
type textarea "x"
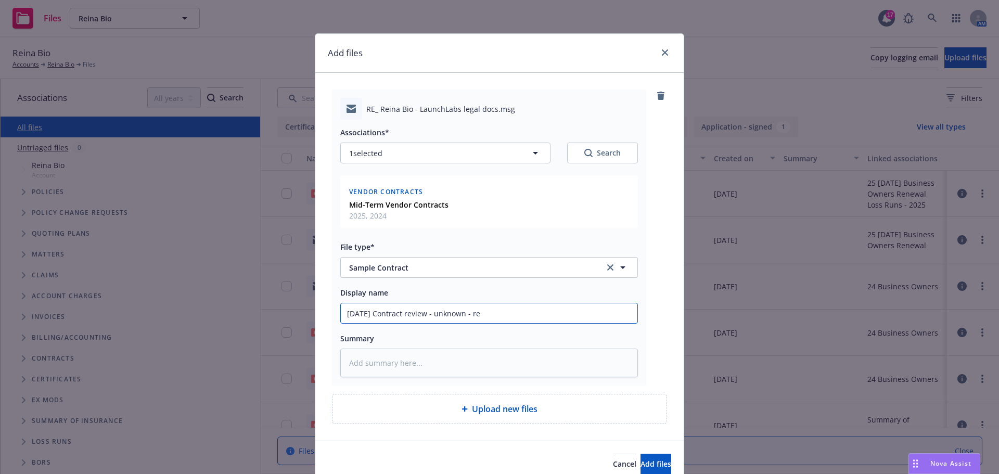
type input "11/04/2024 Contract review - unknown - res"
type textarea "x"
type input "11/04/2024 Contract review - unknown - resp"
type textarea "x"
type input "11/04/2024 Contract review - unknown - respo"
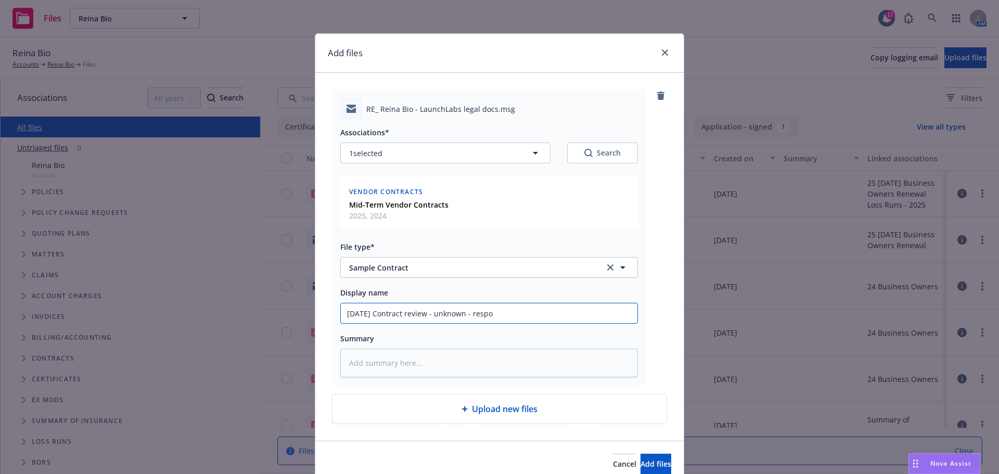
type textarea "x"
type input "11/04/2024 Contract review - unknown - respon"
type textarea "x"
type input "11/04/2024 Contract review - unknown - respons"
type textarea "x"
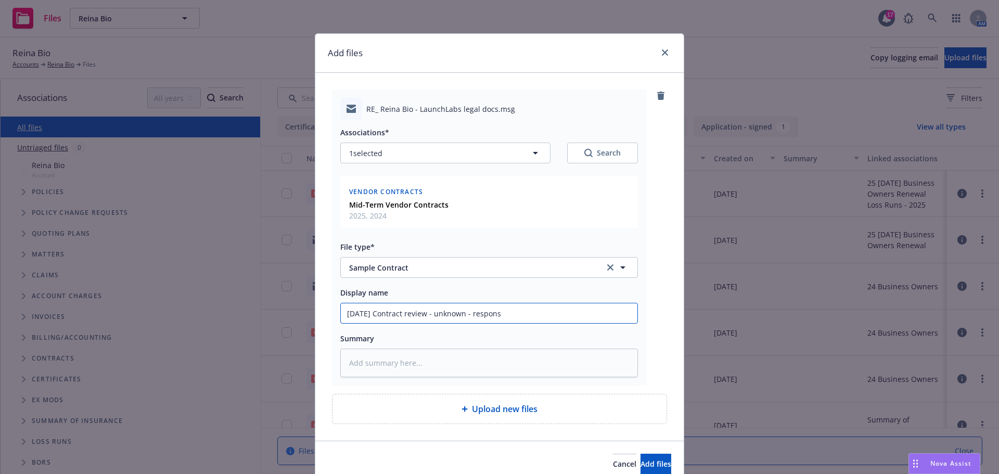
type input "11/04/2024 Contract review - unknown - response"
type textarea "x"
type input "11/04/2024 Contract review - unknown - response"
type textarea "x"
type input "11/04/2024 Contract review - unknown - response t"
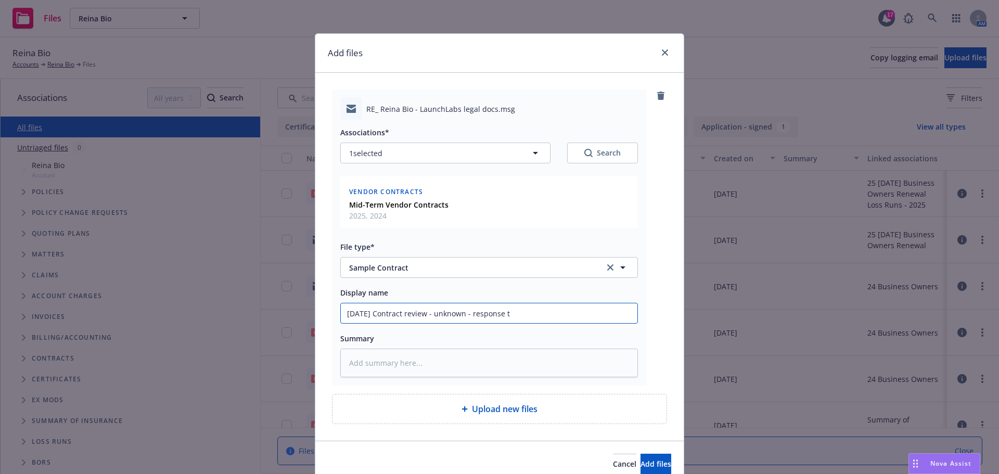
type textarea "x"
type input "11/04/2024 Contract review - unknown - response to"
type textarea "x"
type input "11/04/2024 Contract review - unknown - response to"
type textarea "x"
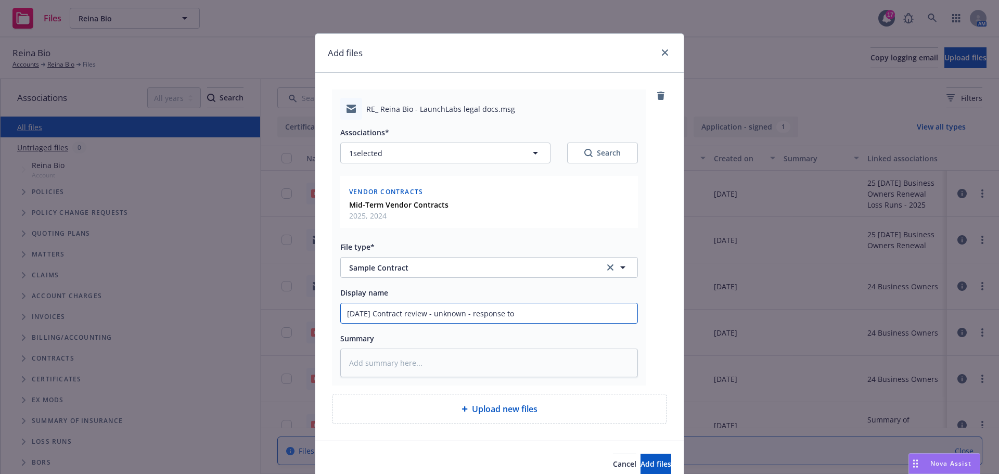
type input "11/04/2024 Contract review - unknown - response to I"
type textarea "x"
type input "11/04/2024 Contract review - unknown - response to IN"
type textarea "x"
type input "11/04/2024 Contract review - unknown - response to INS"
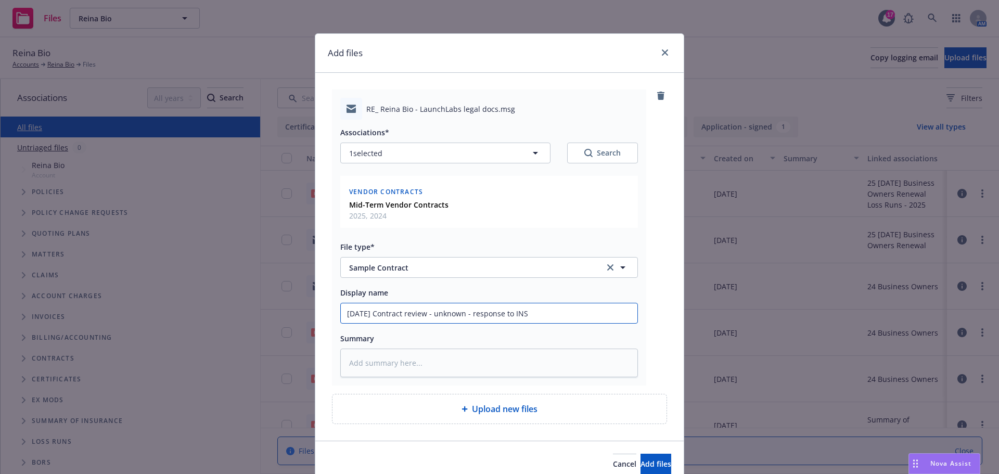
type textarea "x"
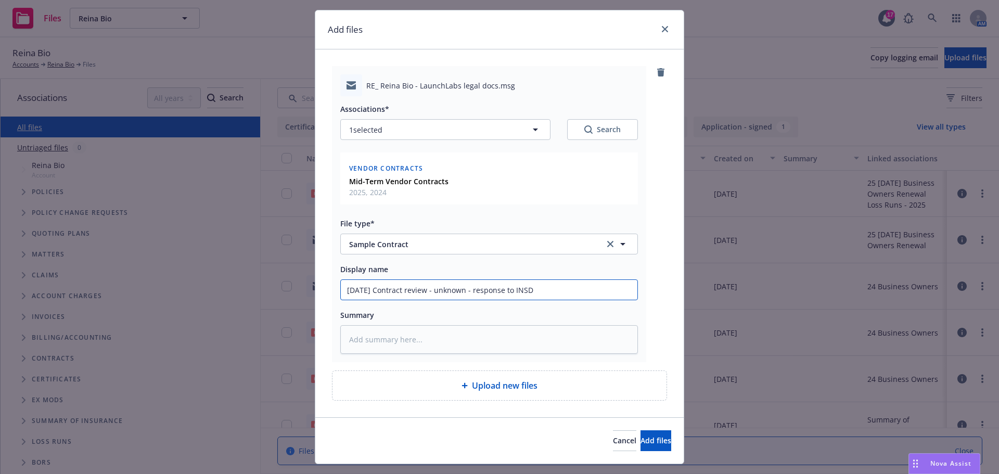
scroll to position [47, 0]
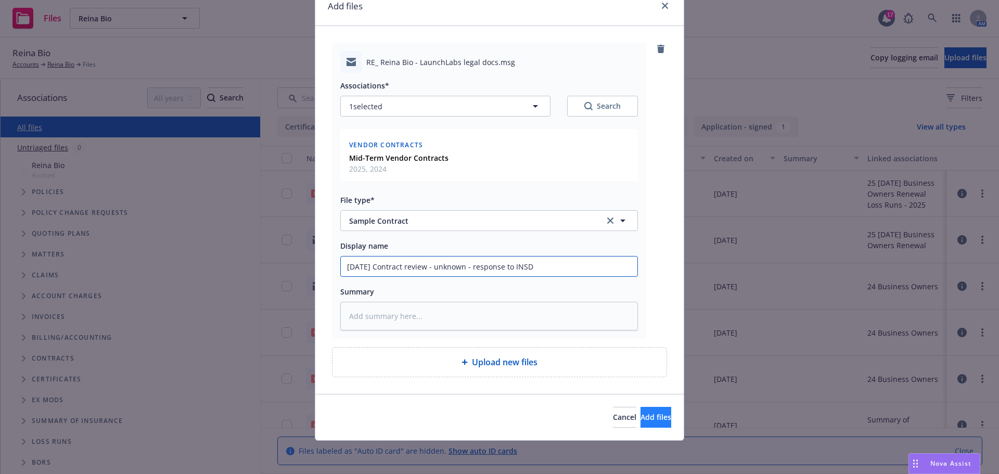
type input "11/04/2024 Contract review - unknown - response to INSD"
click at [640, 418] on span "Add files" at bounding box center [655, 417] width 31 height 10
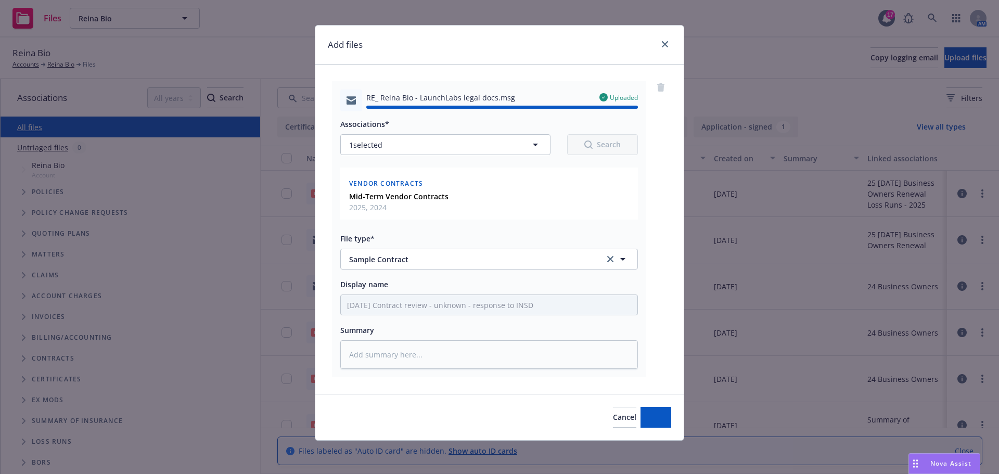
type textarea "x"
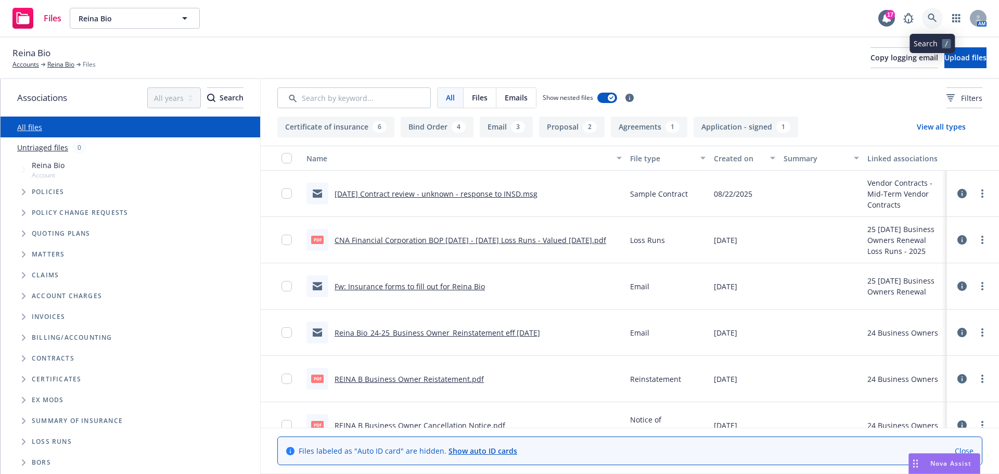
click at [932, 15] on icon at bounding box center [931, 18] width 9 height 9
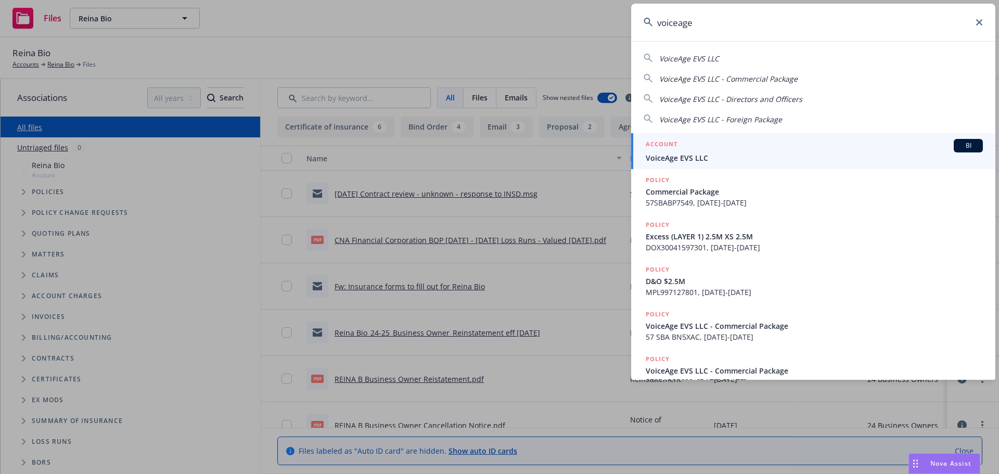
type input "voiceage"
click at [670, 161] on span "VoiceAge EVS LLC" at bounding box center [814, 157] width 337 height 11
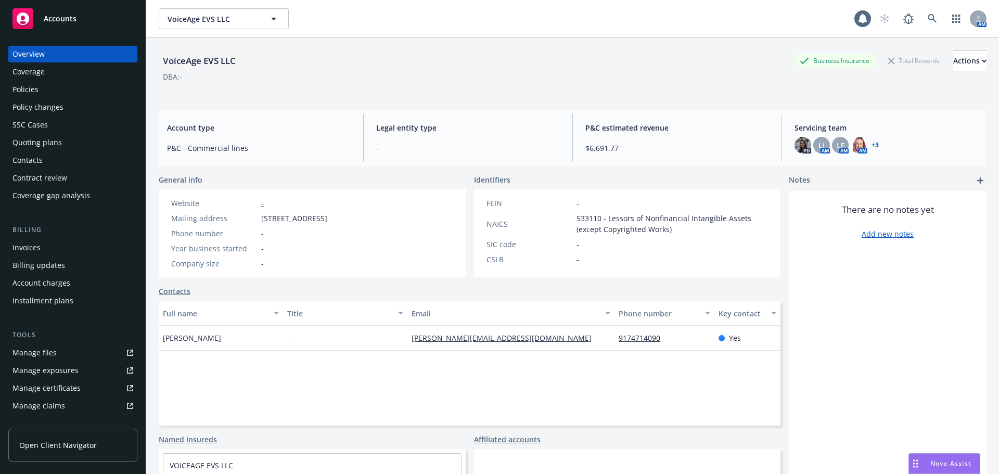
click at [50, 93] on div "Policies" at bounding box center [72, 89] width 121 height 17
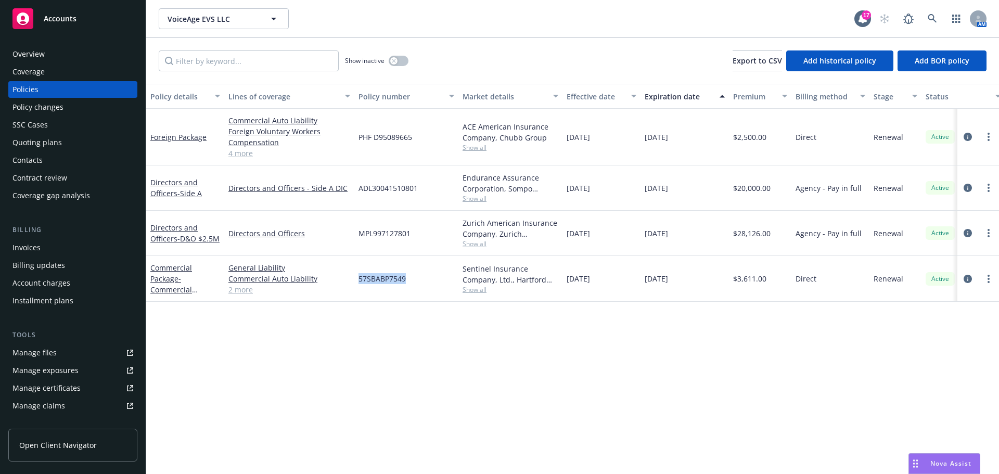
drag, startPoint x: 355, startPoint y: 280, endPoint x: 406, endPoint y: 281, distance: 51.0
click at [406, 281] on div "57SBABP7549" at bounding box center [406, 279] width 104 height 46
copy span "57SBABP7549"
drag, startPoint x: 199, startPoint y: 136, endPoint x: 208, endPoint y: 172, distance: 37.1
click at [199, 136] on link "Foreign Package" at bounding box center [178, 137] width 56 height 10
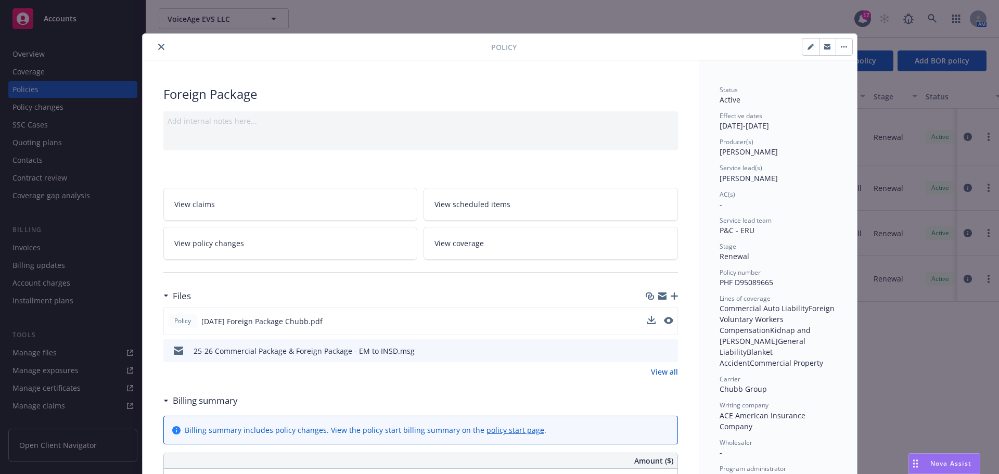
click at [669, 320] on div "Policy [DATE] Foreign Package Chubb.pdf" at bounding box center [420, 321] width 514 height 28
click at [667, 319] on icon "preview file" at bounding box center [667, 320] width 9 height 7
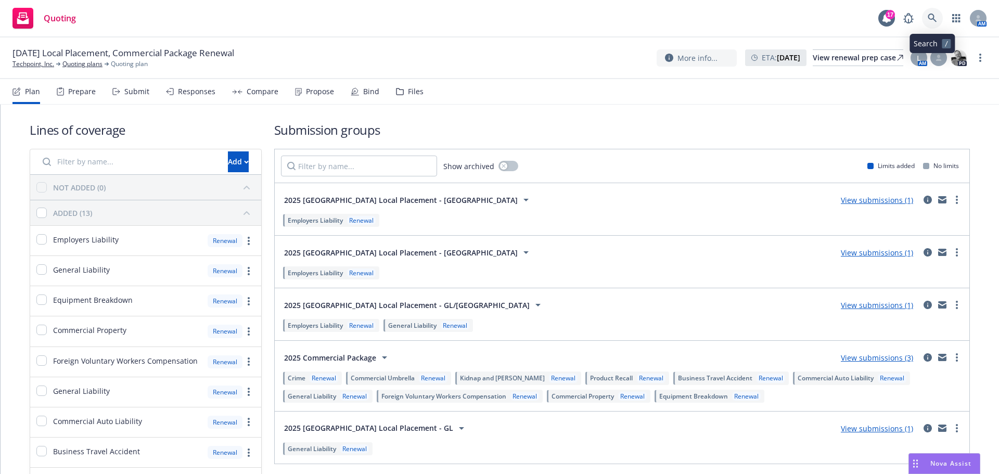
click at [933, 18] on icon at bounding box center [931, 18] width 9 height 9
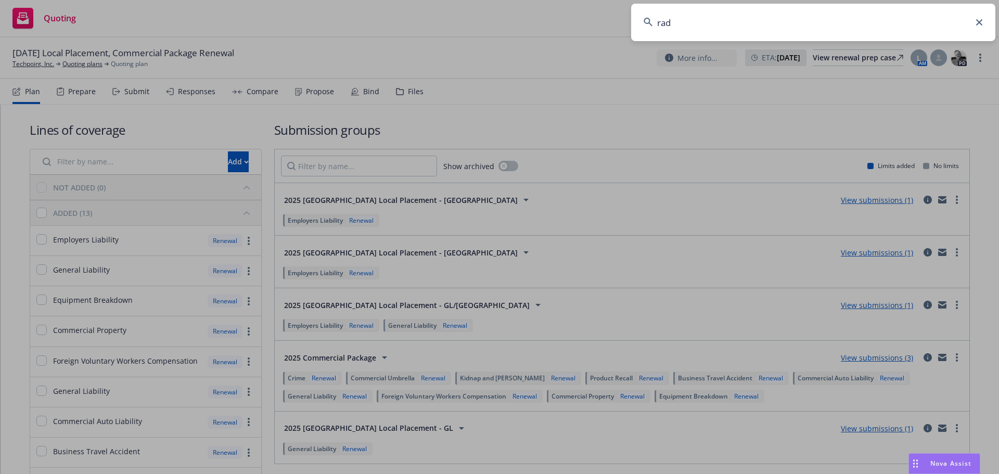
type input "radz"
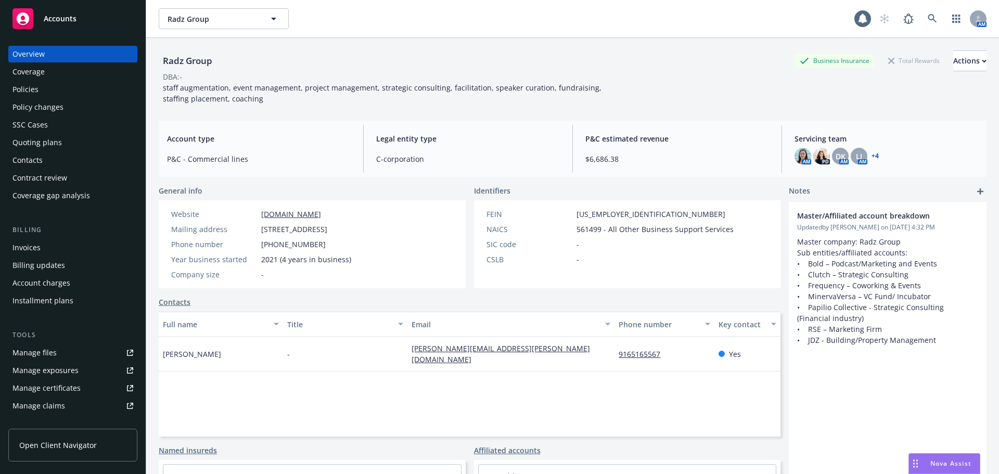
click at [36, 91] on div "Policies" at bounding box center [25, 89] width 26 height 17
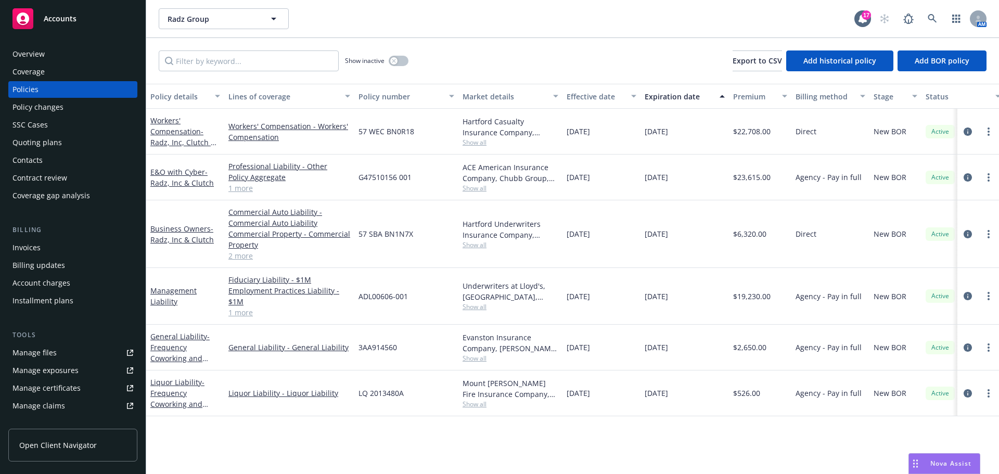
click at [470, 308] on span "Show all" at bounding box center [510, 306] width 96 height 9
